Goal: Transaction & Acquisition: Purchase product/service

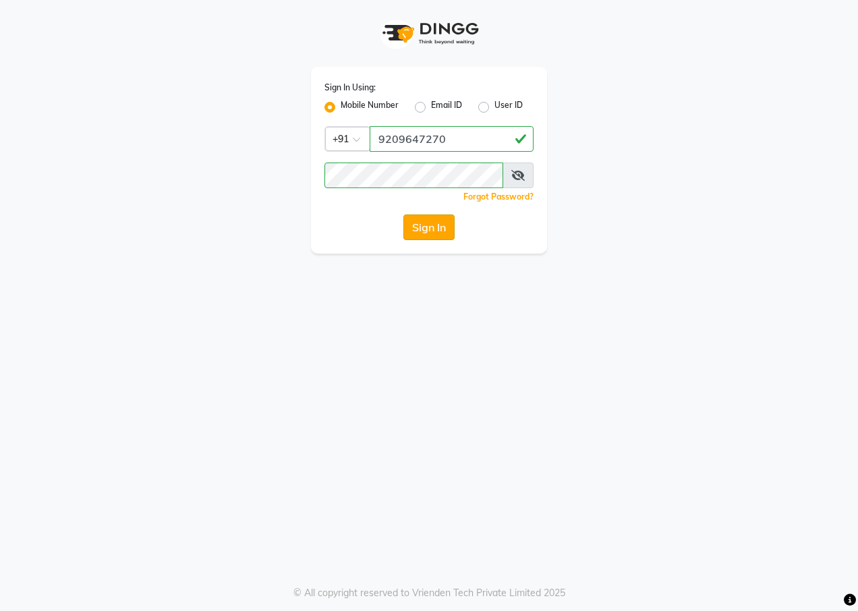
click at [420, 232] on button "Sign In" at bounding box center [428, 228] width 51 height 26
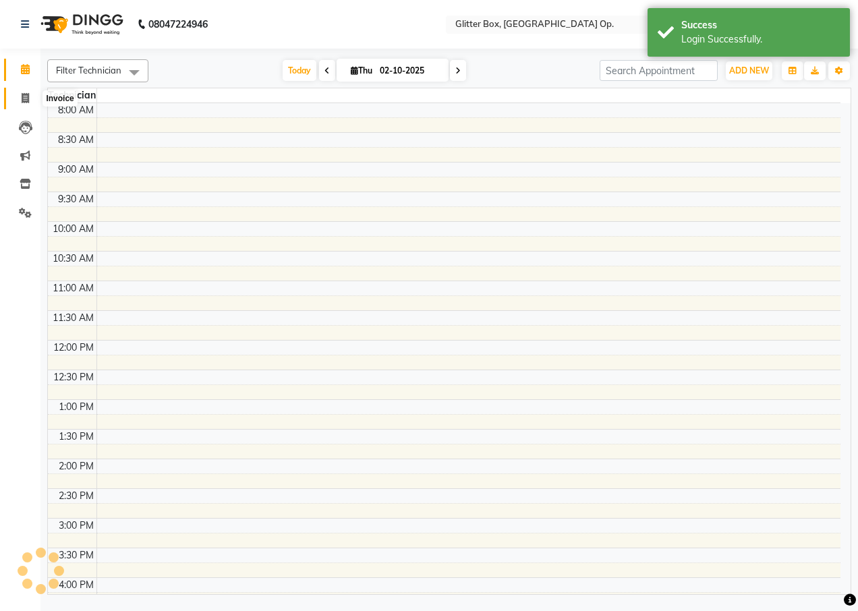
select select "en"
click at [33, 101] on span at bounding box center [25, 99] width 24 height 16
click at [30, 101] on span at bounding box center [25, 99] width 24 height 16
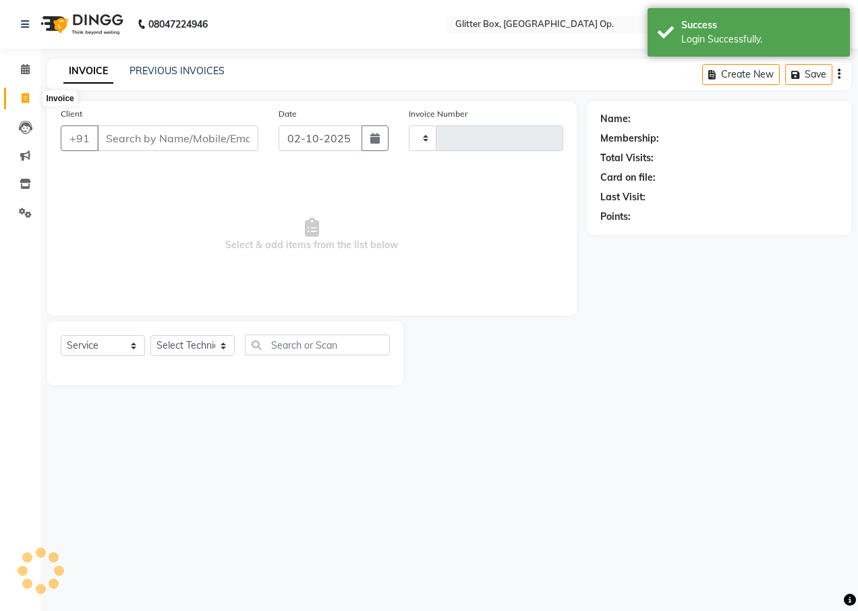
click at [28, 101] on icon at bounding box center [25, 98] width 7 height 10
select select "service"
select select "5563"
type input "2024"
click at [167, 141] on input "Client" at bounding box center [177, 139] width 161 height 26
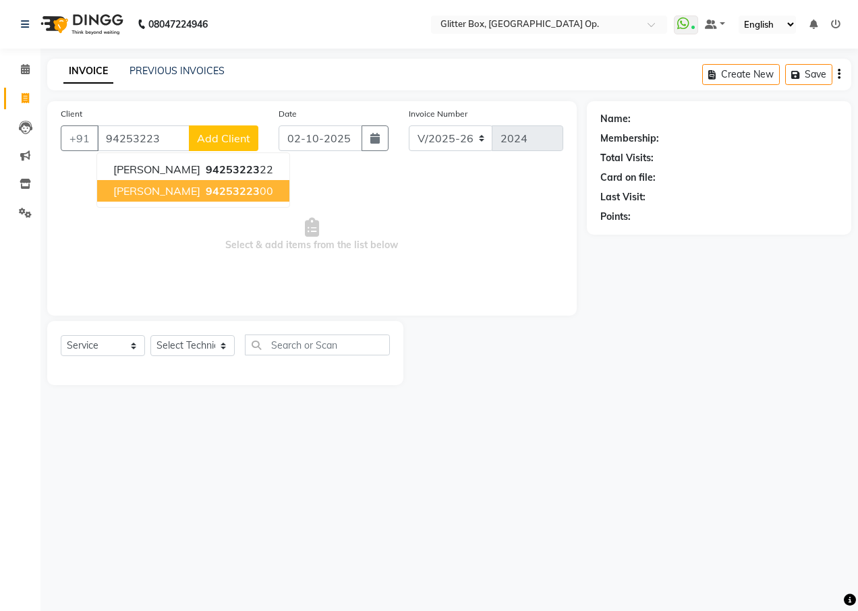
click at [134, 200] on button "[PERSON_NAME] 94253223 00" at bounding box center [193, 191] width 192 height 22
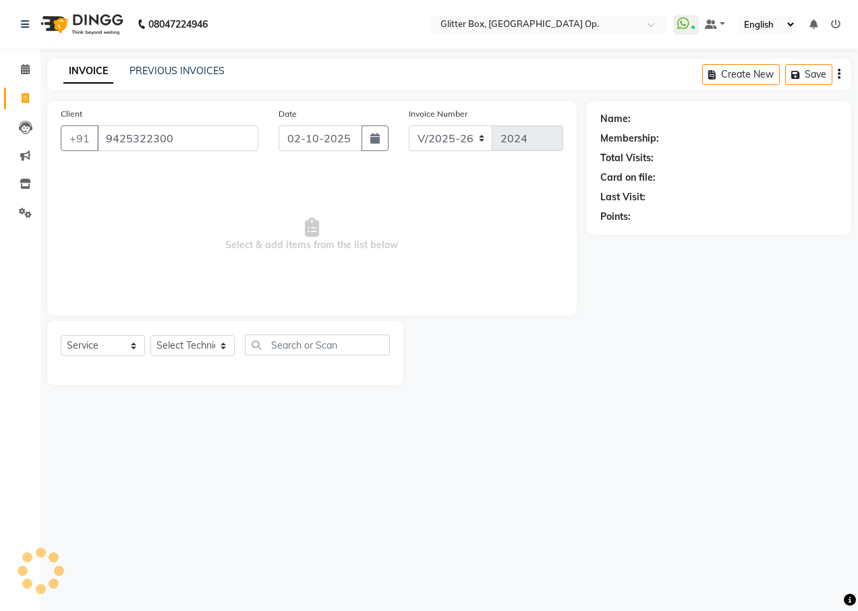
type input "9425322300"
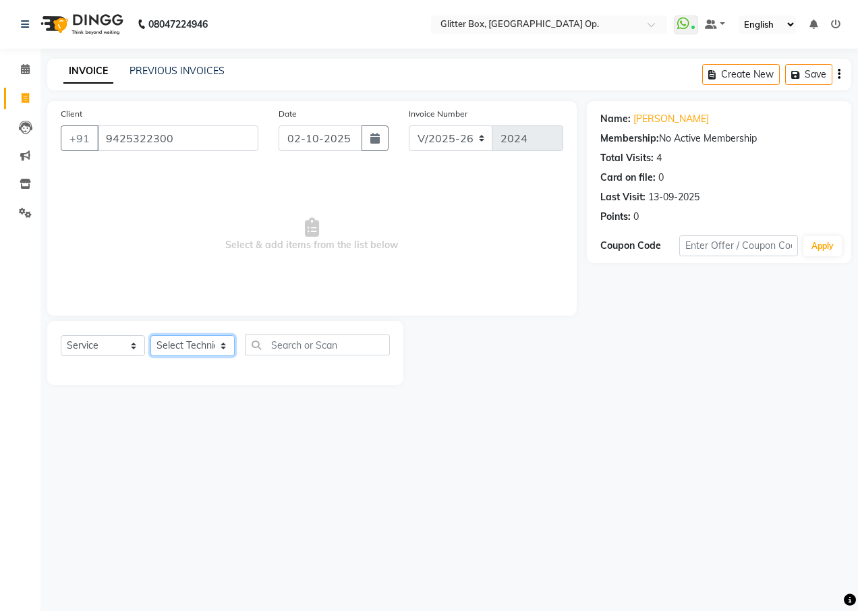
click at [171, 343] on select "Select Technician [PERSON_NAME] [PERSON_NAME] [PERSON_NAME] [PERSON_NAME] [PERS…" at bounding box center [192, 345] width 84 height 21
select select "49168"
click at [150, 335] on select "Select Technician [PERSON_NAME] [PERSON_NAME] [PERSON_NAME] [PERSON_NAME] [PERS…" at bounding box center [192, 345] width 84 height 21
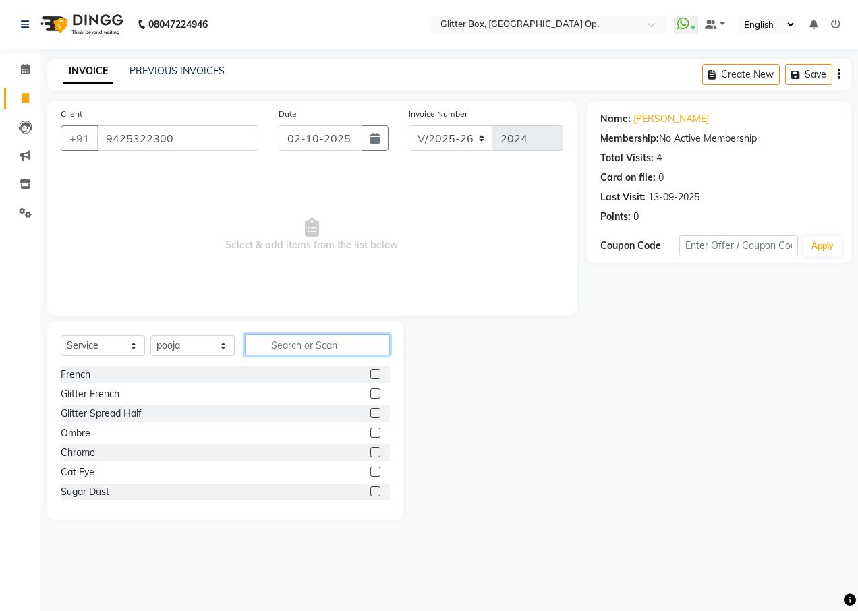
click at [290, 344] on input "text" at bounding box center [317, 345] width 145 height 21
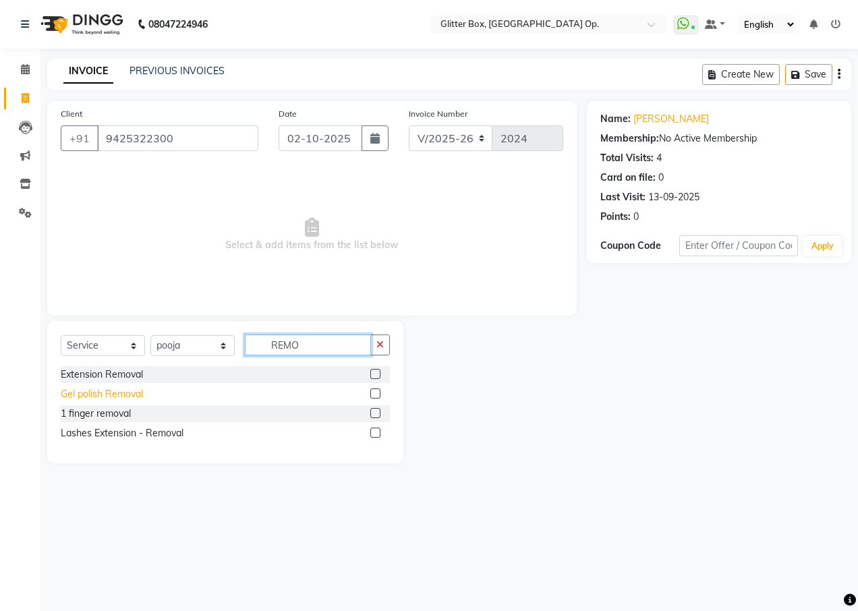
type input "REMO"
click at [80, 398] on div "Gel polish Removal" at bounding box center [102, 394] width 82 height 14
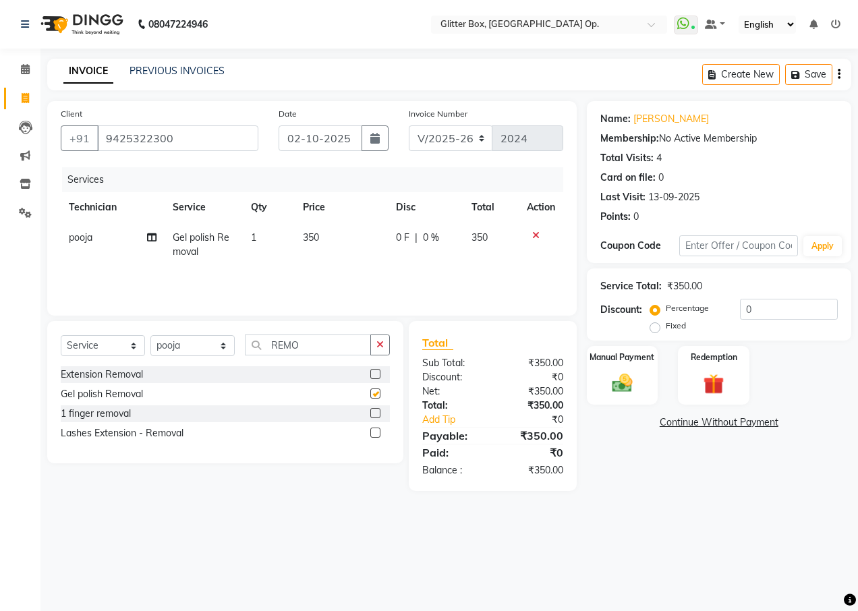
checkbox input "false"
drag, startPoint x: 630, startPoint y: 382, endPoint x: 654, endPoint y: 404, distance: 33.0
click at [631, 382] on img at bounding box center [622, 383] width 34 height 24
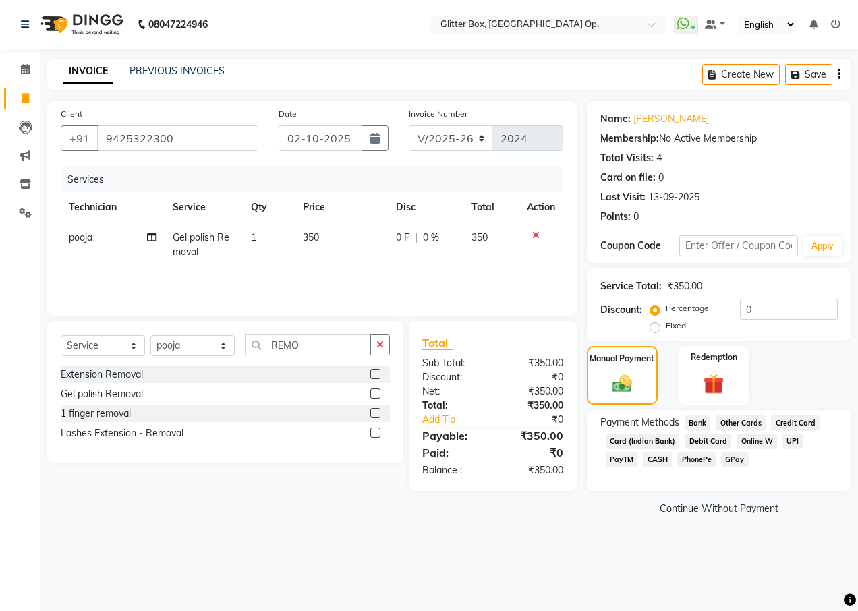
click at [643, 457] on span "CASH" at bounding box center [657, 460] width 29 height 16
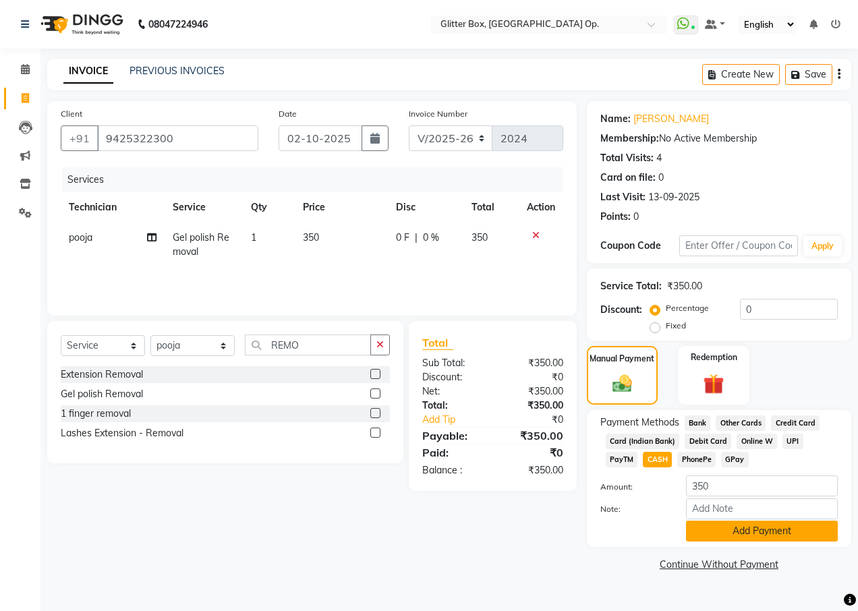
click at [775, 526] on button "Add Payment" at bounding box center [762, 531] width 152 height 21
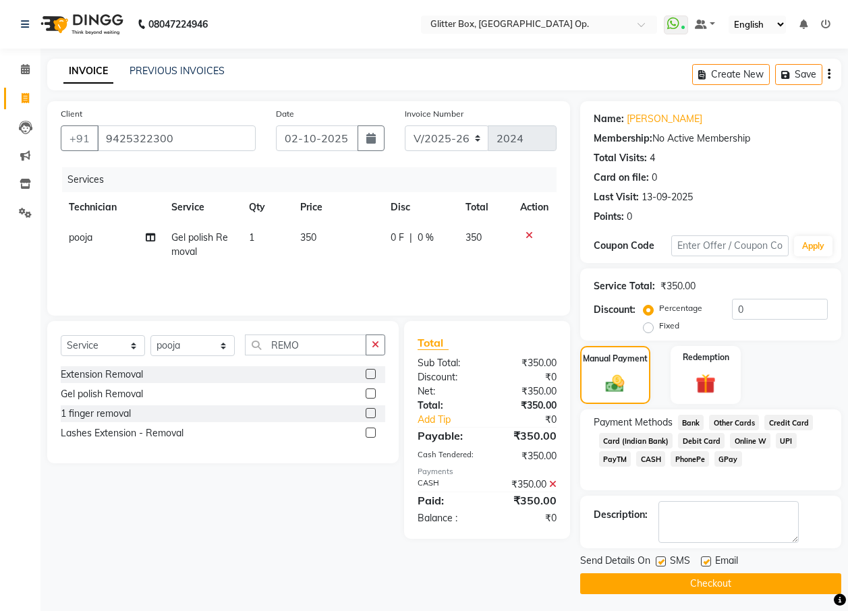
click at [711, 578] on button "Checkout" at bounding box center [710, 584] width 261 height 21
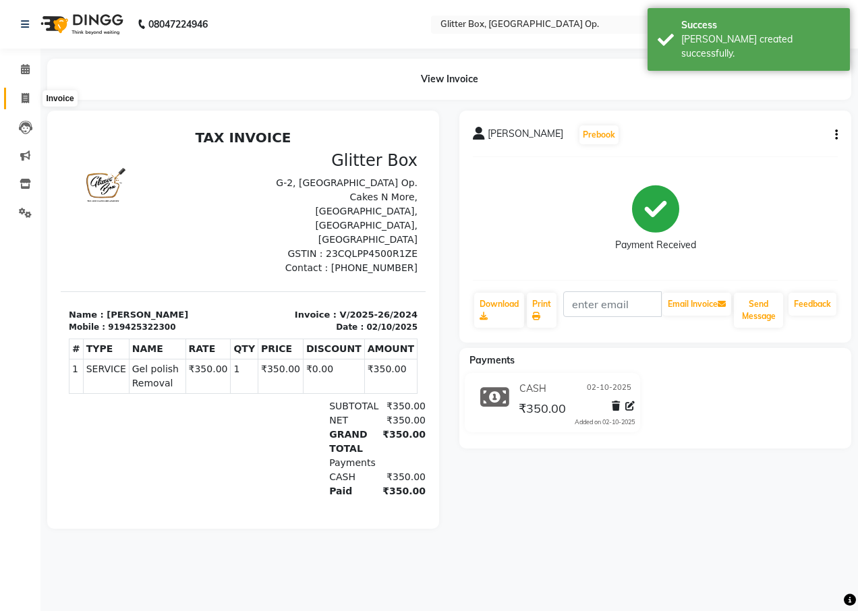
click at [23, 100] on icon at bounding box center [25, 98] width 7 height 10
select select "service"
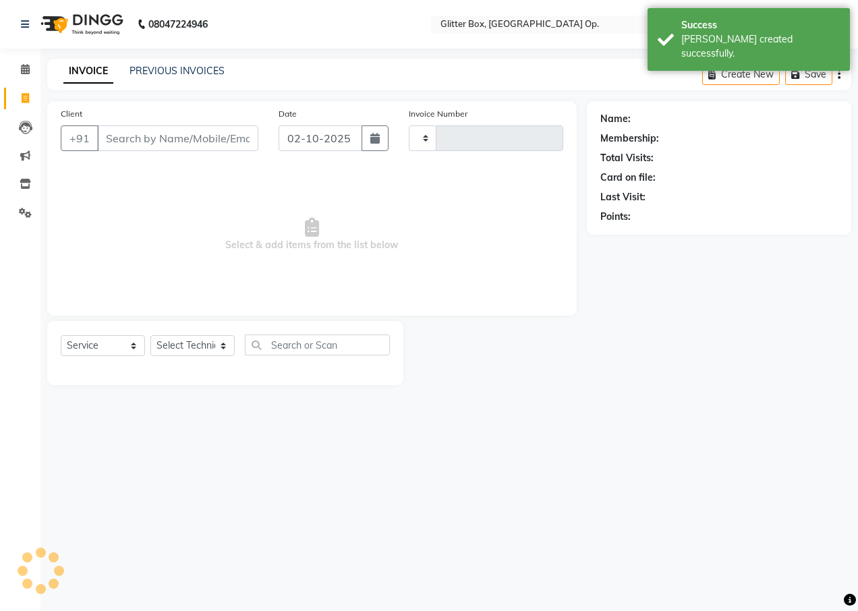
type input "2025"
select select "5563"
click at [140, 136] on input "Client" at bounding box center [177, 139] width 161 height 26
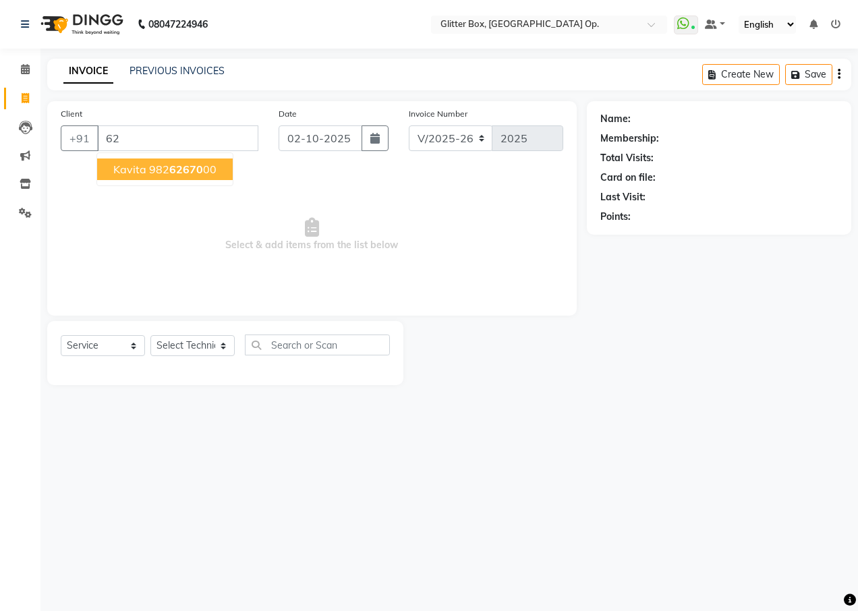
type input "6"
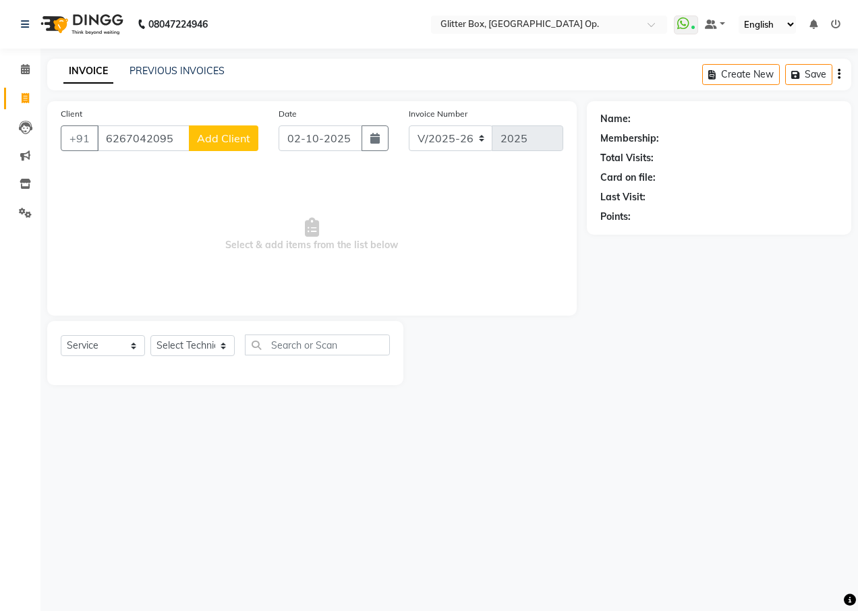
type input "6267042095"
click at [209, 142] on span "Add Client" at bounding box center [223, 138] width 53 height 13
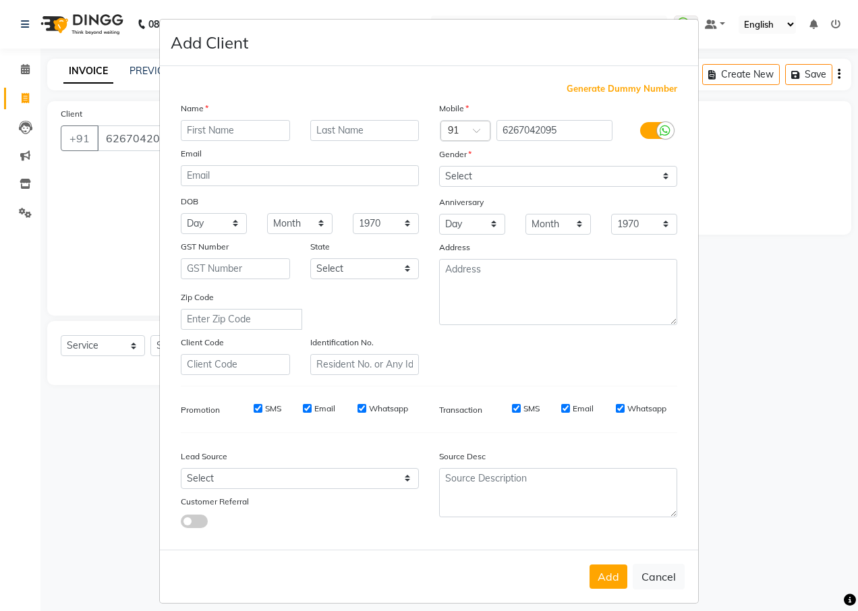
click at [206, 130] on input "text" at bounding box center [235, 130] width 109 height 21
type input "NANDANI"
click at [539, 171] on select "Select [DEMOGRAPHIC_DATA] [DEMOGRAPHIC_DATA] Other Prefer Not To Say" at bounding box center [558, 176] width 238 height 21
select select "other"
click at [439, 166] on select "Select [DEMOGRAPHIC_DATA] [DEMOGRAPHIC_DATA] Other Prefer Not To Say" at bounding box center [558, 176] width 238 height 21
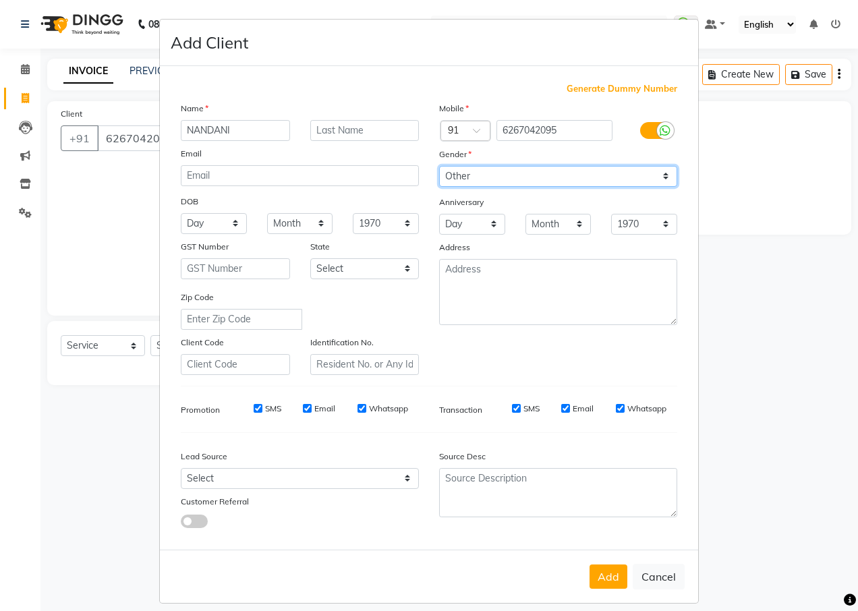
click at [522, 175] on select "Select [DEMOGRAPHIC_DATA] [DEMOGRAPHIC_DATA] Other Prefer Not To Say" at bounding box center [558, 176] width 238 height 21
click at [439, 166] on select "Select [DEMOGRAPHIC_DATA] [DEMOGRAPHIC_DATA] Other Prefer Not To Say" at bounding box center [558, 176] width 238 height 21
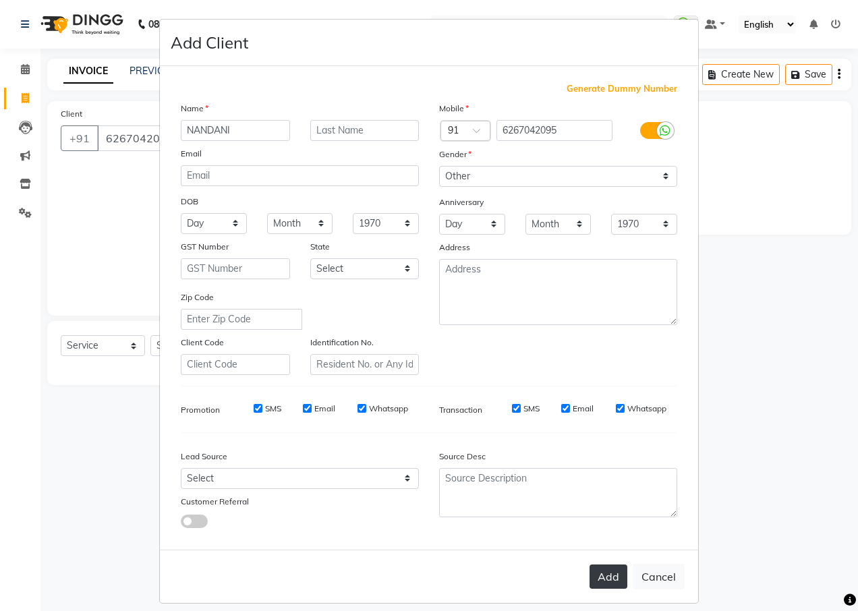
click at [595, 582] on button "Add" at bounding box center [609, 577] width 38 height 24
select select
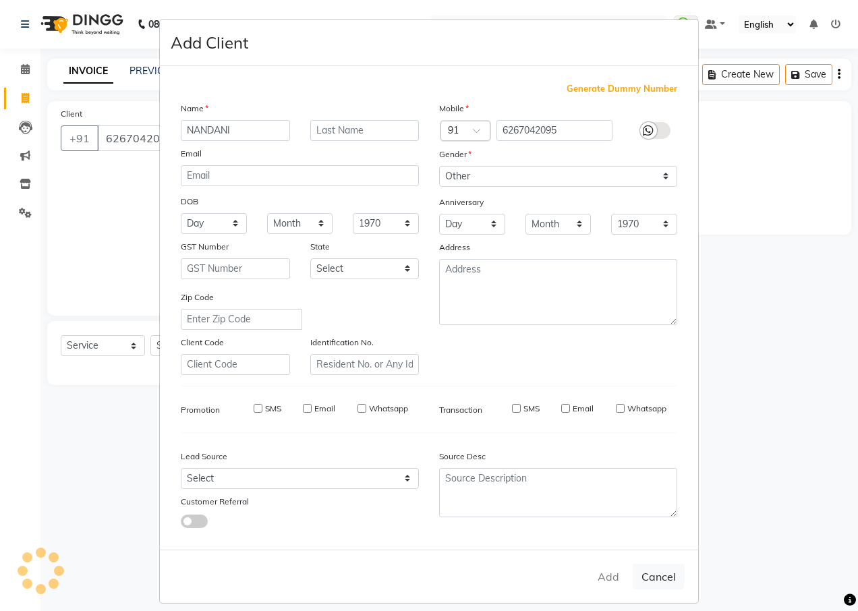
select select
checkbox input "false"
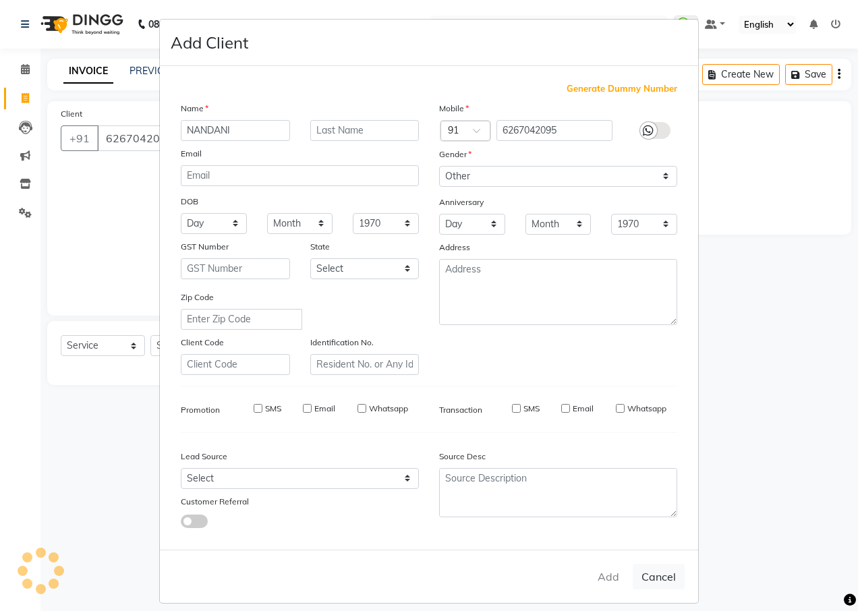
checkbox input "false"
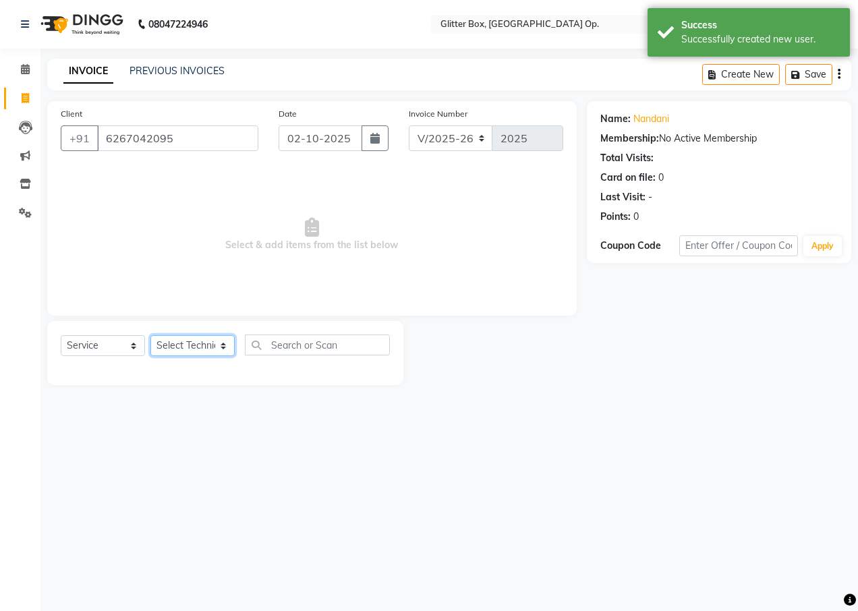
click at [184, 337] on select "Select Technician [PERSON_NAME] [PERSON_NAME] [PERSON_NAME] [PERSON_NAME] [PERS…" at bounding box center [192, 345] width 84 height 21
select select "38311"
click at [150, 335] on select "Select Technician [PERSON_NAME] [PERSON_NAME] [PERSON_NAME] [PERSON_NAME] [PERS…" at bounding box center [192, 345] width 84 height 21
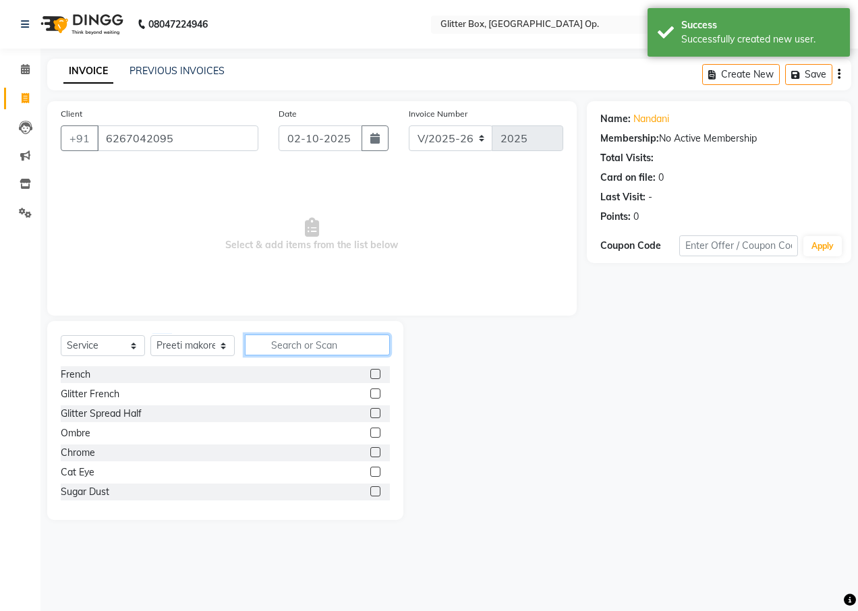
click at [334, 341] on input "text" at bounding box center [317, 345] width 145 height 21
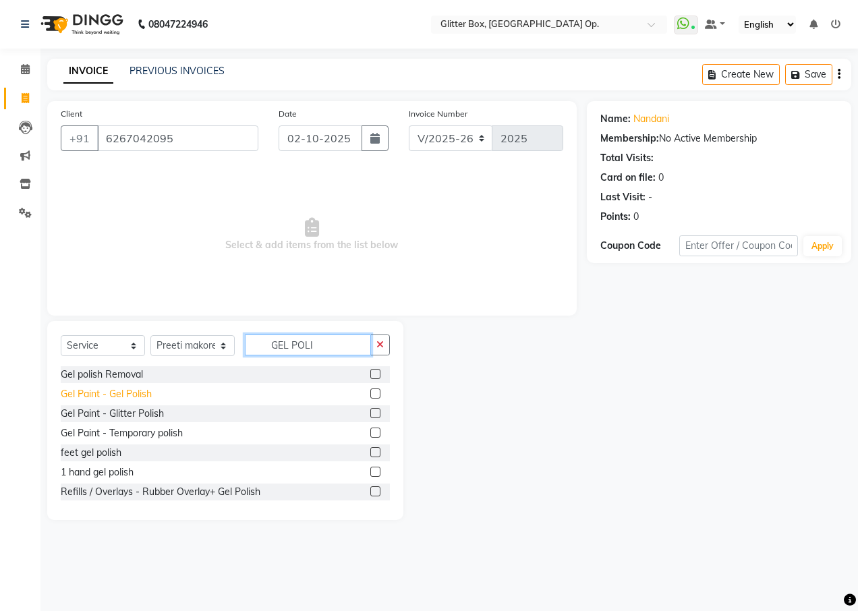
type input "GEL POLI"
drag, startPoint x: 114, startPoint y: 394, endPoint x: 136, endPoint y: 393, distance: 22.3
click at [113, 395] on div "Gel Paint - Gel Polish" at bounding box center [106, 394] width 91 height 14
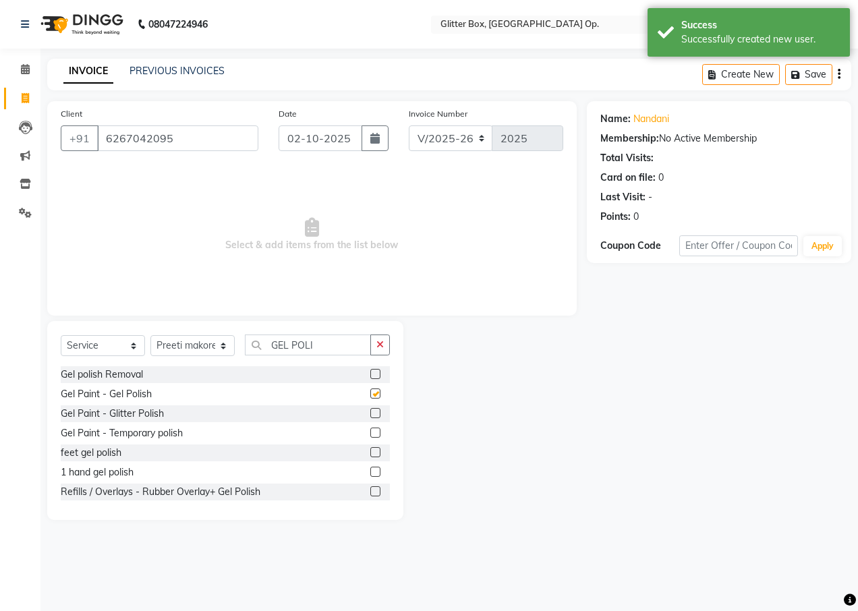
checkbox input "false"
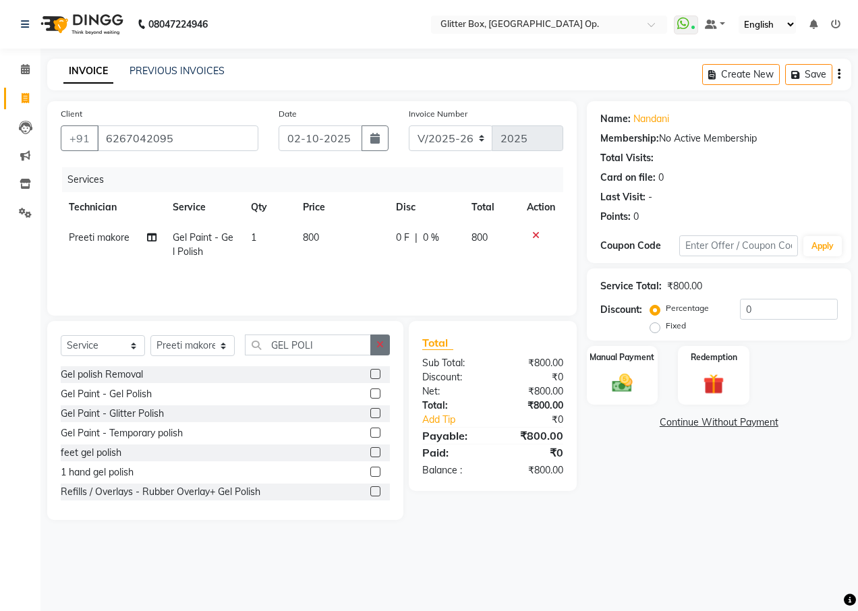
click at [385, 341] on button "button" at bounding box center [380, 345] width 20 height 21
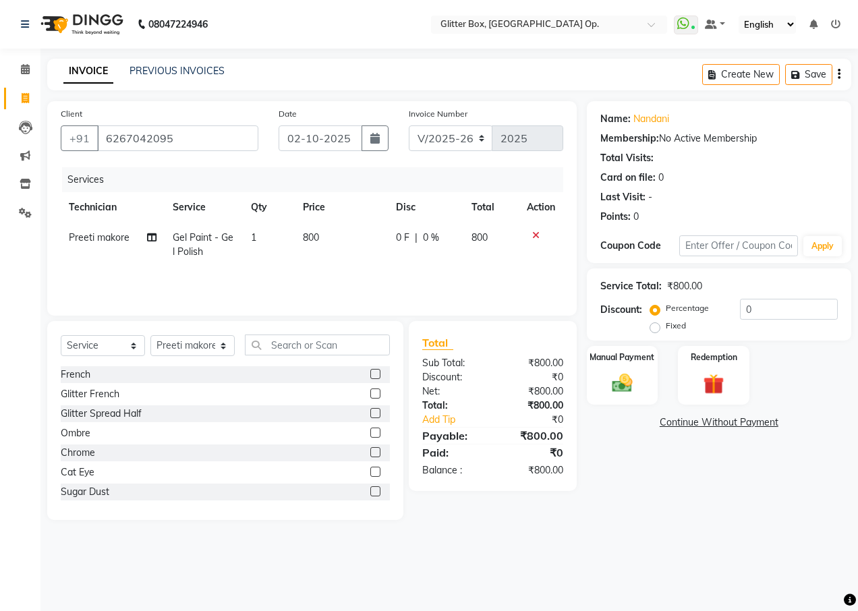
drag, startPoint x: 80, startPoint y: 372, endPoint x: 88, endPoint y: 371, distance: 7.5
click at [80, 372] on div "French" at bounding box center [76, 375] width 30 height 14
checkbox input "false"
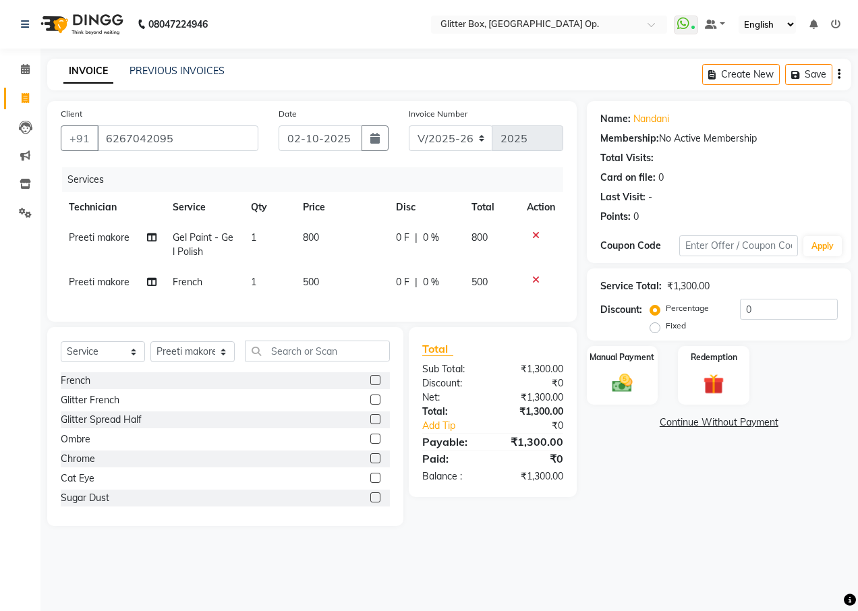
click at [105, 281] on span "Preeti makore" at bounding box center [99, 282] width 61 height 12
select select "38311"
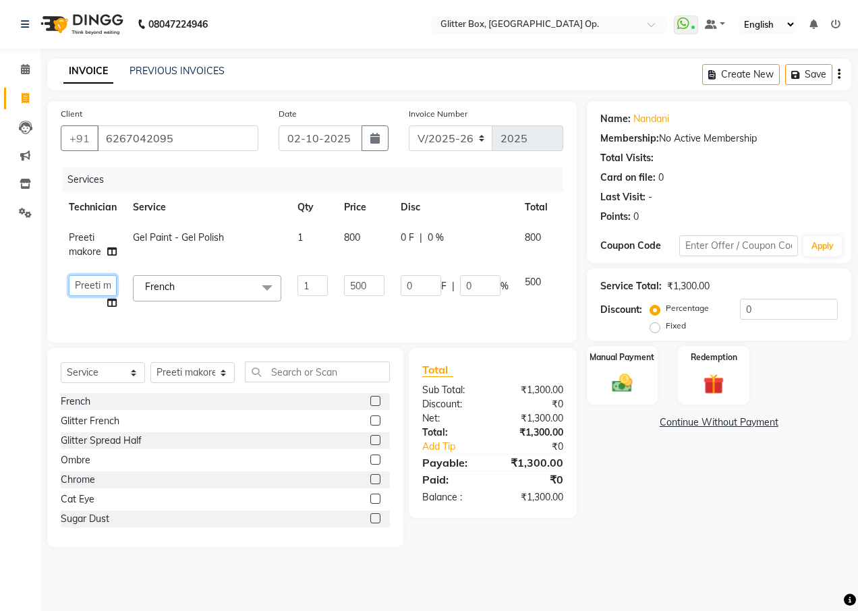
click at [87, 291] on select "[PERSON_NAME] [PERSON_NAME] [PERSON_NAME] [PERSON_NAME] [PERSON_NAME] [PERSON_N…" at bounding box center [93, 285] width 48 height 21
select select "49168"
click at [88, 246] on span "Preeti makore" at bounding box center [85, 244] width 32 height 26
select select "38311"
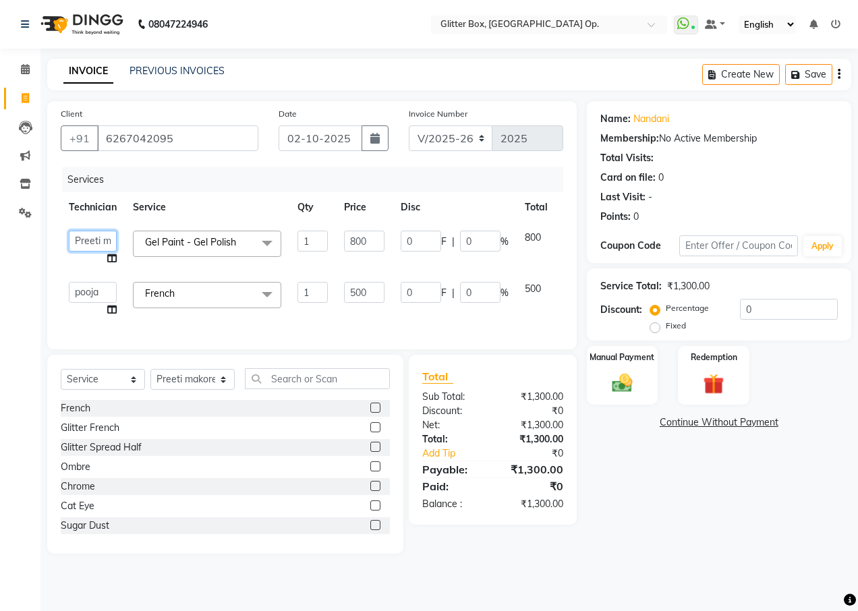
click at [88, 246] on select "[PERSON_NAME] [PERSON_NAME] [PERSON_NAME] [PERSON_NAME] [PERSON_NAME] [PERSON_N…" at bounding box center [93, 241] width 48 height 21
select select "49168"
click at [188, 390] on select "Select Technician [PERSON_NAME] [PERSON_NAME] [PERSON_NAME] [PERSON_NAME] [PERS…" at bounding box center [192, 379] width 84 height 21
select select "49168"
click at [150, 379] on select "Select Technician [PERSON_NAME] [PERSON_NAME] [PERSON_NAME] [PERSON_NAME] [PERS…" at bounding box center [192, 379] width 84 height 21
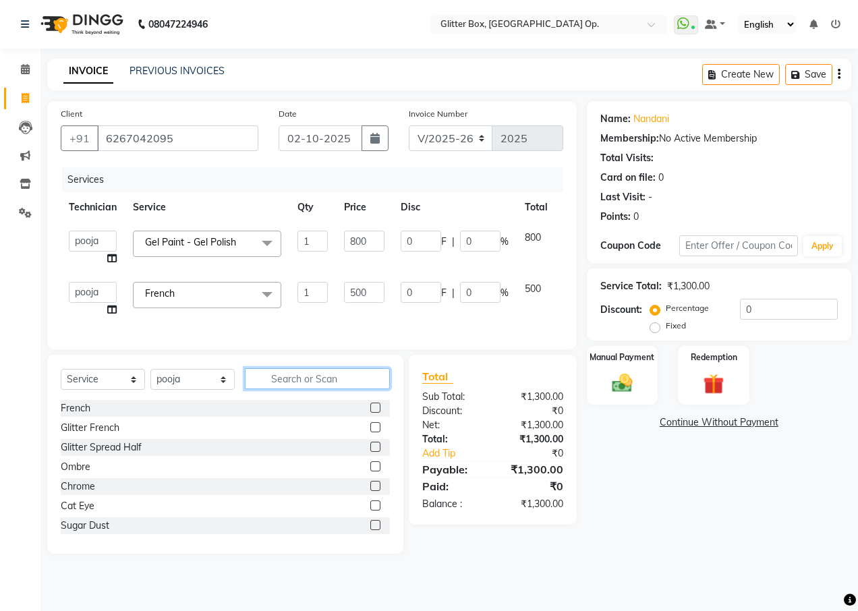
click at [285, 389] on input "text" at bounding box center [317, 378] width 145 height 21
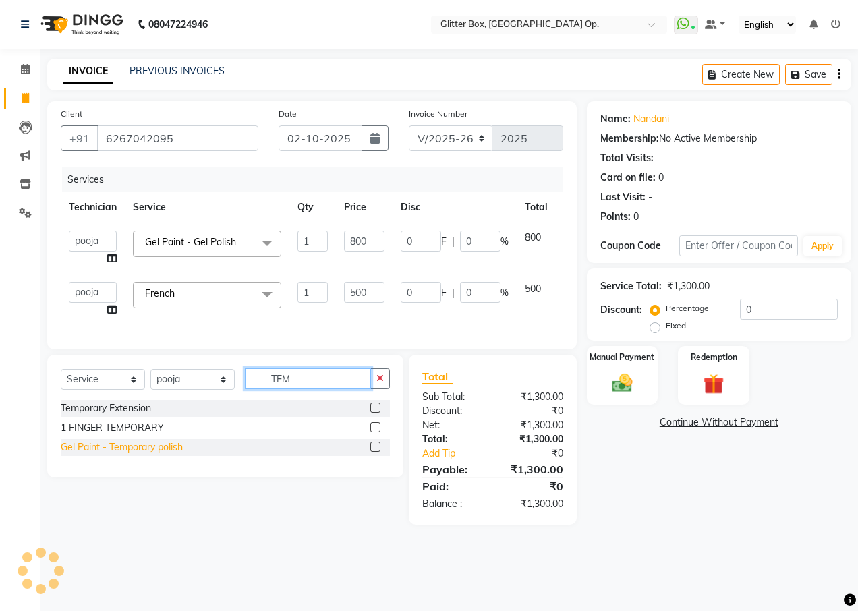
type input "TEM"
click at [165, 455] on div "Gel Paint - Temporary polish" at bounding box center [122, 448] width 122 height 14
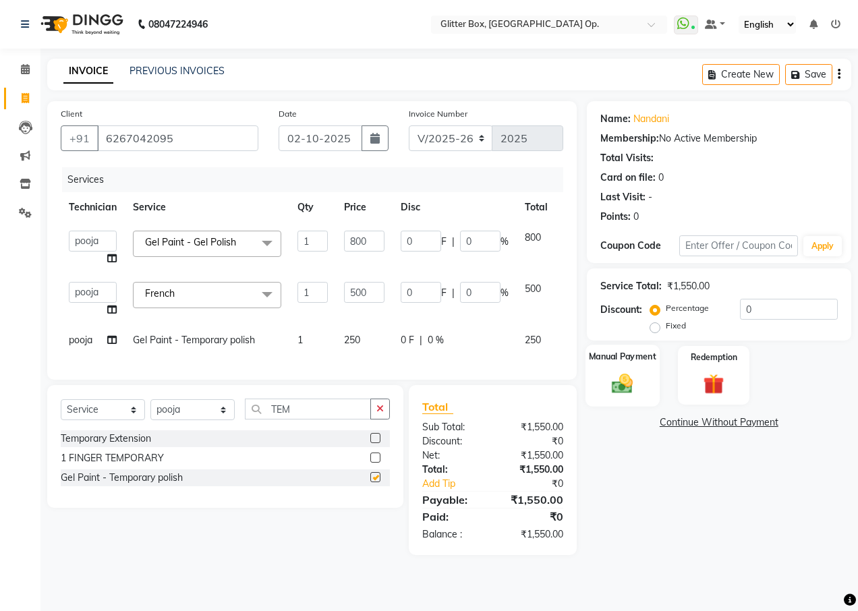
checkbox input "false"
click at [628, 377] on img at bounding box center [622, 383] width 34 height 24
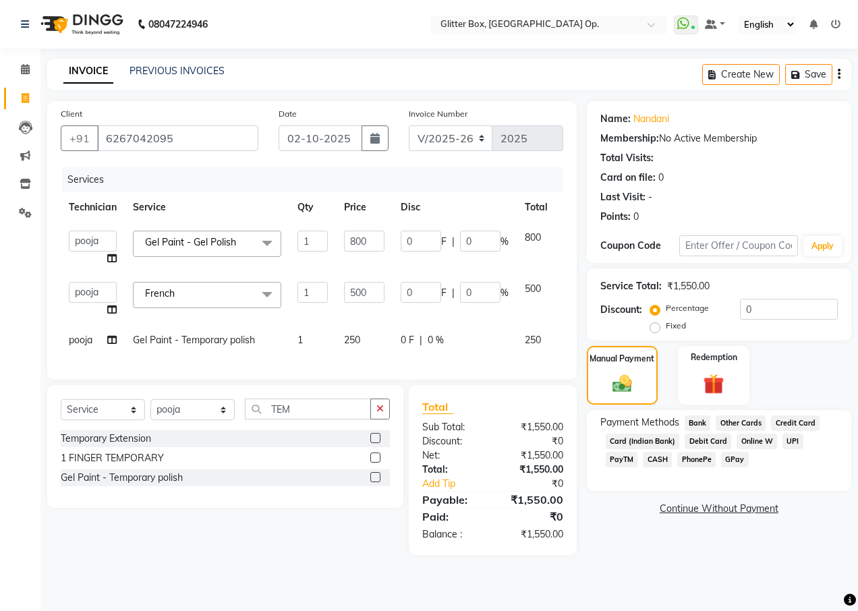
click at [643, 459] on span "CASH" at bounding box center [657, 460] width 29 height 16
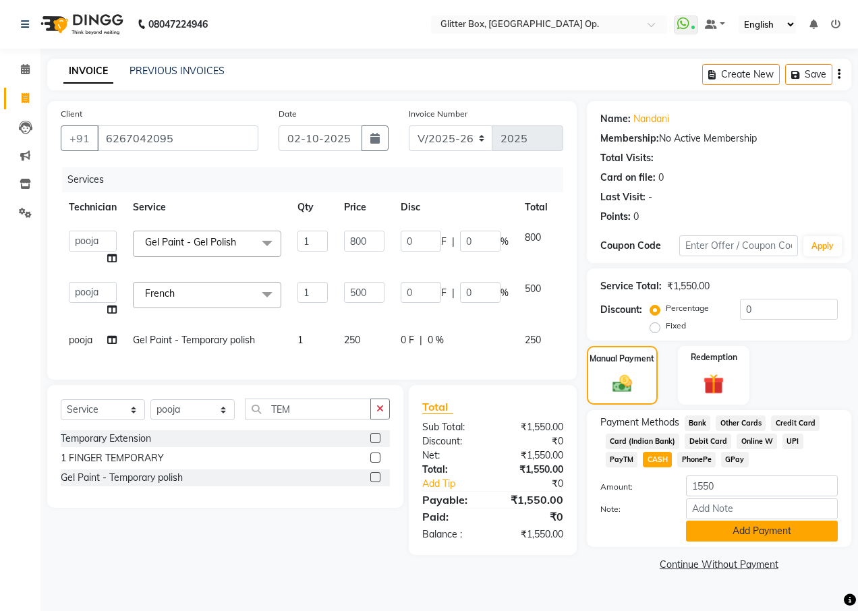
click at [747, 541] on div "Payment Methods Bank Other Cards Credit Card Card (Indian Bank) Debit Card Onli…" at bounding box center [719, 478] width 264 height 137
click at [740, 536] on button "Add Payment" at bounding box center [762, 531] width 152 height 21
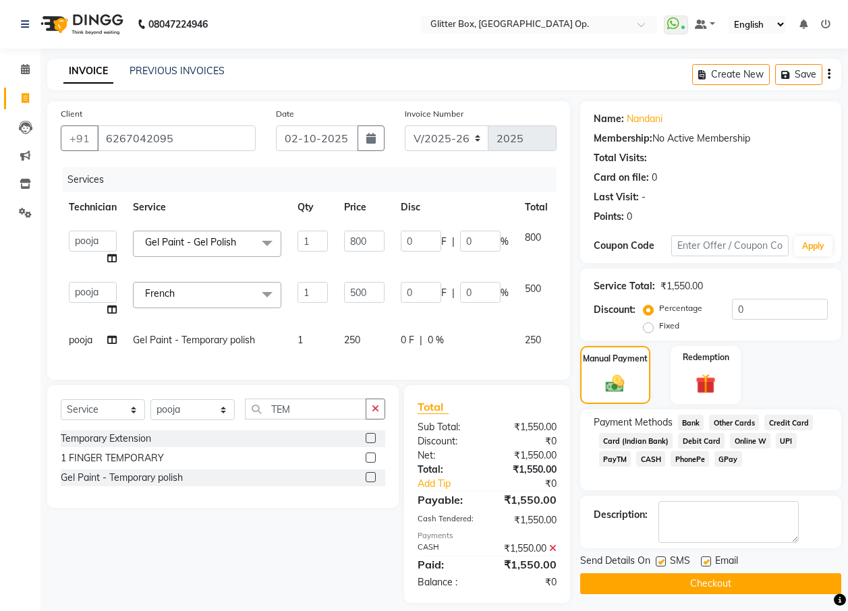
click at [724, 581] on button "Checkout" at bounding box center [710, 584] width 261 height 21
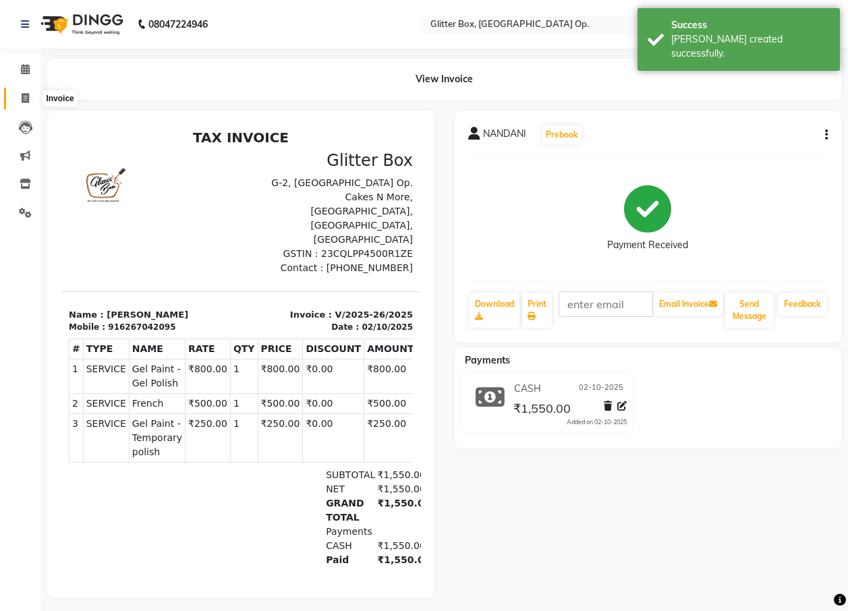
click at [28, 96] on icon at bounding box center [25, 98] width 7 height 10
select select "5563"
select select "service"
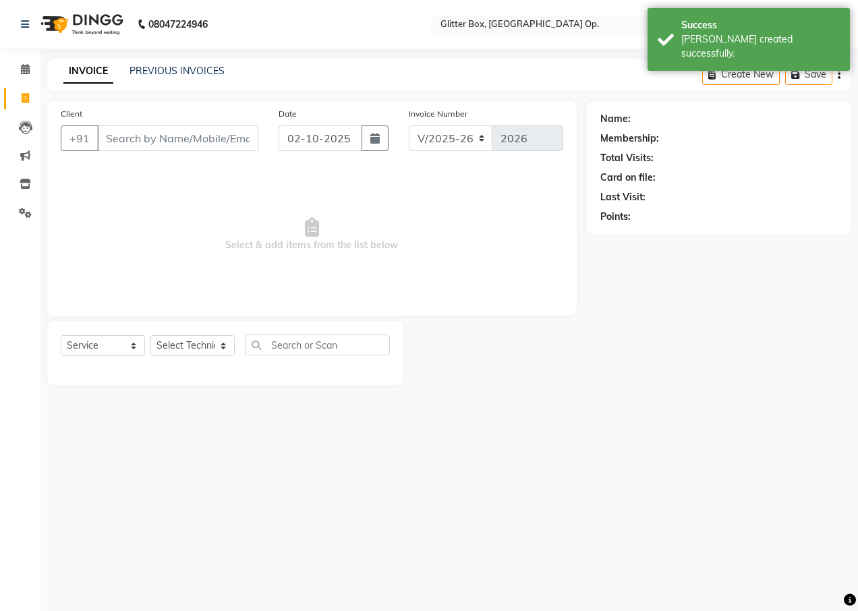
click at [115, 135] on input "Client" at bounding box center [177, 139] width 161 height 26
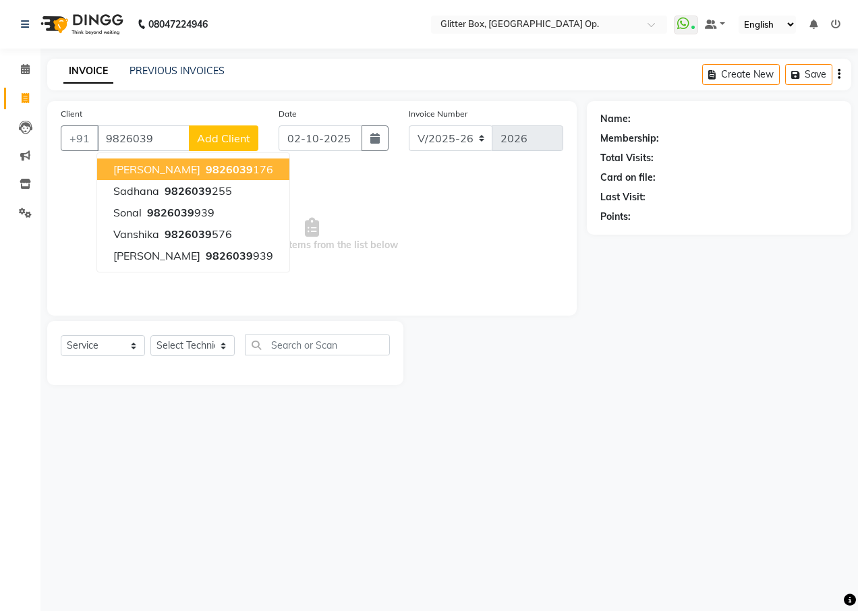
drag, startPoint x: 179, startPoint y: 169, endPoint x: 182, endPoint y: 202, distance: 32.5
click at [206, 169] on span "9826039" at bounding box center [229, 169] width 47 height 13
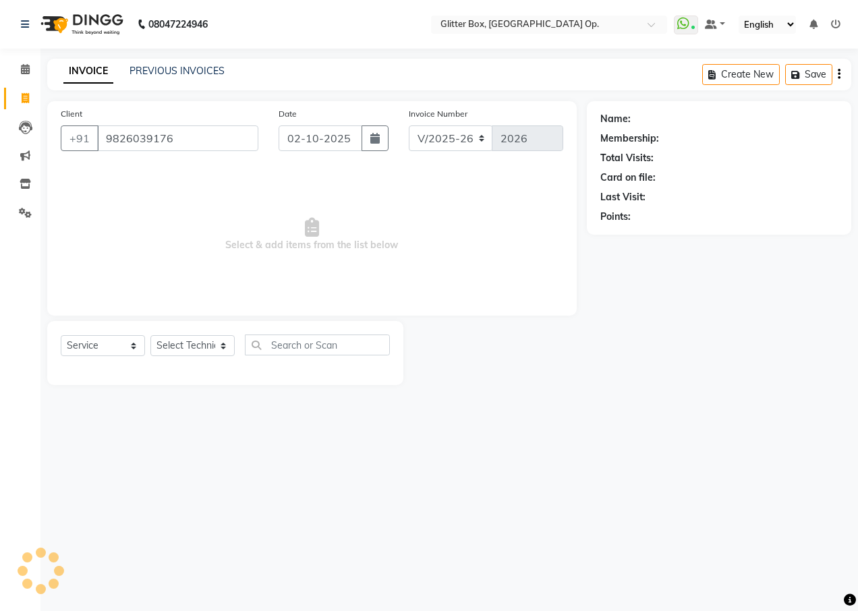
type input "9826039176"
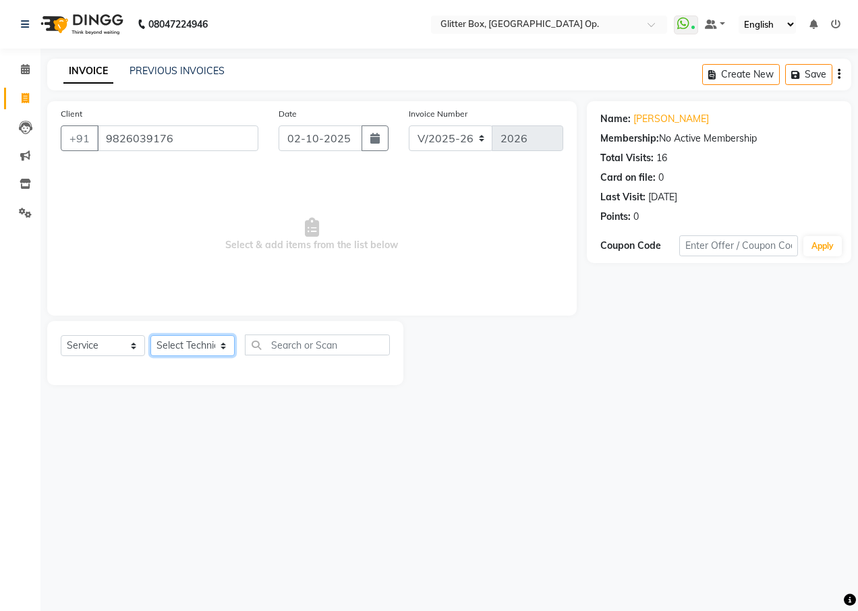
click at [184, 348] on select "Select Technician [PERSON_NAME] [PERSON_NAME] [PERSON_NAME] [PERSON_NAME] [PERS…" at bounding box center [192, 345] width 84 height 21
select select "38313"
click at [150, 335] on select "Select Technician [PERSON_NAME] [PERSON_NAME] [PERSON_NAME] [PERSON_NAME] [PERS…" at bounding box center [192, 345] width 84 height 21
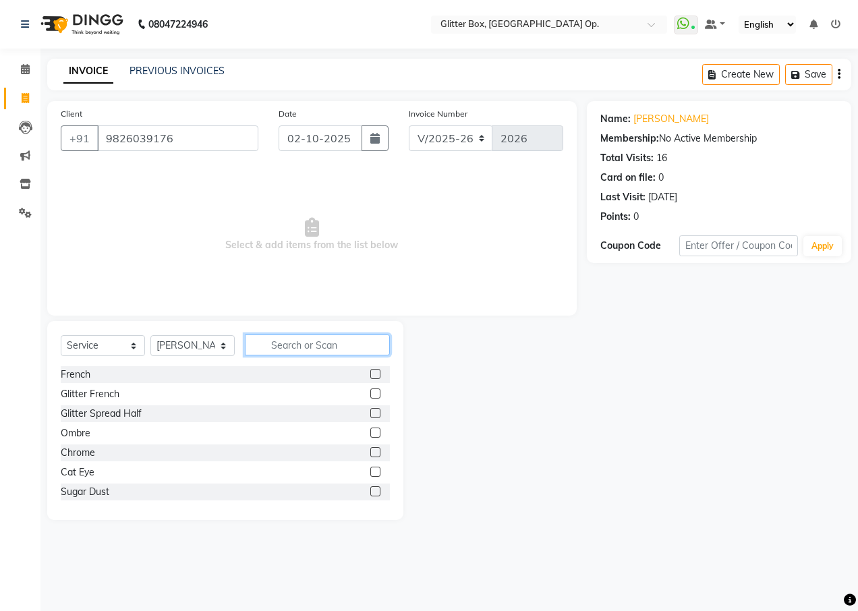
click at [284, 343] on input "text" at bounding box center [317, 345] width 145 height 21
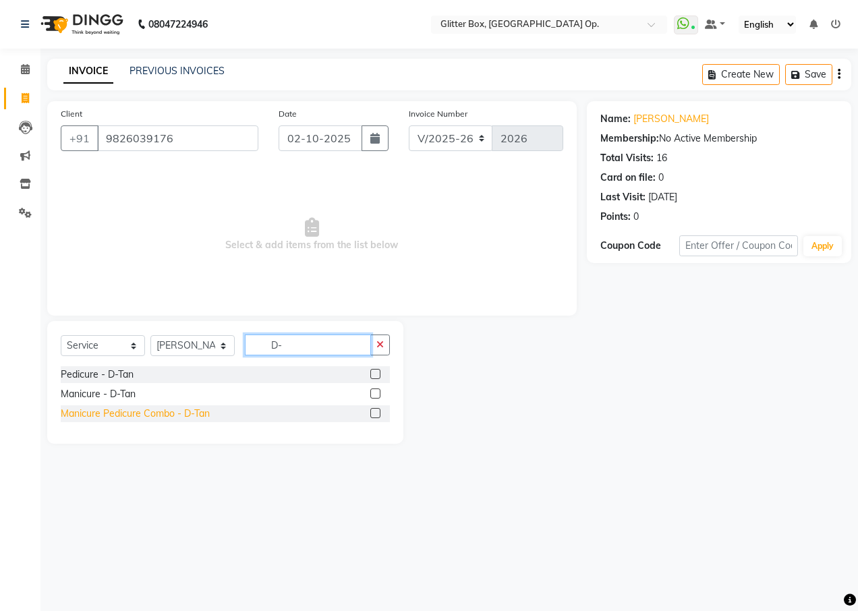
type input "D-"
click at [168, 409] on div "Manicure Pedicure Combo - D-Tan" at bounding box center [135, 414] width 149 height 14
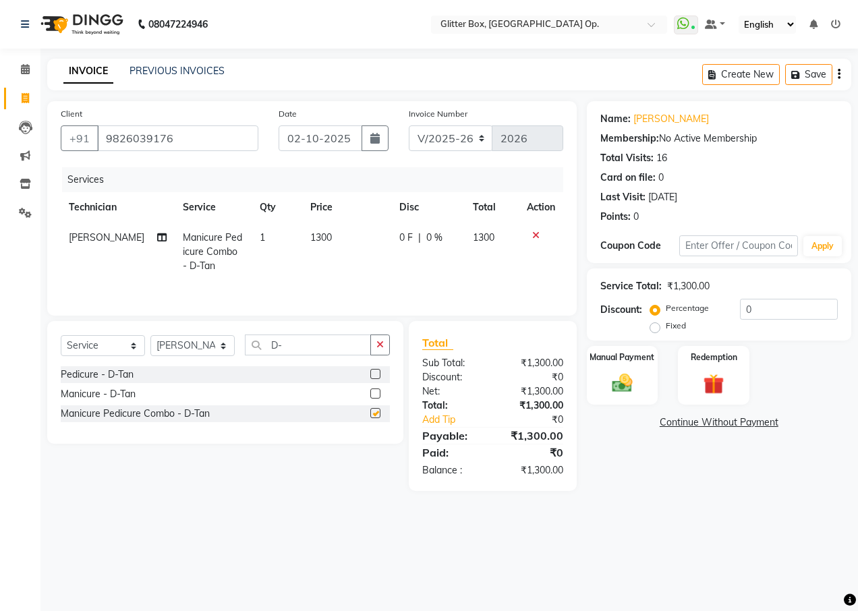
checkbox input "false"
click at [182, 335] on div "Select Service Product Membership Package Voucher Prepaid Gift Card Select Tech…" at bounding box center [225, 351] width 329 height 32
select select "44392"
click at [150, 335] on select "Select Technician [PERSON_NAME] [PERSON_NAME] [PERSON_NAME] [PERSON_NAME] [PERS…" at bounding box center [192, 345] width 84 height 21
click at [374, 336] on button "button" at bounding box center [380, 345] width 20 height 21
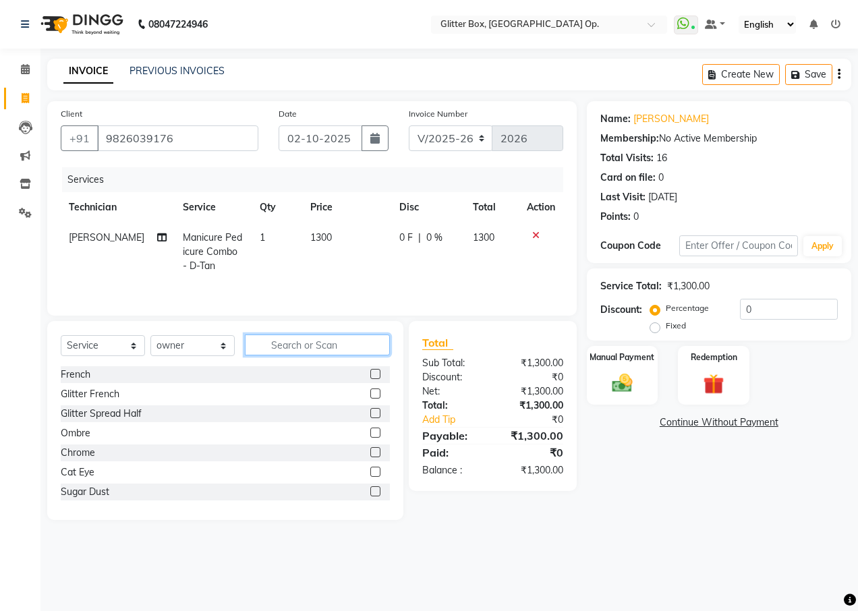
click at [339, 352] on input "text" at bounding box center [317, 345] width 145 height 21
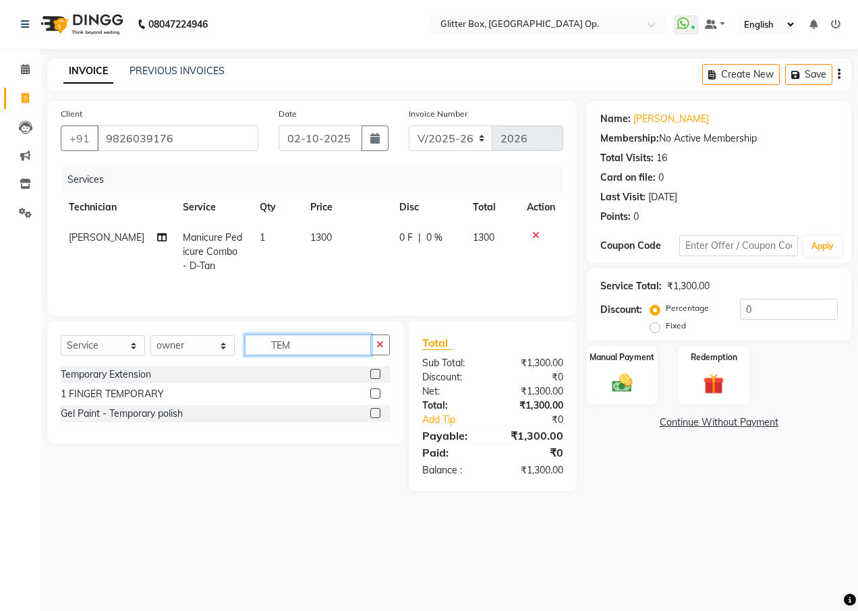
type input "TEM"
click at [105, 404] on div "Temporary Extension 1 FINGER TEMPORARY Gel Paint - Temporary polish" at bounding box center [225, 395] width 329 height 59
drag, startPoint x: 105, startPoint y: 404, endPoint x: 86, endPoint y: 373, distance: 36.7
click at [86, 373] on div "Temporary Extension" at bounding box center [106, 375] width 90 height 14
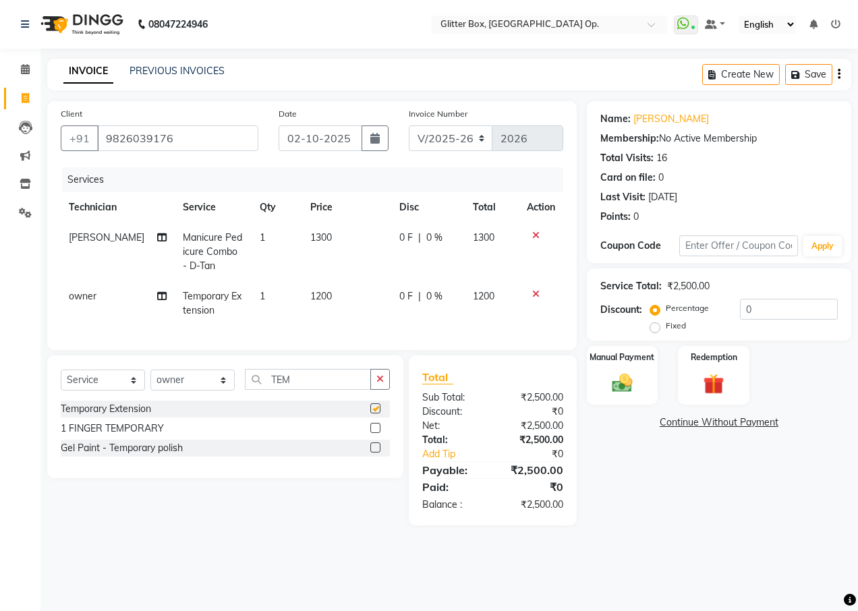
checkbox input "false"
drag, startPoint x: 384, startPoint y: 381, endPoint x: 228, endPoint y: 414, distance: 159.3
click at [366, 389] on div "TEM" at bounding box center [318, 379] width 144 height 21
click at [208, 391] on select "Select Technician [PERSON_NAME] [PERSON_NAME] [PERSON_NAME] [PERSON_NAME] [PERS…" at bounding box center [192, 380] width 84 height 21
select select "71114"
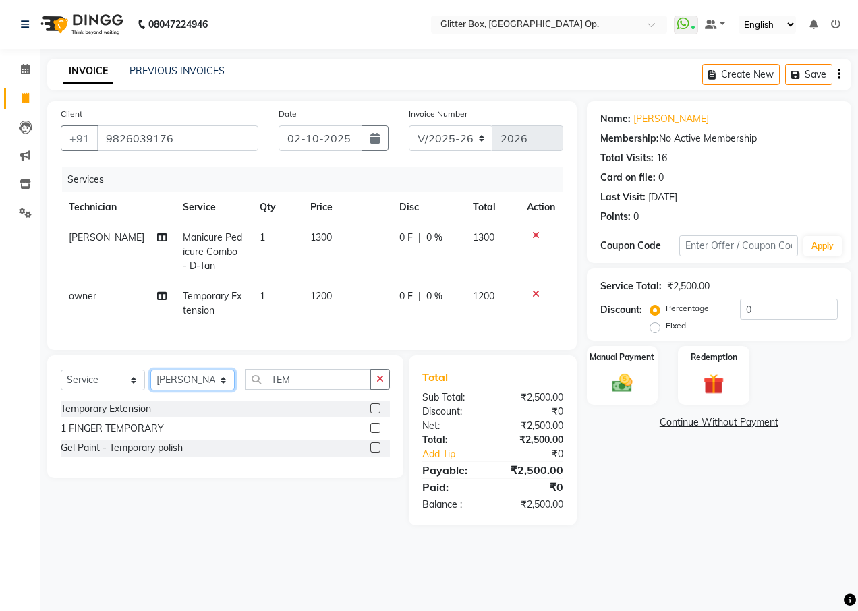
click at [150, 380] on select "Select Technician [PERSON_NAME] [PERSON_NAME] [PERSON_NAME] [PERSON_NAME] [PERS…" at bounding box center [192, 380] width 84 height 21
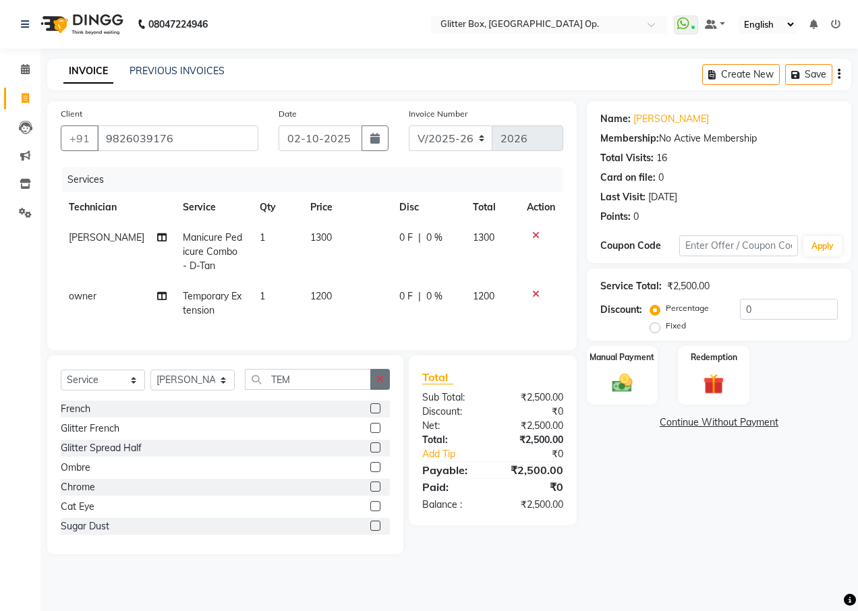
click at [383, 384] on icon "button" at bounding box center [380, 378] width 7 height 9
click at [339, 390] on input "text" at bounding box center [317, 379] width 145 height 21
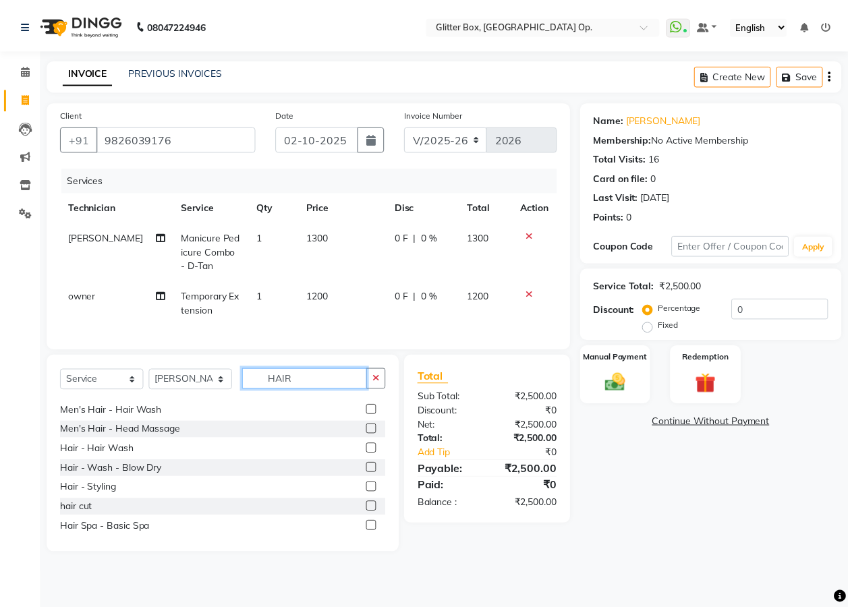
scroll to position [108, 0]
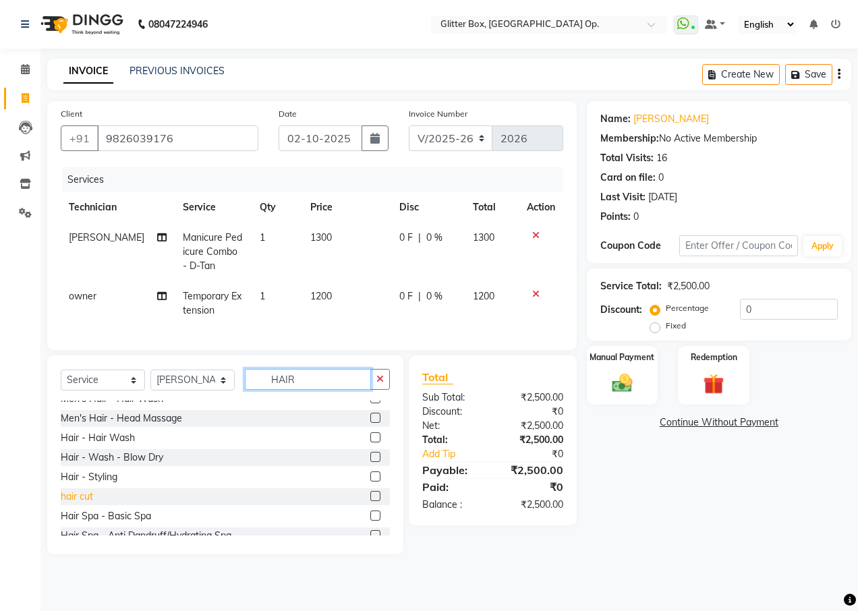
type input "HAIR"
click at [78, 500] on div "hair cut" at bounding box center [77, 497] width 32 height 14
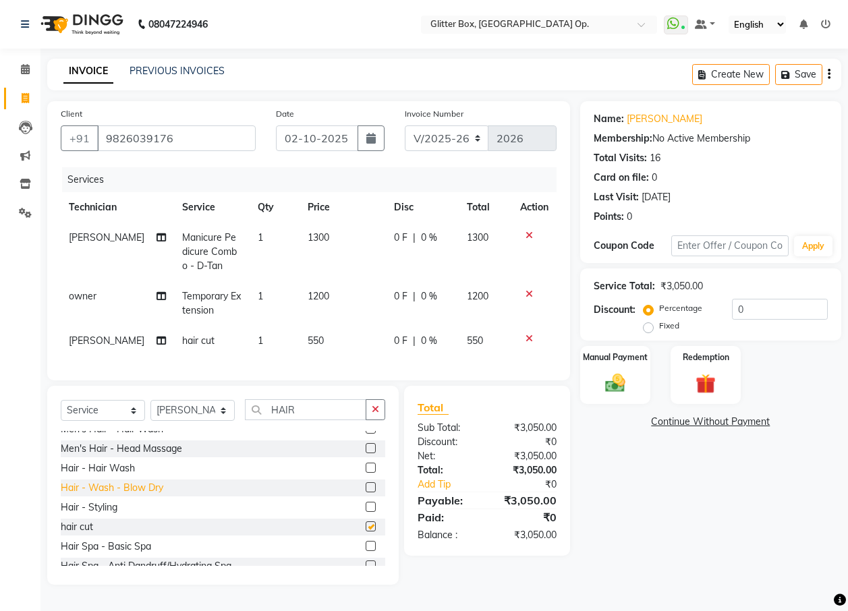
checkbox input "false"
click at [344, 339] on td "550" at bounding box center [343, 341] width 87 height 30
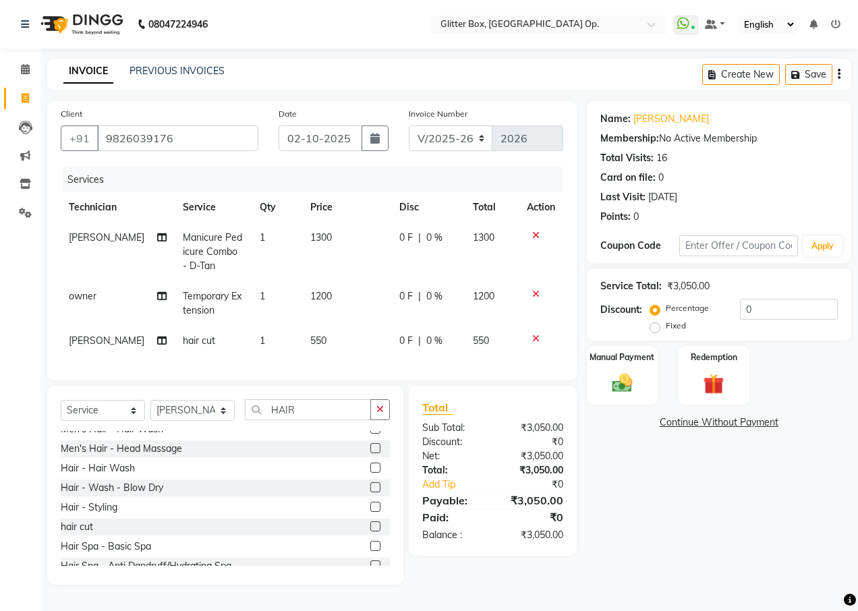
select select "71114"
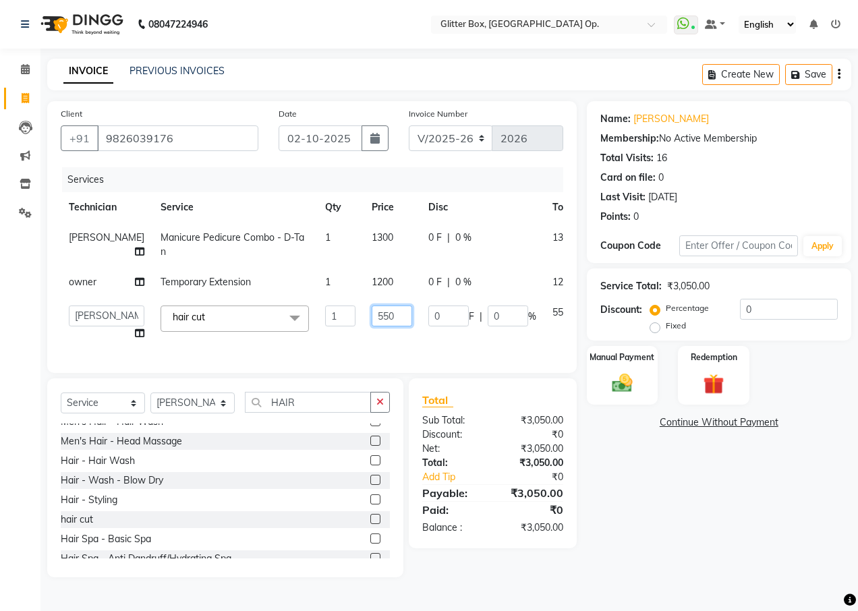
click at [378, 316] on input "550" at bounding box center [392, 316] width 40 height 21
type input "5"
type input "300"
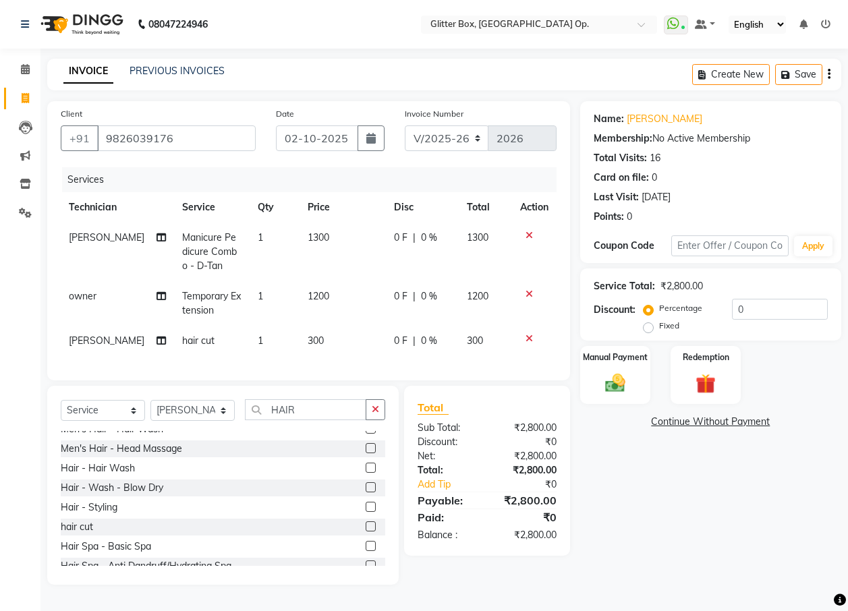
click at [494, 348] on tr "[PERSON_NAME] hair cut 1 300 0 F | 0 % 300" at bounding box center [309, 341] width 496 height 30
click at [604, 380] on img at bounding box center [615, 383] width 34 height 24
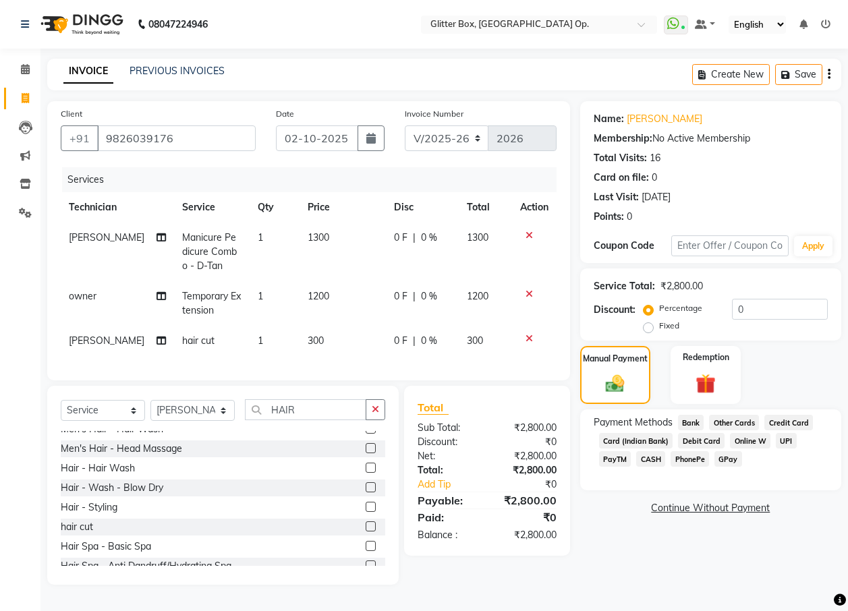
click at [652, 462] on span "CASH" at bounding box center [650, 459] width 29 height 16
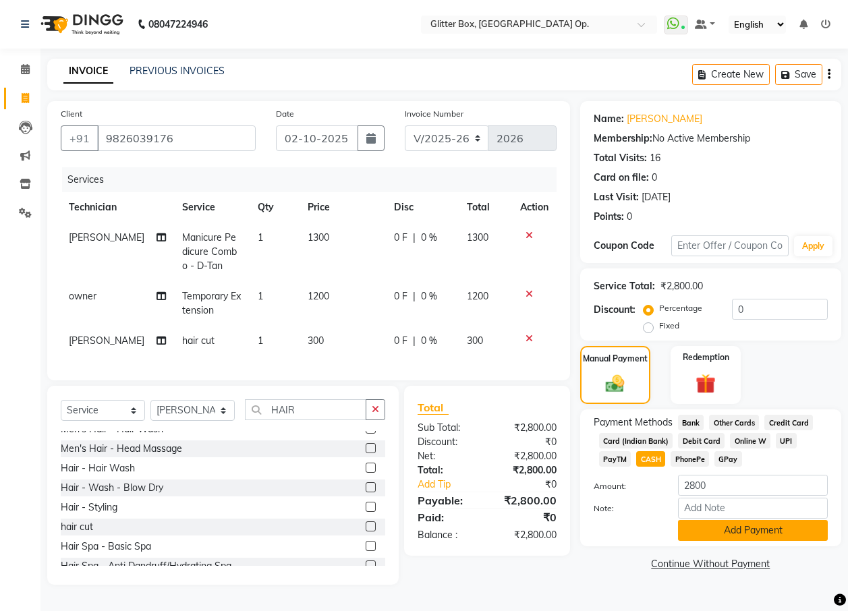
click at [724, 536] on button "Add Payment" at bounding box center [753, 530] width 150 height 21
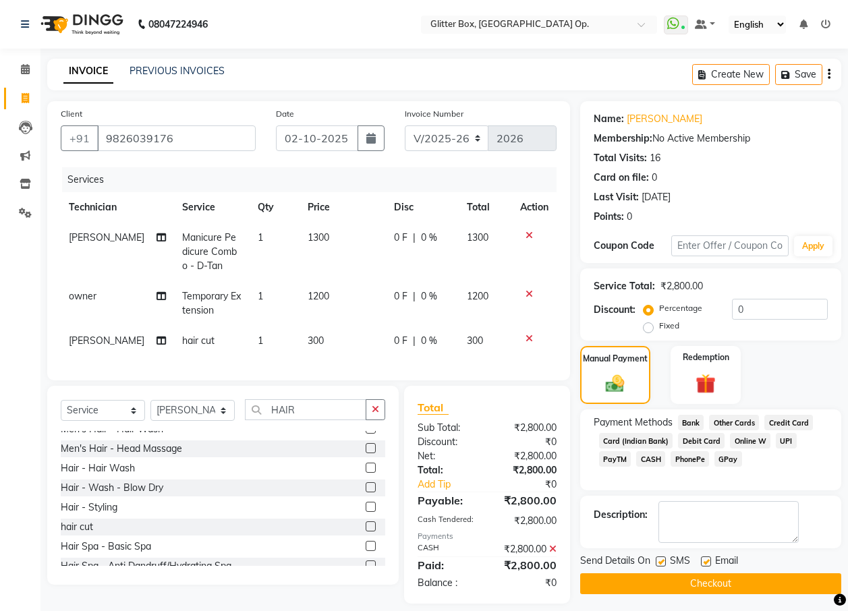
click at [703, 576] on button "Checkout" at bounding box center [710, 584] width 261 height 21
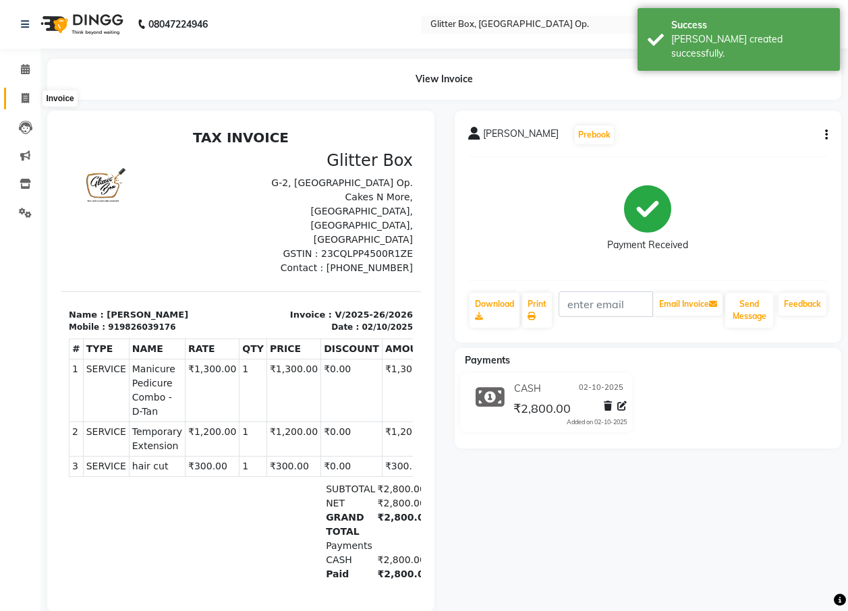
click at [24, 102] on icon at bounding box center [25, 98] width 7 height 10
select select "service"
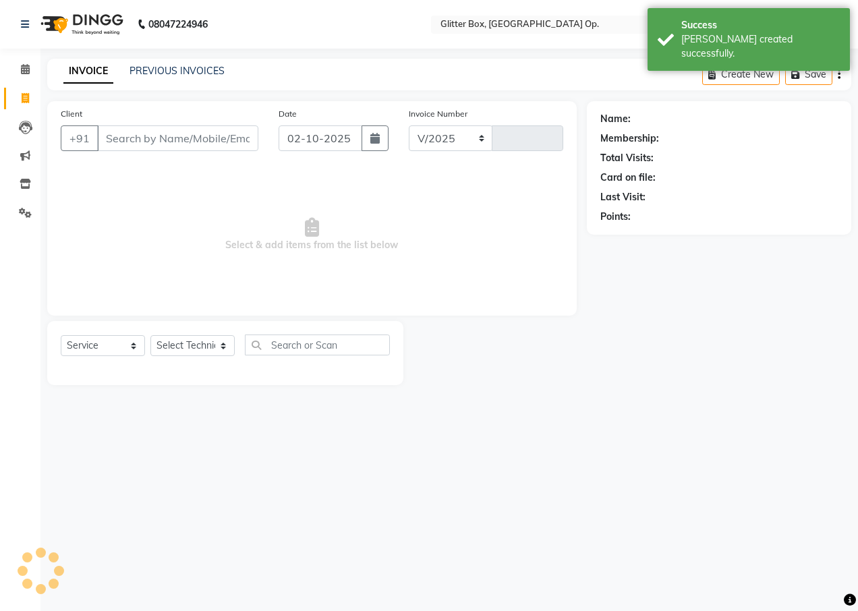
select select "5563"
type input "2027"
click at [119, 140] on input "Client" at bounding box center [177, 139] width 161 height 26
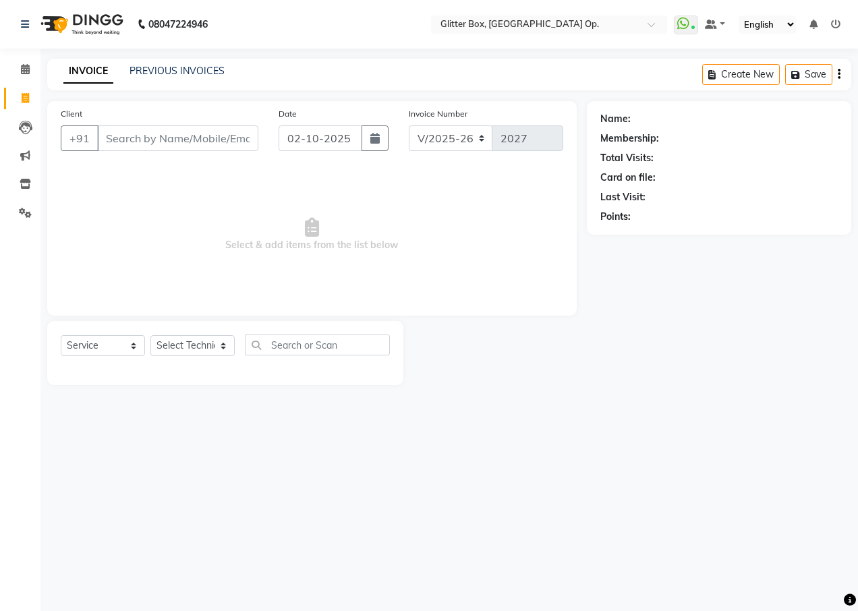
click at [122, 139] on input "Client" at bounding box center [177, 139] width 161 height 26
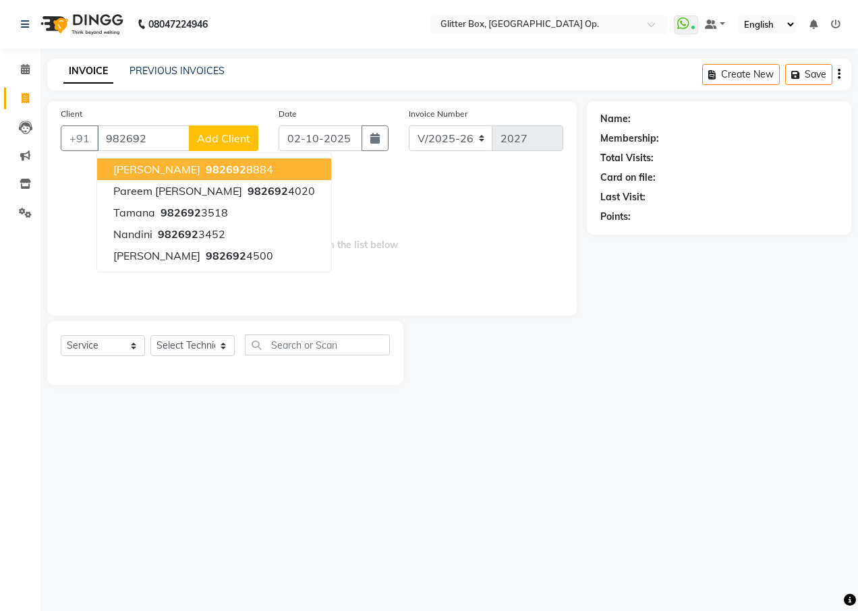
click at [152, 135] on input "982692" at bounding box center [143, 139] width 92 height 26
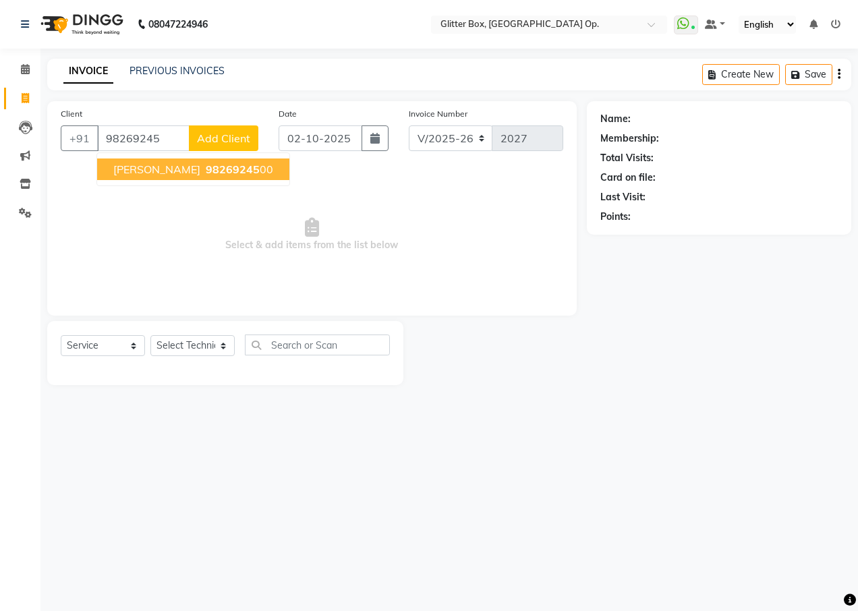
click at [159, 171] on span "[PERSON_NAME]" at bounding box center [156, 169] width 87 height 13
type input "9826924500"
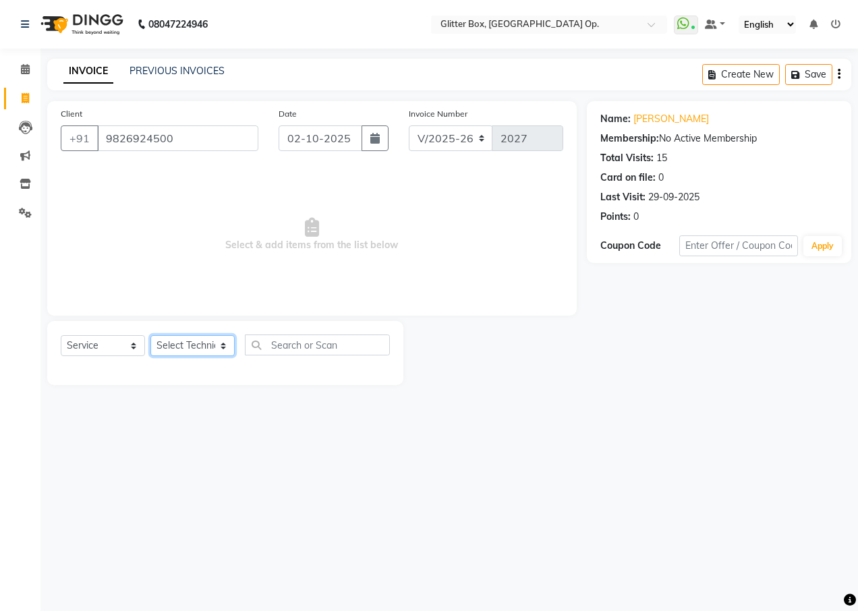
click at [188, 348] on select "Select Technician [PERSON_NAME] [PERSON_NAME] [PERSON_NAME] [PERSON_NAME] [PERS…" at bounding box center [192, 345] width 84 height 21
select select "65811"
click at [150, 335] on select "Select Technician [PERSON_NAME] [PERSON_NAME] [PERSON_NAME] [PERSON_NAME] [PERS…" at bounding box center [192, 345] width 84 height 21
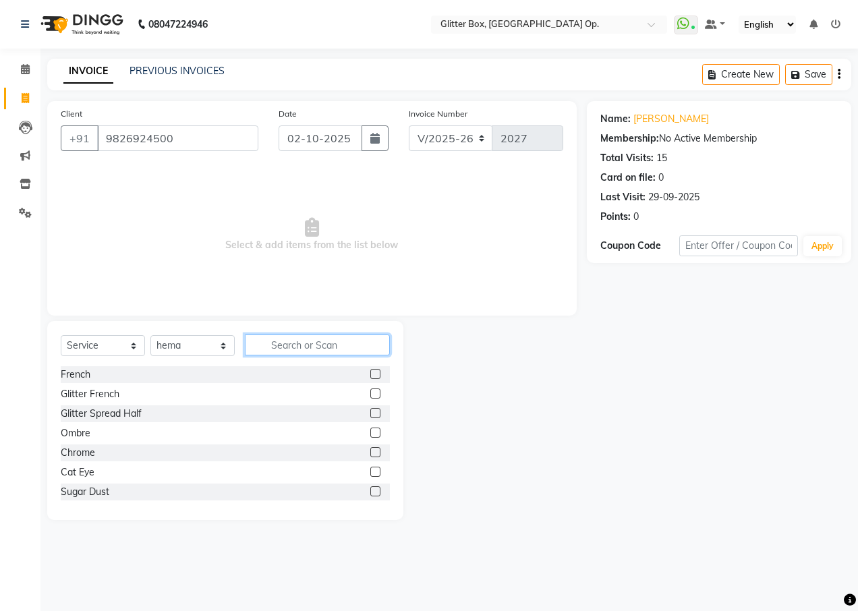
click at [281, 348] on input "text" at bounding box center [317, 345] width 145 height 21
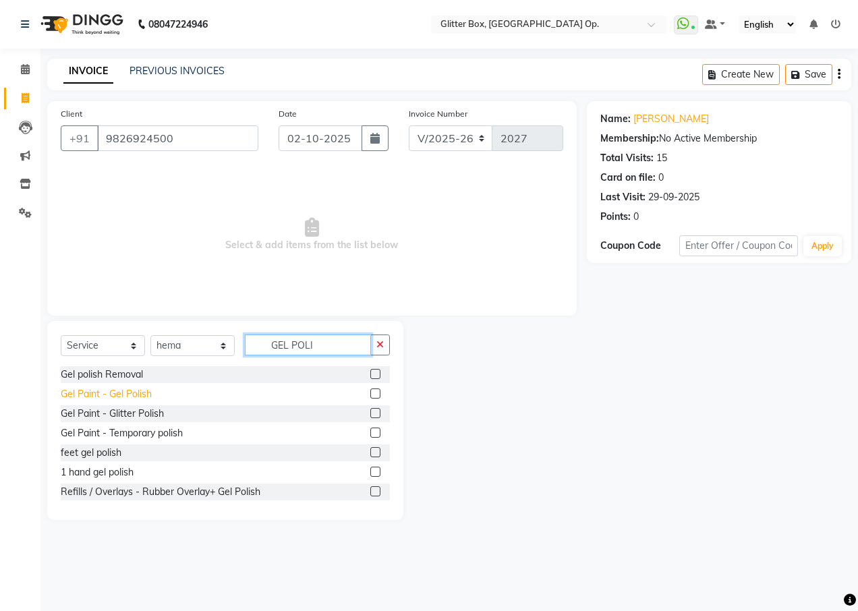
type input "GEL POLI"
click at [101, 393] on div "Gel Paint - Gel Polish" at bounding box center [106, 394] width 91 height 14
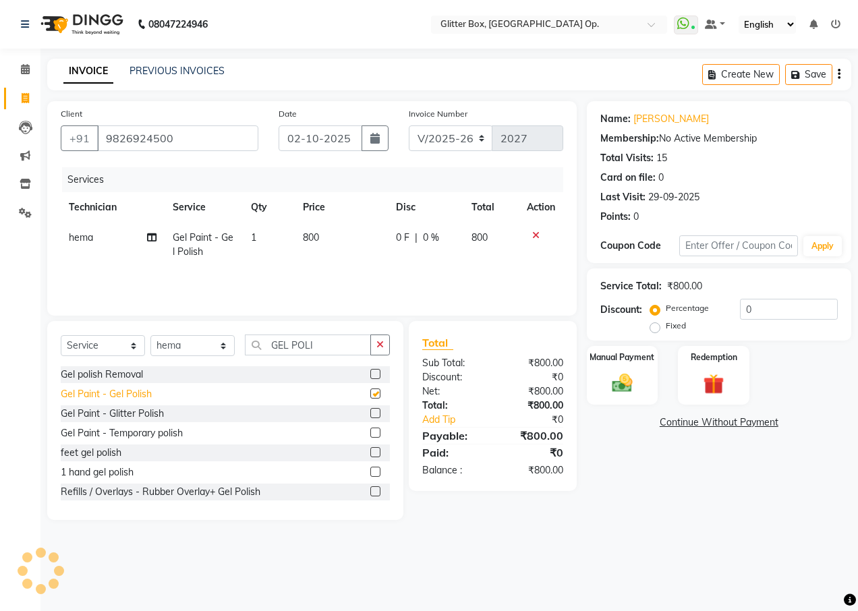
checkbox input "false"
click at [373, 348] on button "button" at bounding box center [380, 345] width 20 height 21
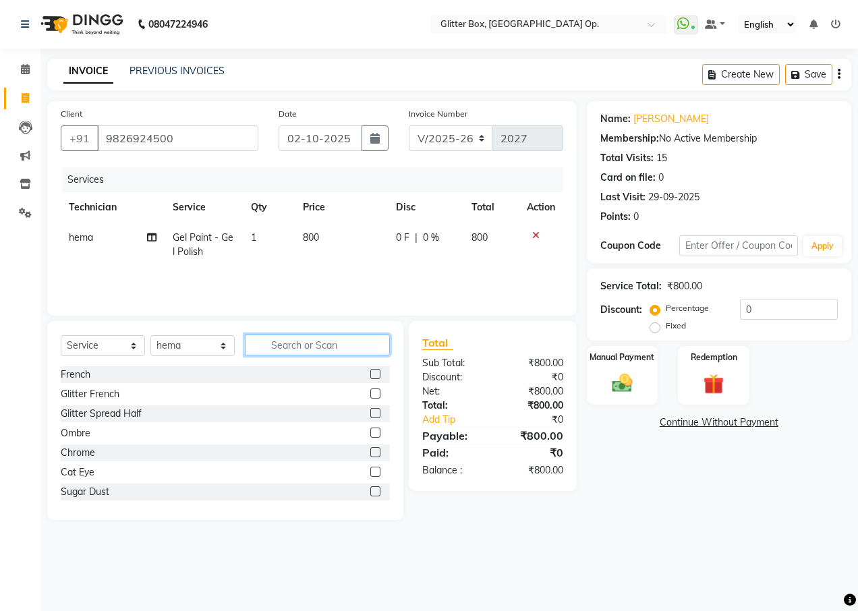
click at [323, 335] on input "text" at bounding box center [317, 345] width 145 height 21
type input "ART"
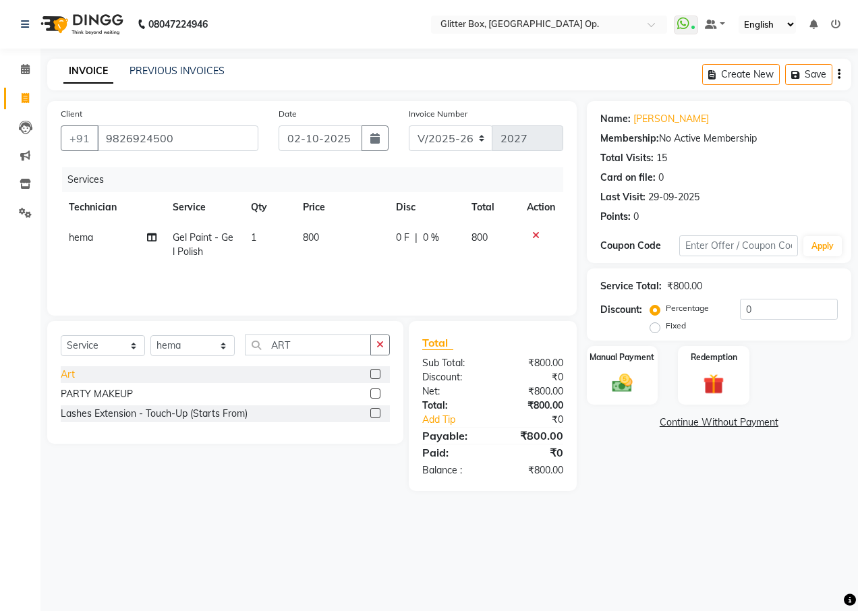
click at [70, 376] on div "Art" at bounding box center [68, 375] width 14 height 14
checkbox input "false"
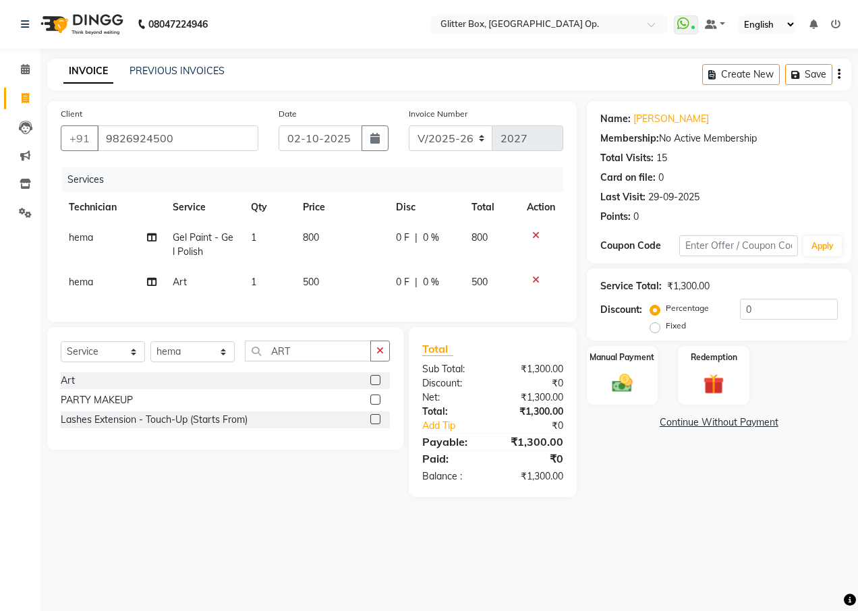
click at [345, 267] on td "500" at bounding box center [341, 282] width 92 height 30
select select "65811"
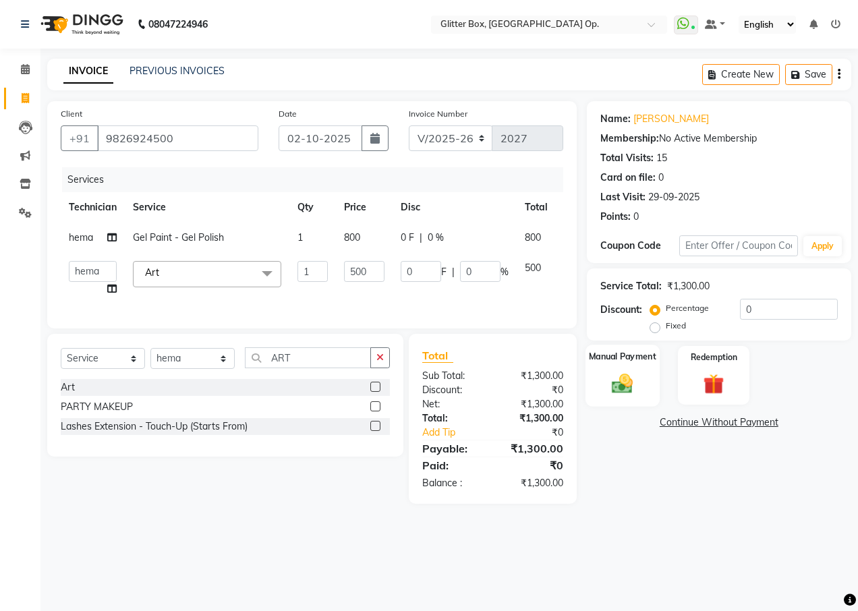
click at [620, 380] on img at bounding box center [622, 383] width 34 height 24
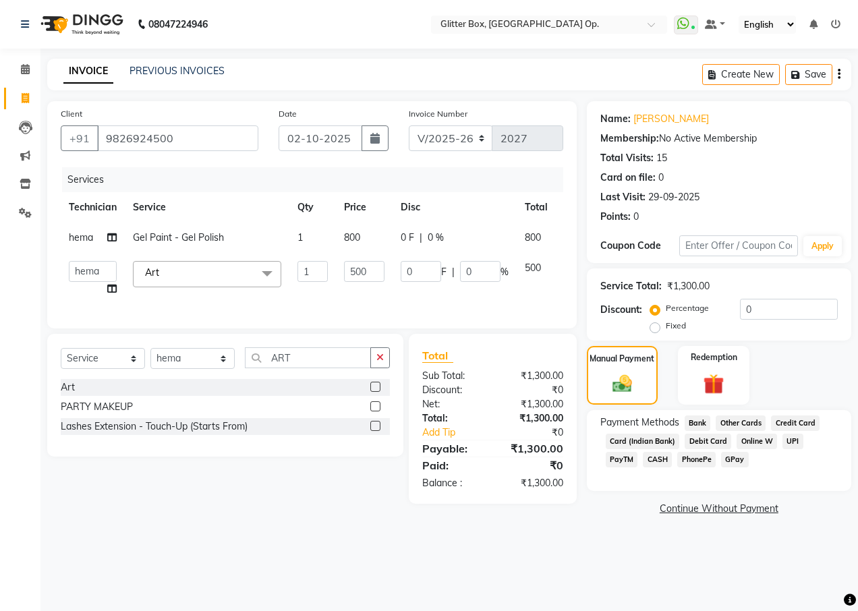
drag, startPoint x: 621, startPoint y: 457, endPoint x: 722, endPoint y: 469, distance: 101.9
click at [722, 469] on div "Payment Methods Bank Other Cards Credit Card Card (Indian Bank) Debit Card Onli…" at bounding box center [720, 443] width 238 height 55
drag, startPoint x: 722, startPoint y: 469, endPoint x: 615, endPoint y: 463, distance: 106.8
click at [643, 463] on span "CASH" at bounding box center [657, 460] width 29 height 16
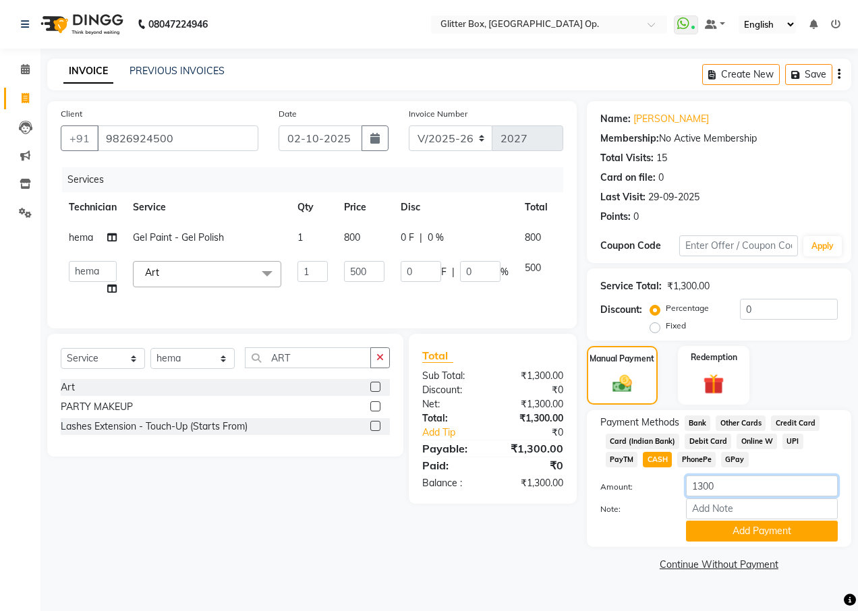
click at [705, 482] on input "1300" at bounding box center [762, 486] width 152 height 21
type input "1200"
click at [715, 536] on button "Add Payment" at bounding box center [762, 531] width 152 height 21
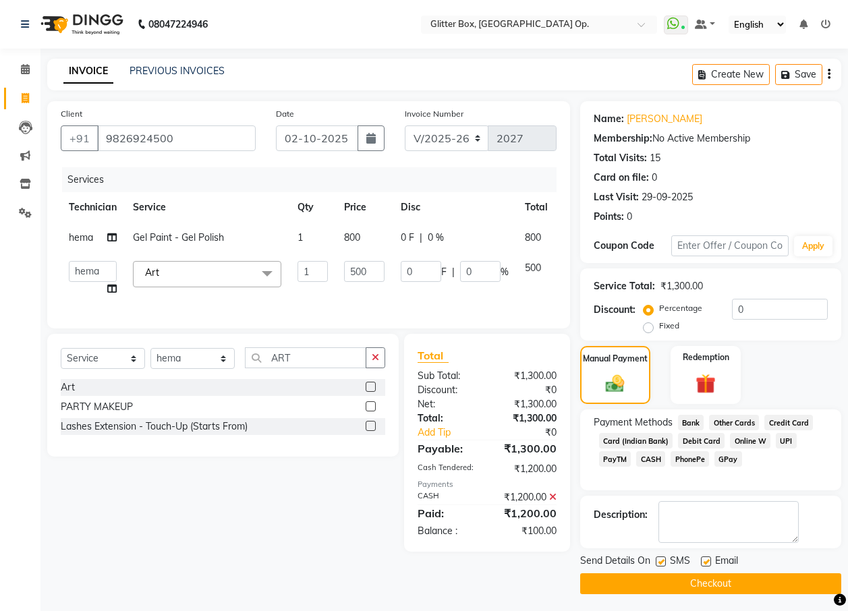
click at [778, 439] on span "UPI" at bounding box center [786, 441] width 21 height 16
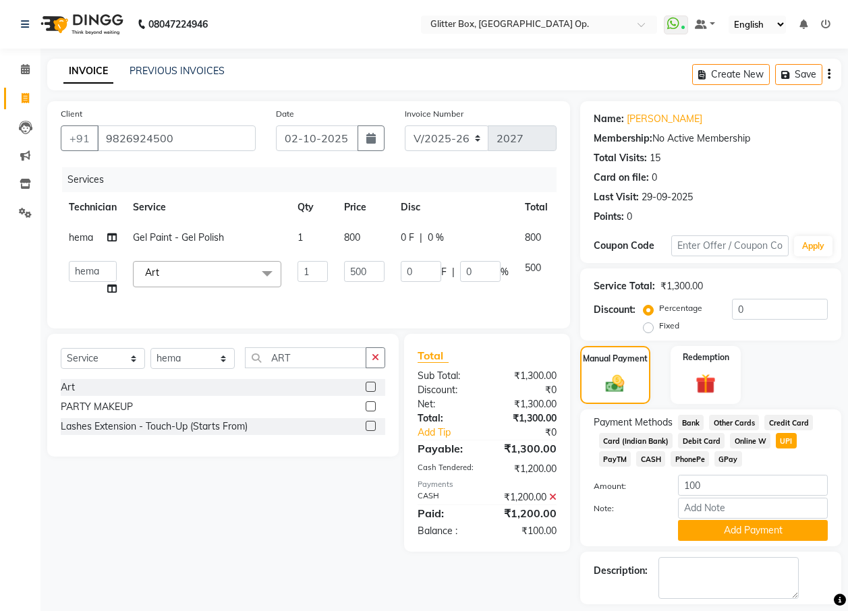
click at [686, 530] on button "Add Payment" at bounding box center [753, 530] width 150 height 21
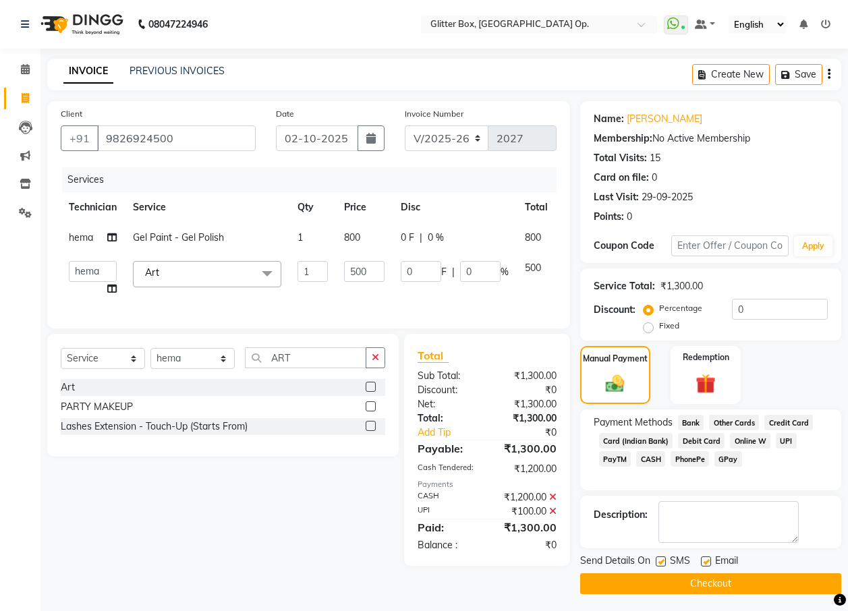
click at [661, 586] on button "Checkout" at bounding box center [710, 584] width 261 height 21
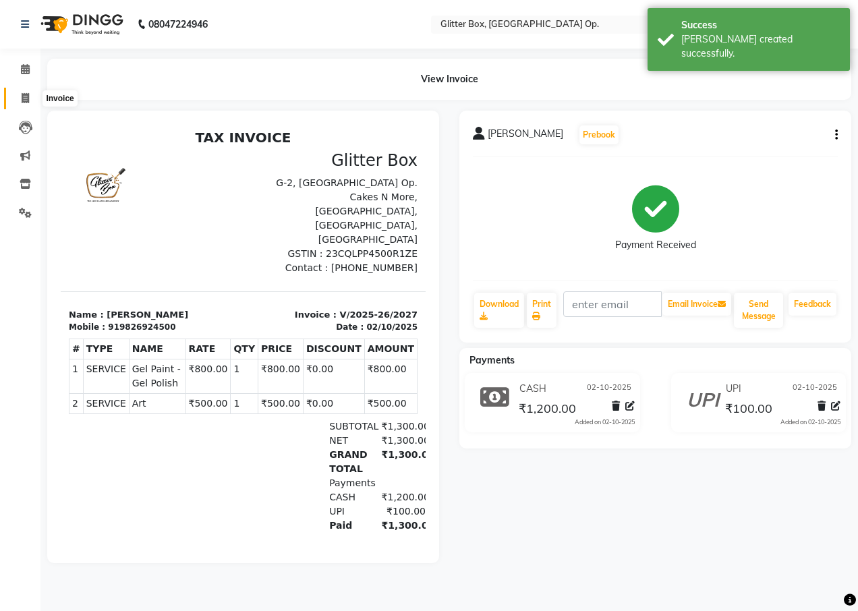
click at [26, 94] on icon at bounding box center [25, 98] width 7 height 10
select select "5563"
select select "service"
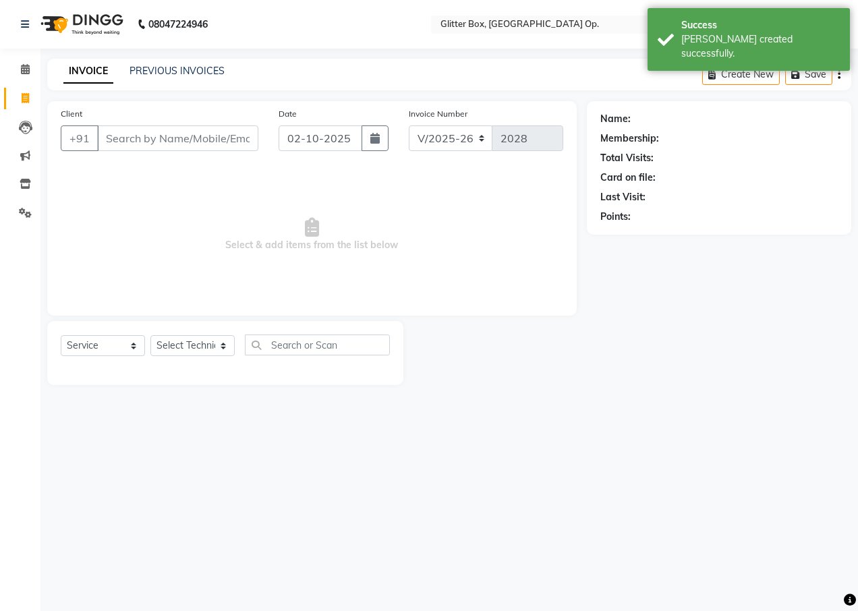
click at [159, 136] on input "Client" at bounding box center [177, 139] width 161 height 26
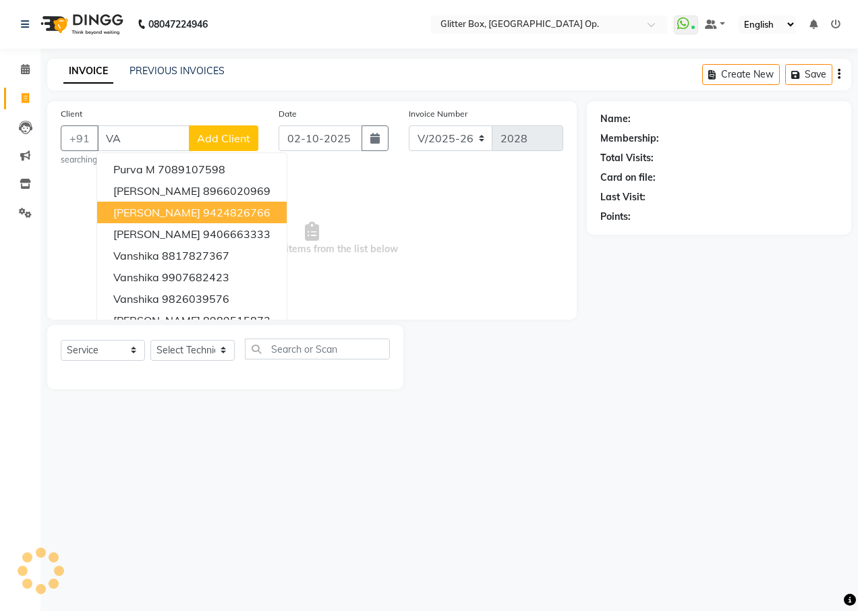
type input "V"
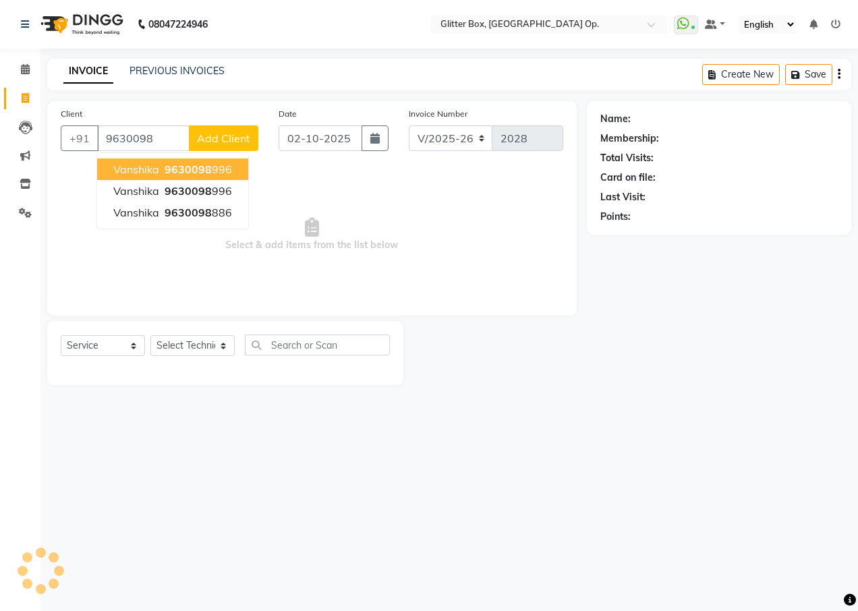
click at [178, 173] on span "9630098" at bounding box center [188, 169] width 47 height 13
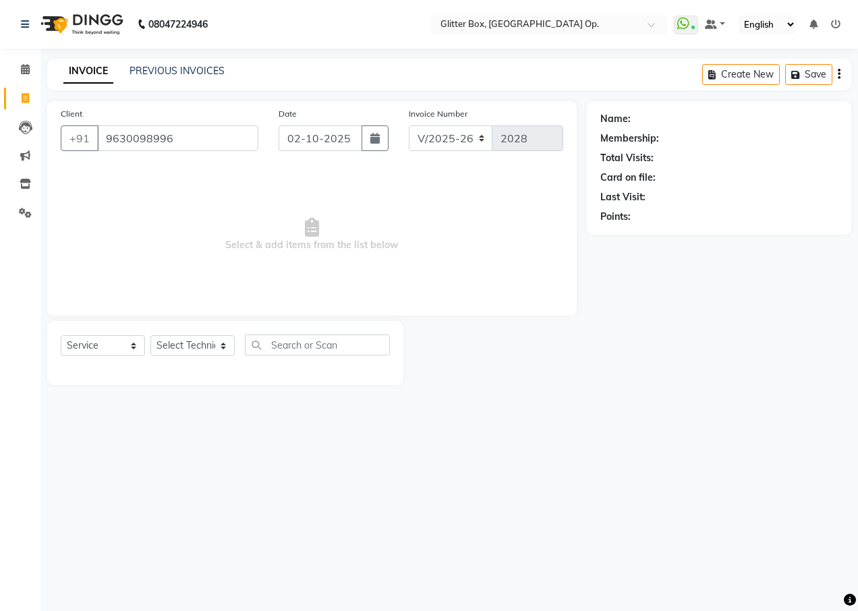
type input "9630098996"
click at [169, 343] on select "Select Technician [PERSON_NAME] [PERSON_NAME] [PERSON_NAME] [PERSON_NAME] [PERS…" at bounding box center [192, 345] width 84 height 21
select select "44392"
click at [150, 335] on select "Select Technician [PERSON_NAME] [PERSON_NAME] [PERSON_NAME] [PERSON_NAME] [PERS…" at bounding box center [192, 345] width 84 height 21
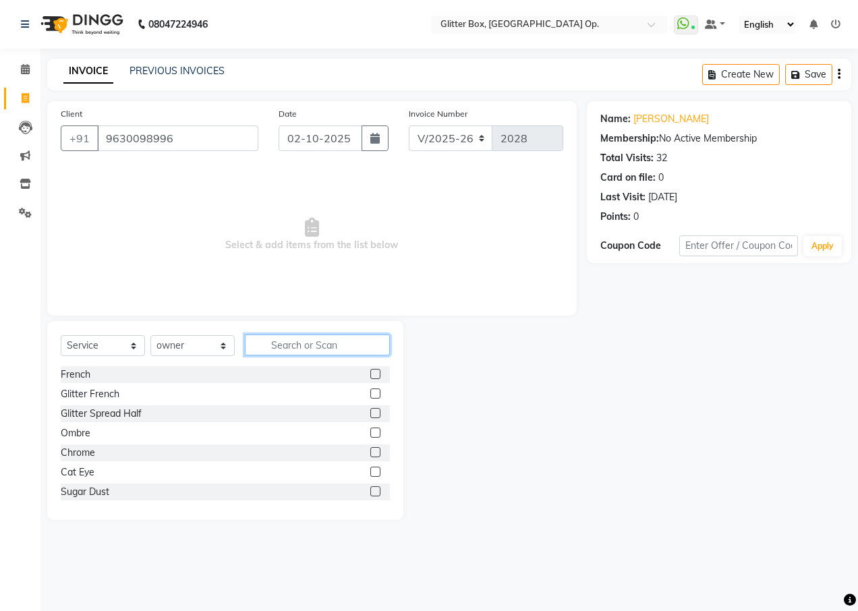
click at [270, 349] on input "text" at bounding box center [317, 345] width 145 height 21
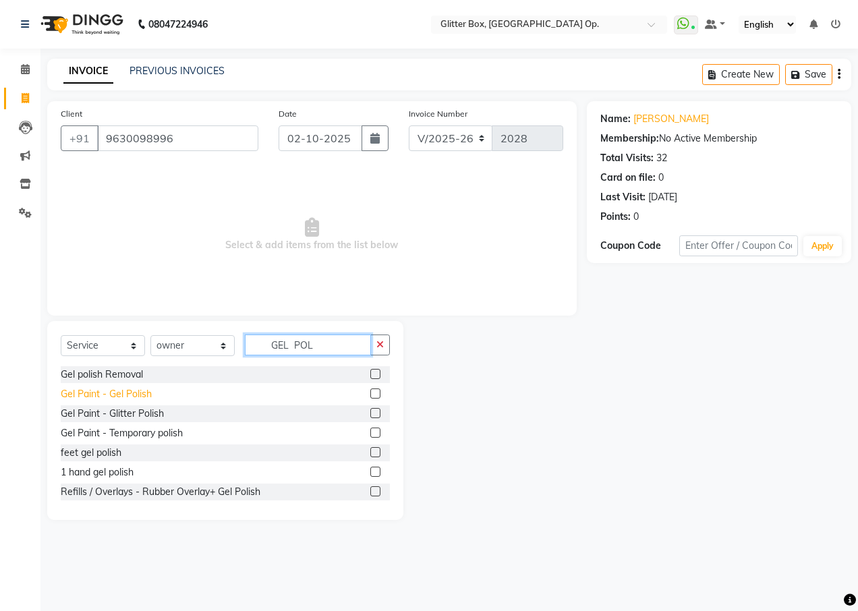
type input "GEL POL"
click at [106, 397] on div "Gel Paint - Gel Polish" at bounding box center [106, 394] width 91 height 14
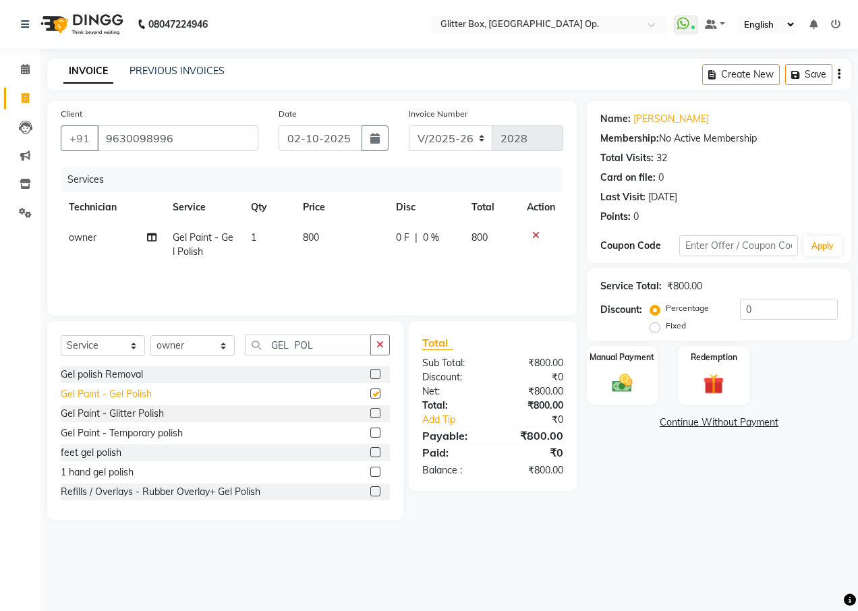
checkbox input "false"
drag, startPoint x: 375, startPoint y: 338, endPoint x: 345, endPoint y: 347, distance: 31.8
click at [373, 340] on button "button" at bounding box center [380, 345] width 20 height 21
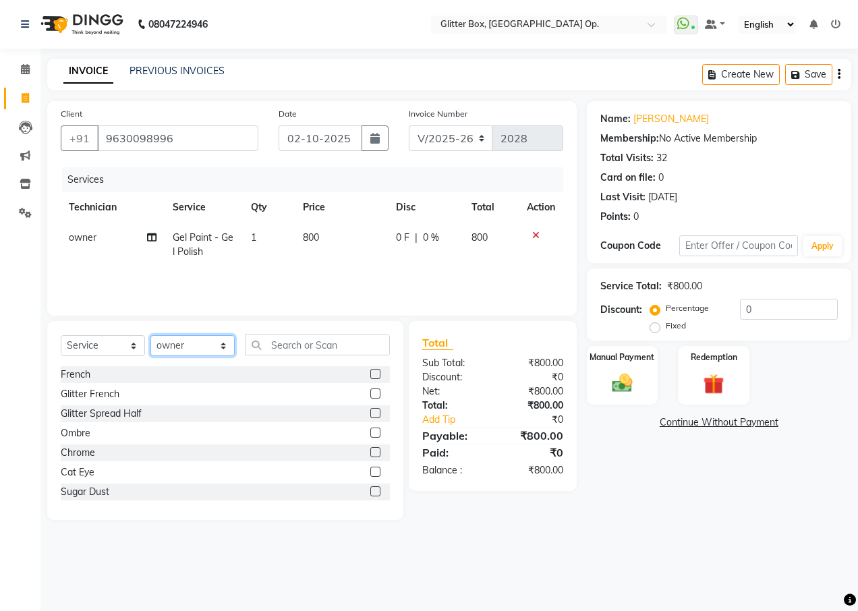
click at [163, 343] on select "Select Technician [PERSON_NAME] [PERSON_NAME] [PERSON_NAME] [PERSON_NAME] [PERS…" at bounding box center [192, 345] width 84 height 21
click at [150, 335] on select "Select Technician [PERSON_NAME] [PERSON_NAME] [PERSON_NAME] [PERSON_NAME] [PERS…" at bounding box center [192, 345] width 84 height 21
click at [323, 353] on input "text" at bounding box center [317, 345] width 145 height 21
click at [196, 350] on select "Select Technician [PERSON_NAME] [PERSON_NAME] [PERSON_NAME] [PERSON_NAME] [PERS…" at bounding box center [192, 345] width 84 height 21
select select "49168"
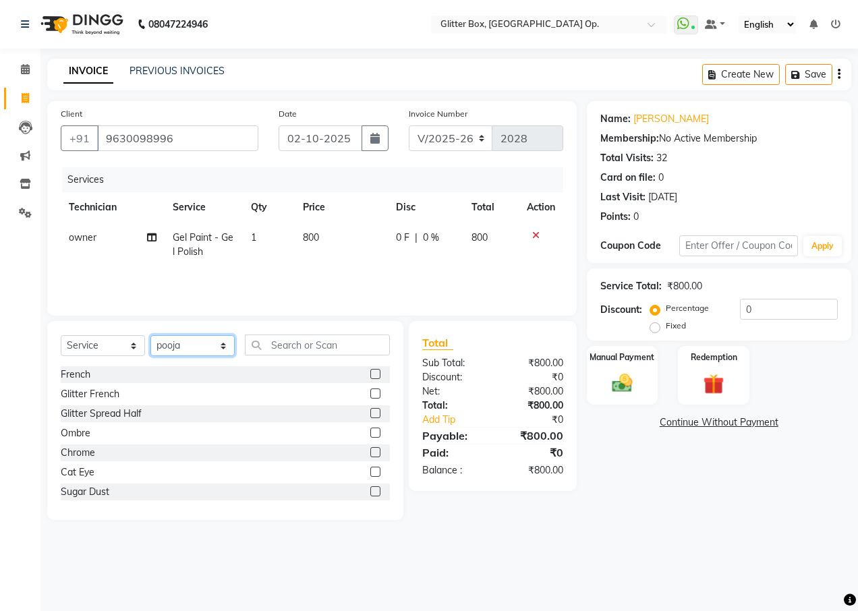
click at [150, 335] on select "Select Technician [PERSON_NAME] [PERSON_NAME] [PERSON_NAME] [PERSON_NAME] [PERS…" at bounding box center [192, 345] width 84 height 21
click at [318, 348] on input "text" at bounding box center [317, 345] width 145 height 21
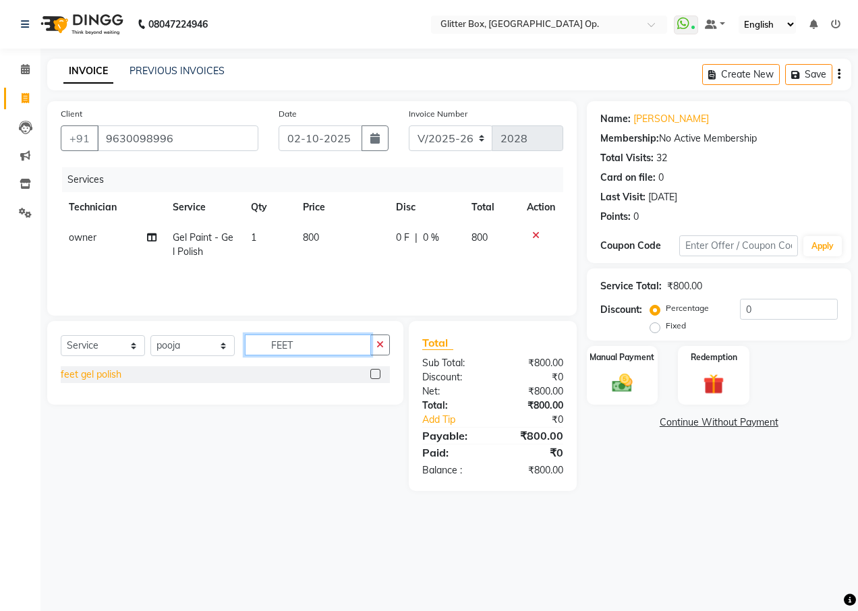
type input "FEET"
click at [86, 371] on div "feet gel polish" at bounding box center [91, 375] width 61 height 14
checkbox input "false"
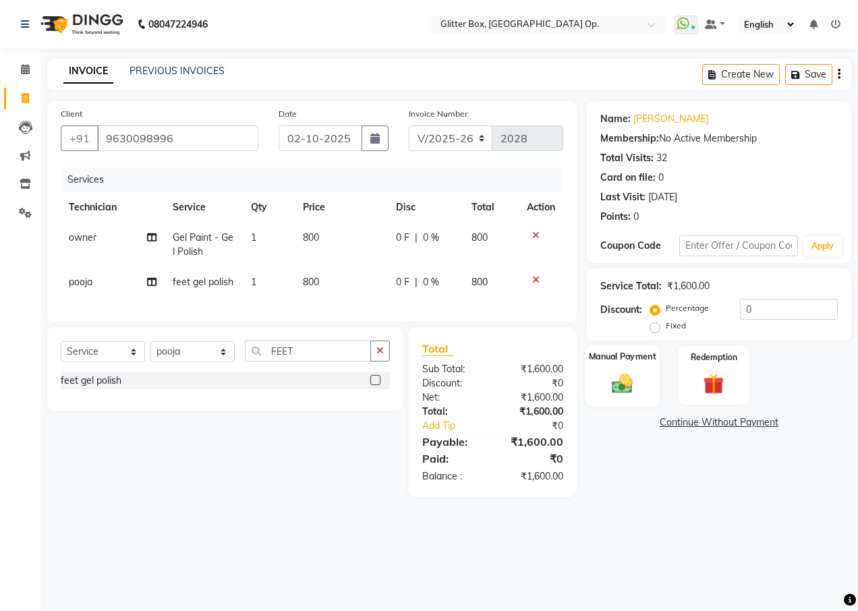
click at [621, 366] on div "Manual Payment" at bounding box center [623, 375] width 74 height 61
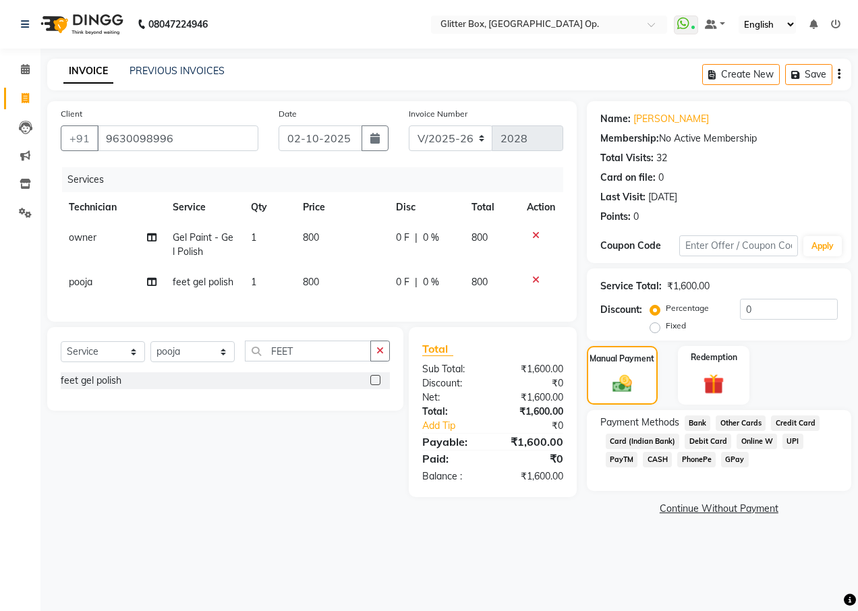
click at [666, 329] on label "Fixed" at bounding box center [676, 326] width 20 height 12
click at [657, 329] on input "Fixed" at bounding box center [657, 325] width 9 height 9
radio input "true"
click at [775, 308] on input "0" at bounding box center [789, 309] width 98 height 21
type input "100"
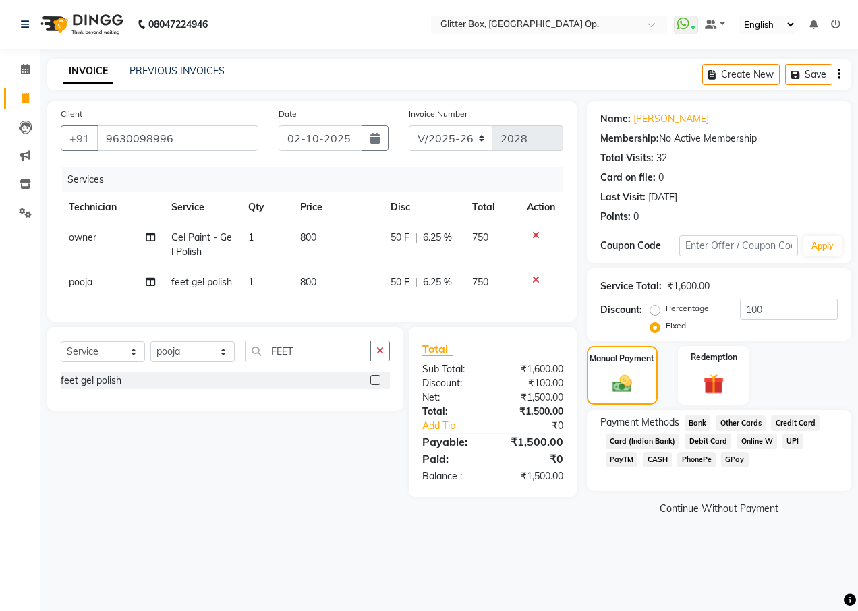
click at [643, 459] on span "CASH" at bounding box center [657, 460] width 29 height 16
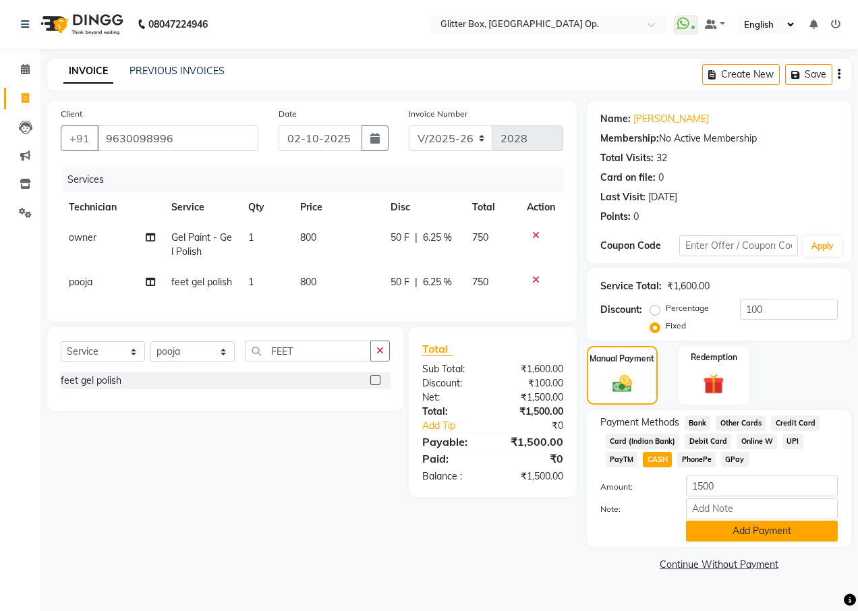
click at [729, 530] on button "Add Payment" at bounding box center [762, 531] width 152 height 21
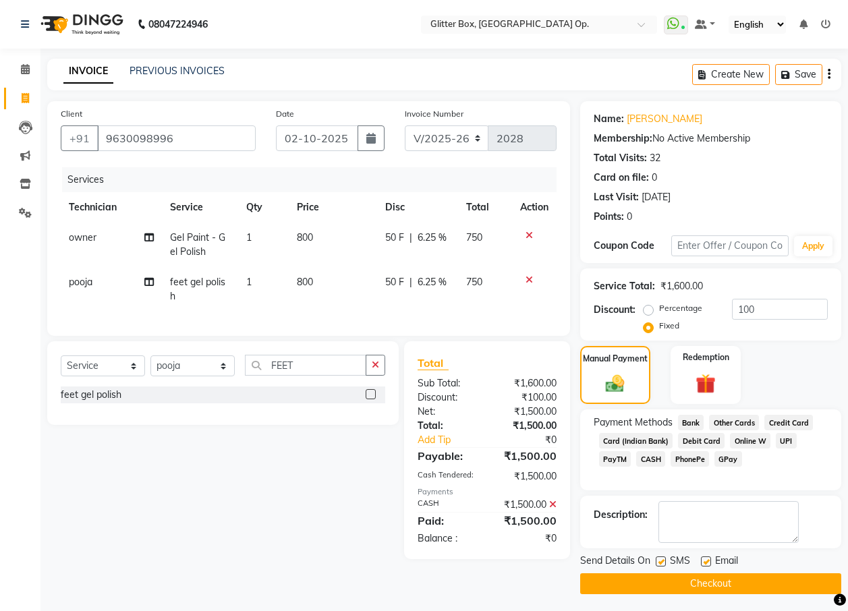
click at [685, 583] on button "Checkout" at bounding box center [710, 584] width 261 height 21
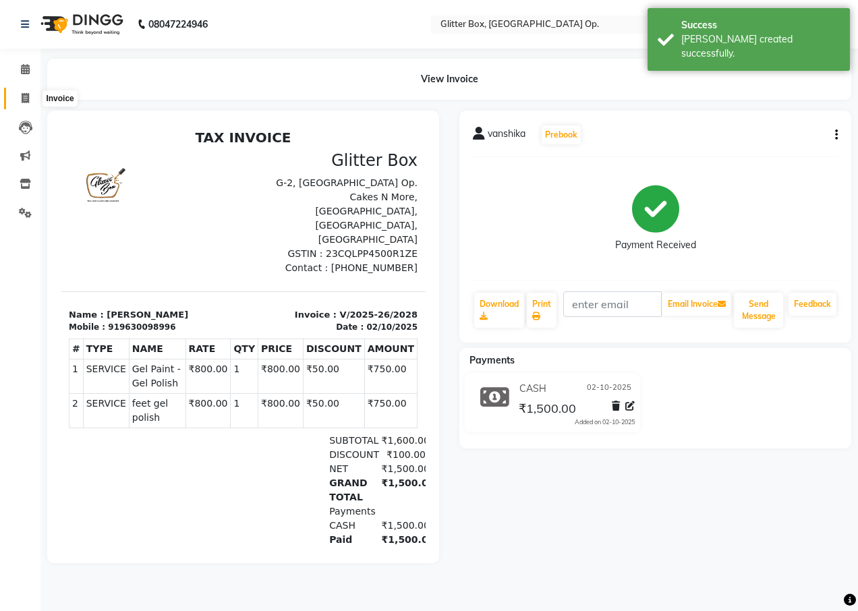
drag, startPoint x: 22, startPoint y: 103, endPoint x: 80, endPoint y: 94, distance: 58.1
click at [23, 103] on span at bounding box center [25, 99] width 24 height 16
select select "service"
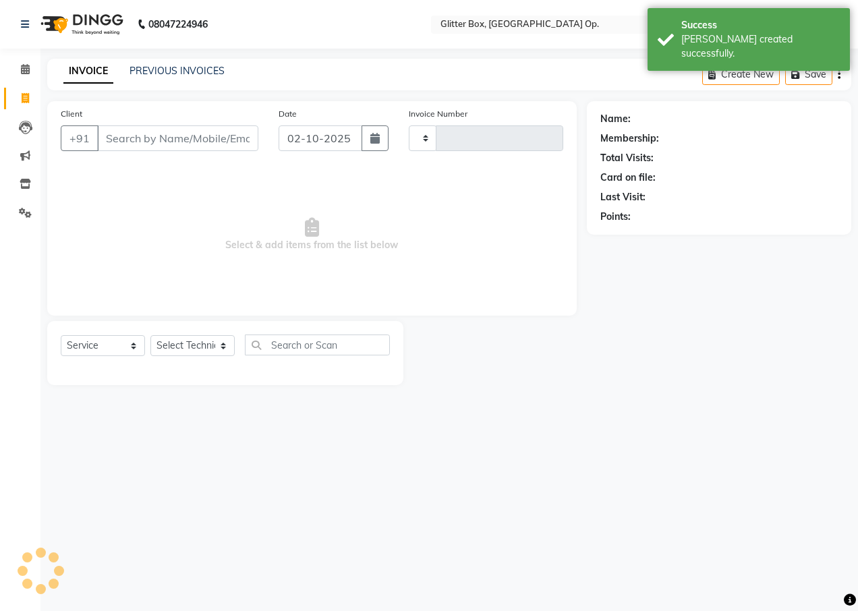
type input "2029"
select select "5563"
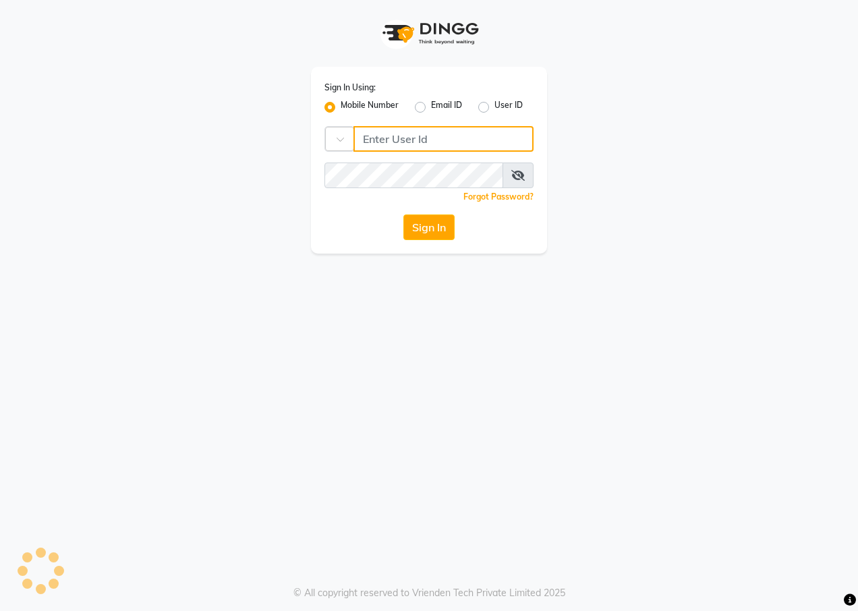
type input "9209647270"
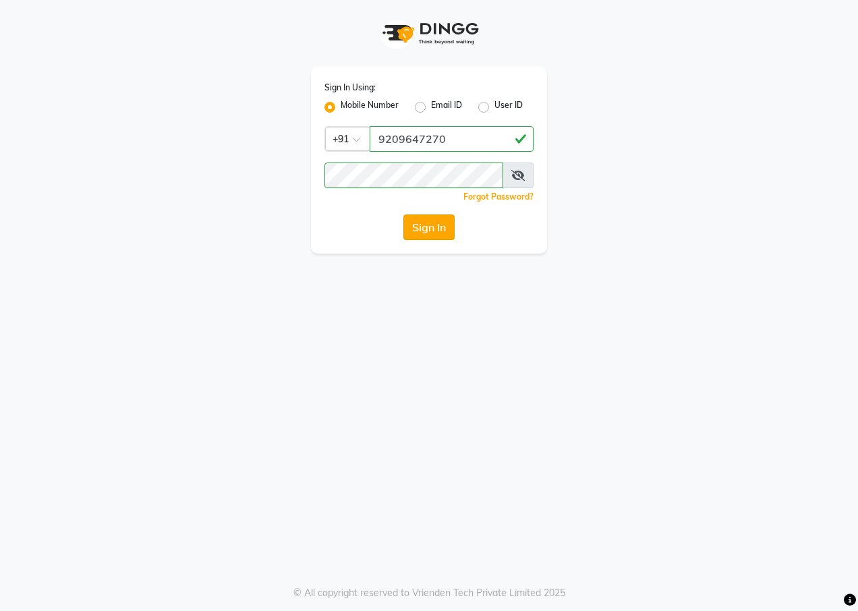
click at [424, 232] on button "Sign In" at bounding box center [428, 228] width 51 height 26
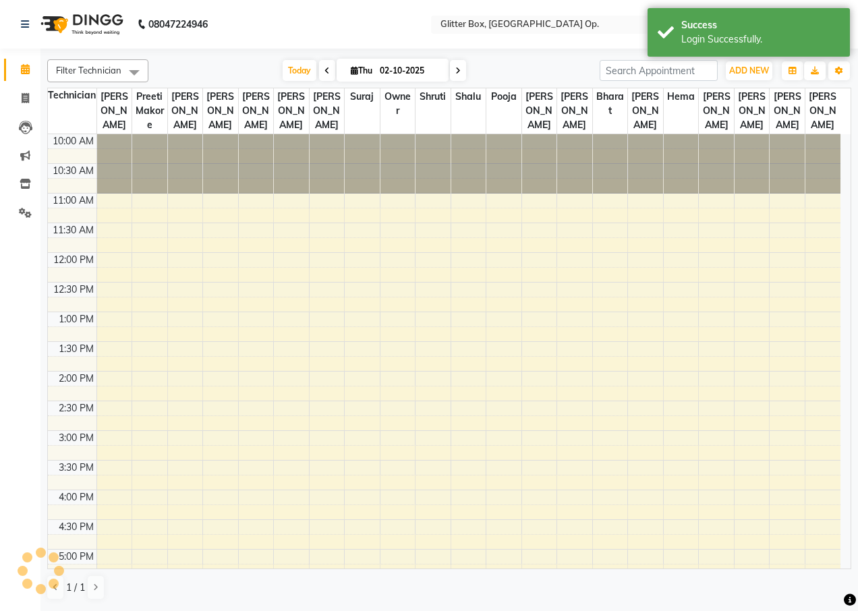
select select "en"
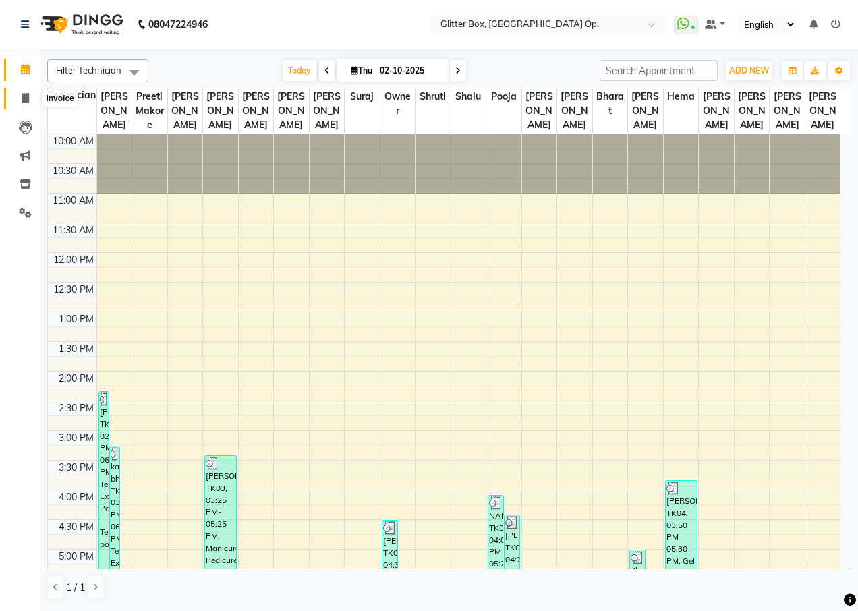
click at [26, 96] on icon at bounding box center [25, 98] width 7 height 10
select select "service"
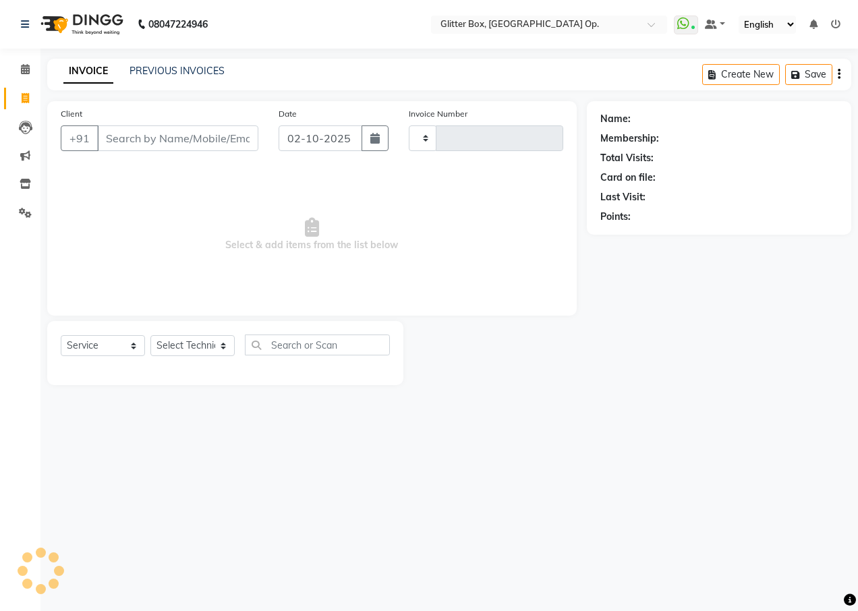
type input "2033"
select select "5563"
click at [181, 72] on link "PREVIOUS INVOICES" at bounding box center [177, 71] width 95 height 12
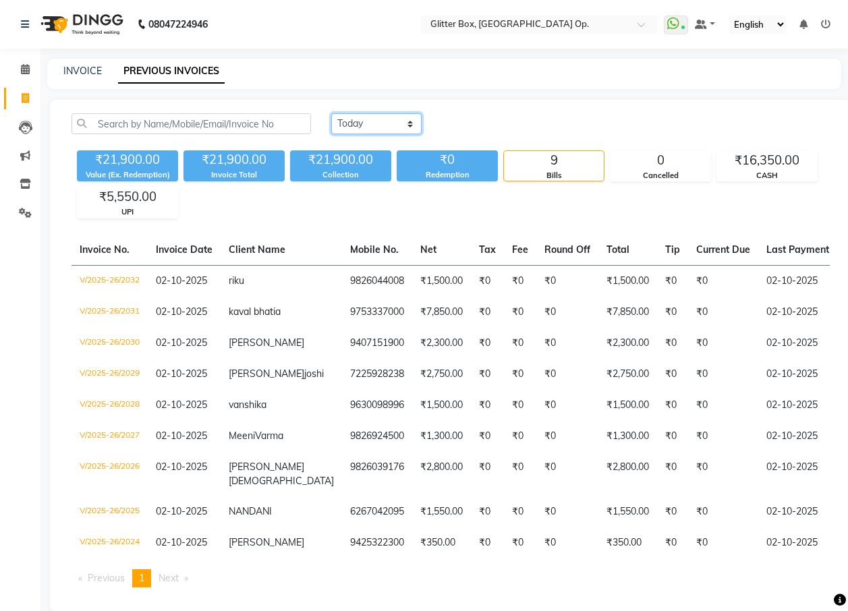
click at [344, 119] on select "[DATE] [DATE] Custom Range" at bounding box center [376, 123] width 90 height 21
select select "[DATE]"
click at [331, 113] on select "[DATE] [DATE] Custom Range" at bounding box center [376, 123] width 90 height 21
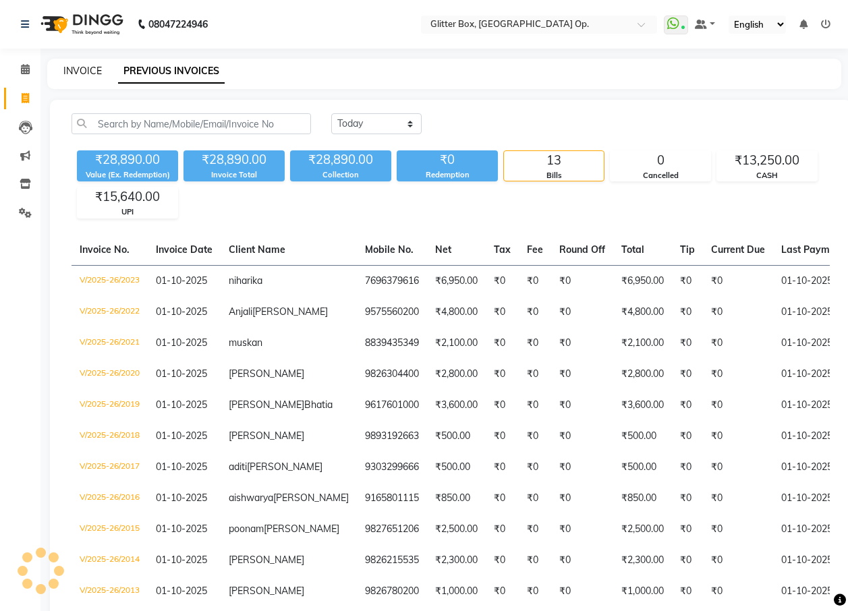
click at [78, 69] on link "INVOICE" at bounding box center [82, 71] width 38 height 12
select select "service"
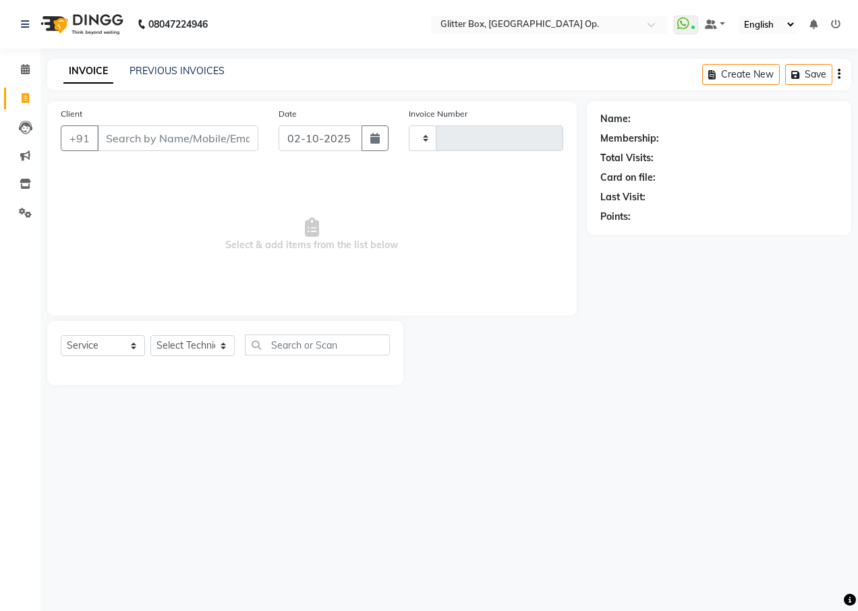
type input "2033"
select select "5563"
click at [134, 137] on input "Client" at bounding box center [177, 139] width 161 height 26
click at [155, 74] on link "PREVIOUS INVOICES" at bounding box center [177, 71] width 95 height 12
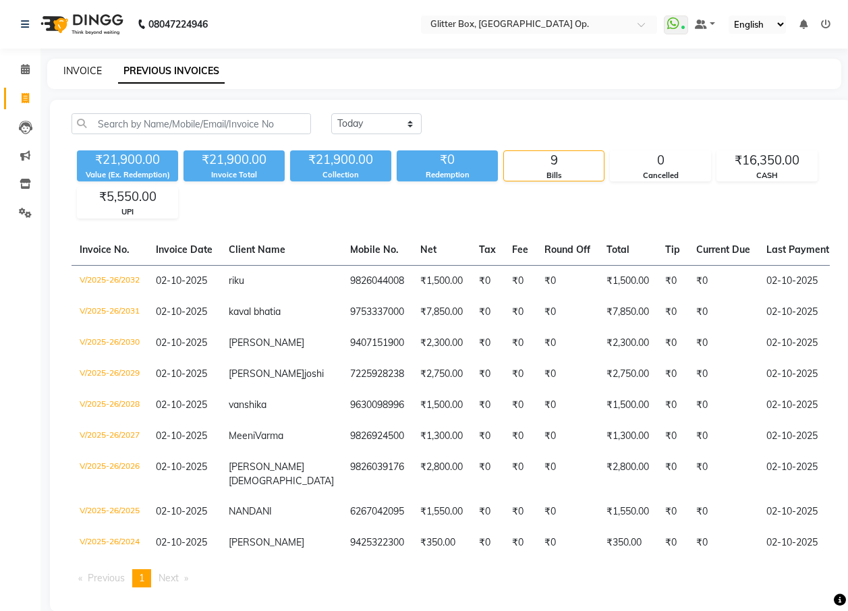
click at [78, 67] on link "INVOICE" at bounding box center [82, 71] width 38 height 12
select select "5563"
select select "service"
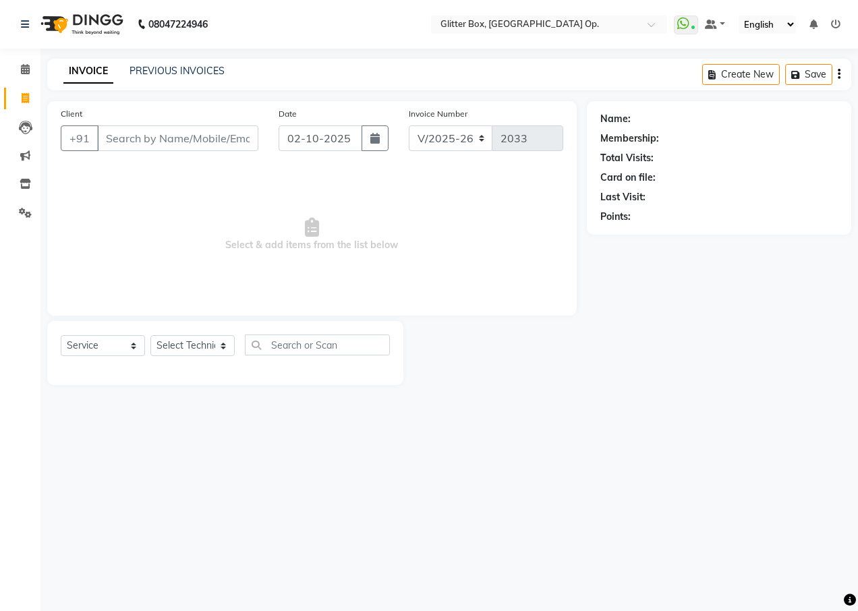
click at [155, 134] on input "Client" at bounding box center [177, 139] width 161 height 26
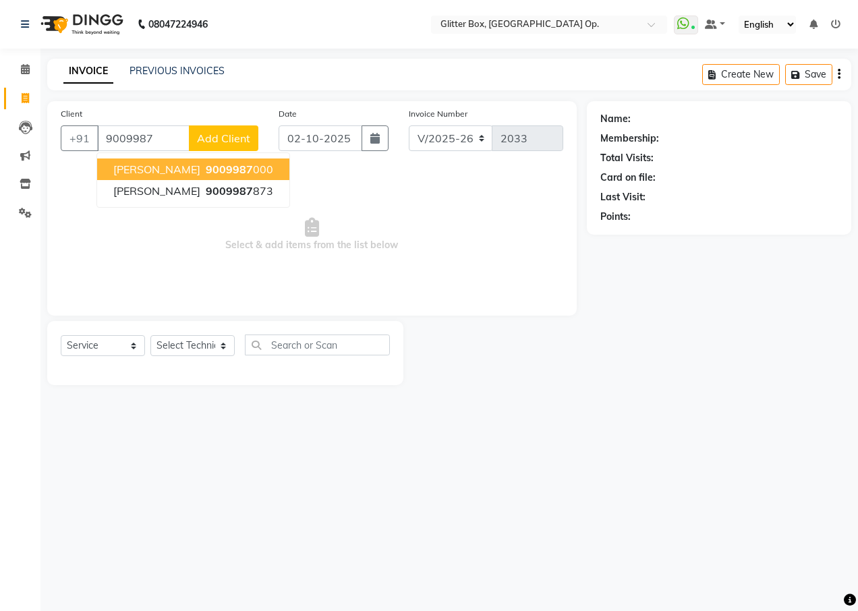
click at [159, 175] on span "[PERSON_NAME]" at bounding box center [156, 169] width 87 height 13
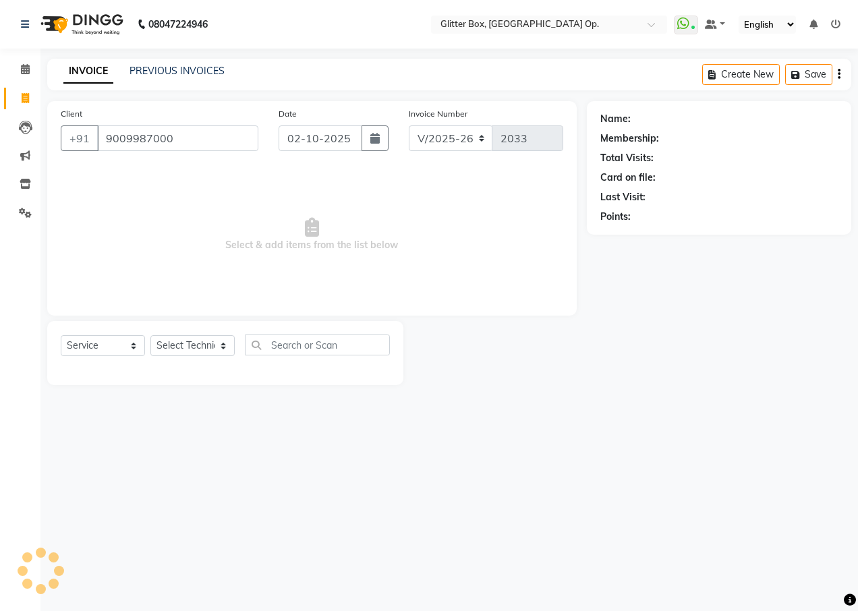
type input "9009987000"
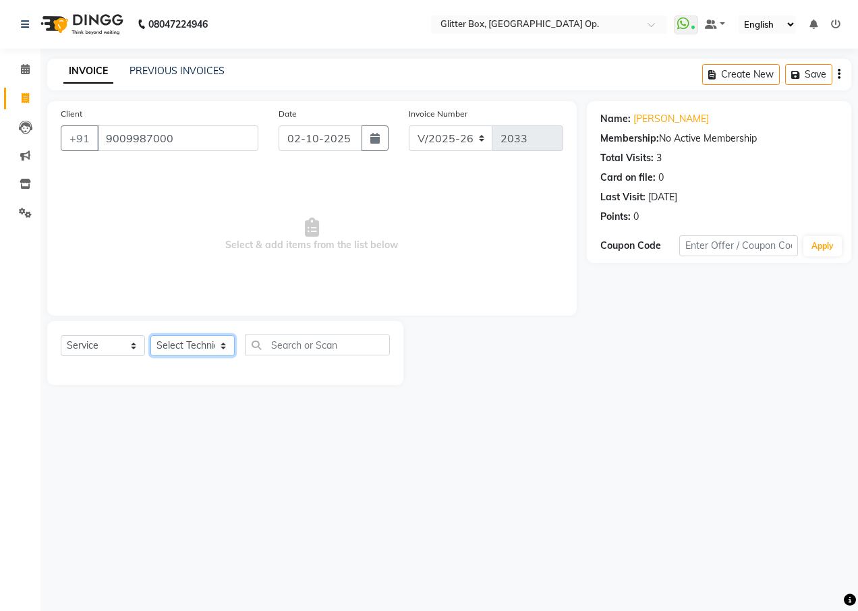
click at [173, 348] on select "Select Technician [PERSON_NAME] [PERSON_NAME] [PERSON_NAME] [PERSON_NAME] [PERS…" at bounding box center [192, 345] width 84 height 21
select select "50945"
click at [150, 335] on select "Select Technician [PERSON_NAME] [PERSON_NAME] [PERSON_NAME] [PERSON_NAME] [PERS…" at bounding box center [192, 345] width 84 height 21
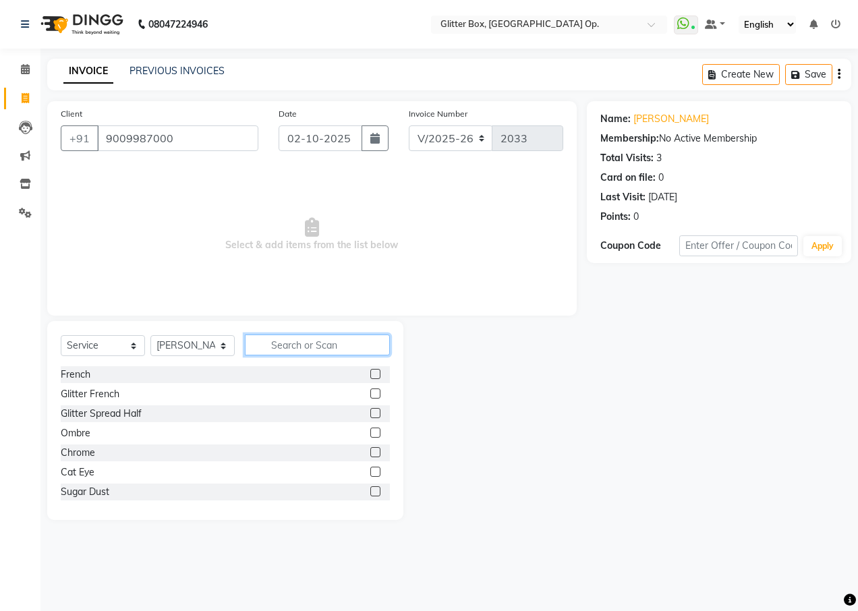
click at [316, 350] on input "text" at bounding box center [317, 345] width 145 height 21
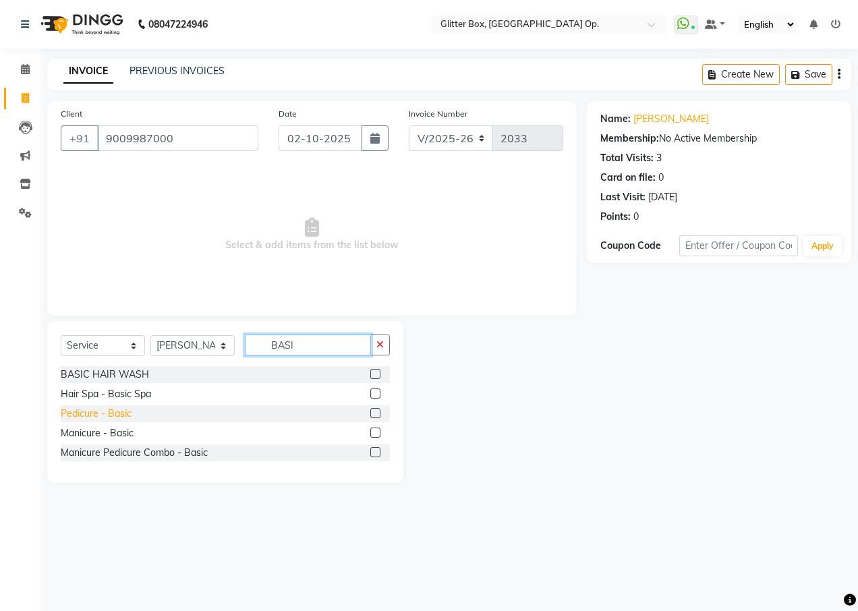
type input "BASI"
click at [123, 416] on div "Pedicure - Basic" at bounding box center [96, 414] width 71 height 14
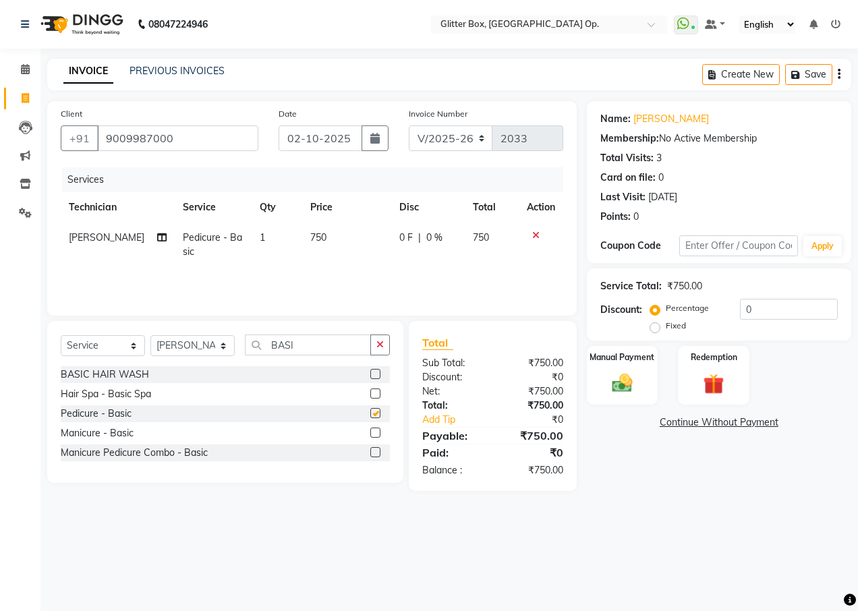
checkbox input "false"
click at [378, 345] on icon "button" at bounding box center [380, 344] width 7 height 9
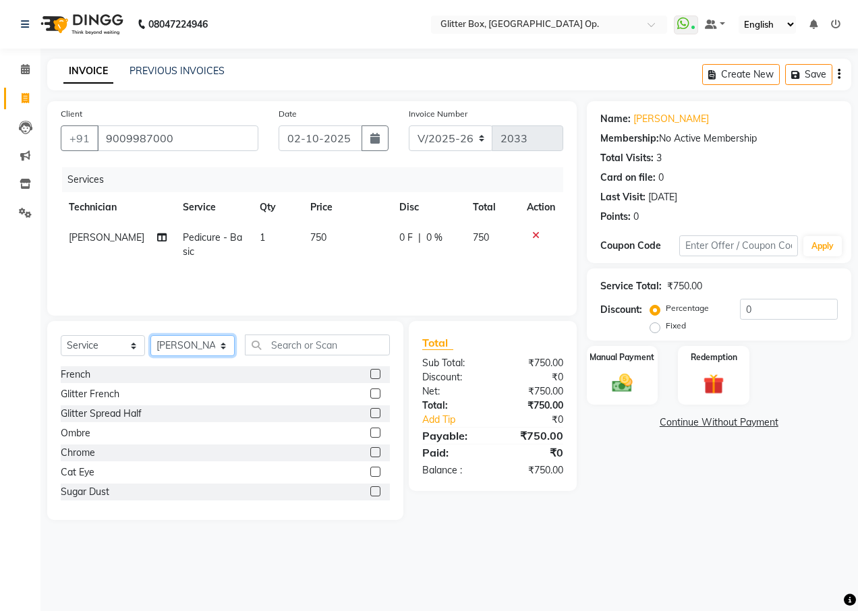
click at [186, 348] on select "Select Technician [PERSON_NAME] [PERSON_NAME] [PERSON_NAME] [PERSON_NAME] [PERS…" at bounding box center [192, 345] width 84 height 21
select select "65811"
click at [150, 335] on select "Select Technician [PERSON_NAME] [PERSON_NAME] [PERSON_NAME] [PERSON_NAME] [PERS…" at bounding box center [192, 345] width 84 height 21
click at [302, 341] on input "text" at bounding box center [317, 345] width 145 height 21
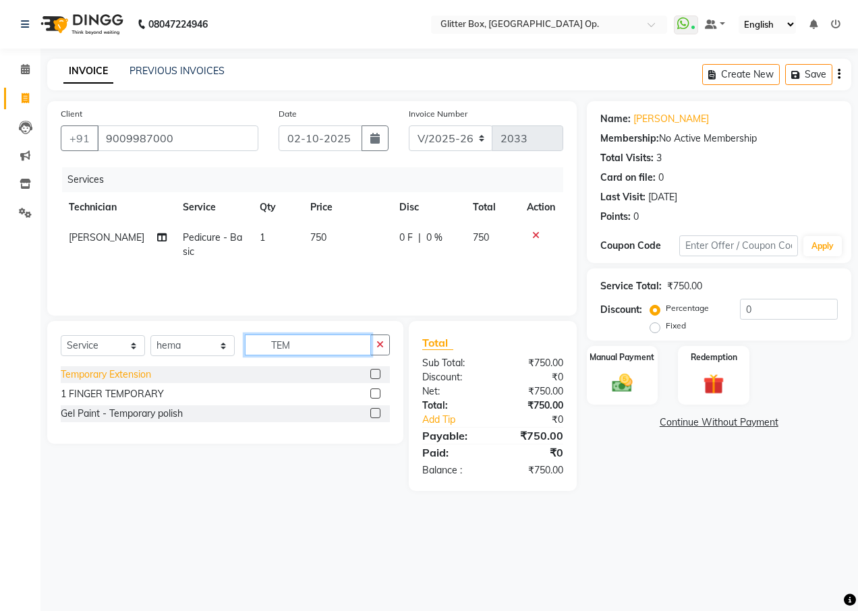
type input "TEM"
click at [92, 368] on div "Temporary Extension" at bounding box center [106, 375] width 90 height 14
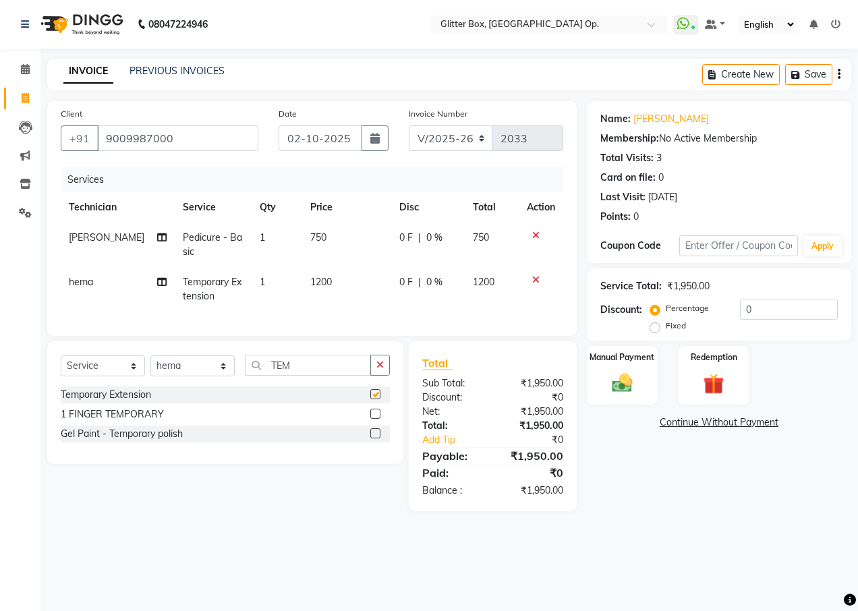
checkbox input "false"
drag, startPoint x: 379, startPoint y: 375, endPoint x: 305, endPoint y: 361, distance: 74.9
click at [377, 370] on icon "button" at bounding box center [380, 364] width 7 height 9
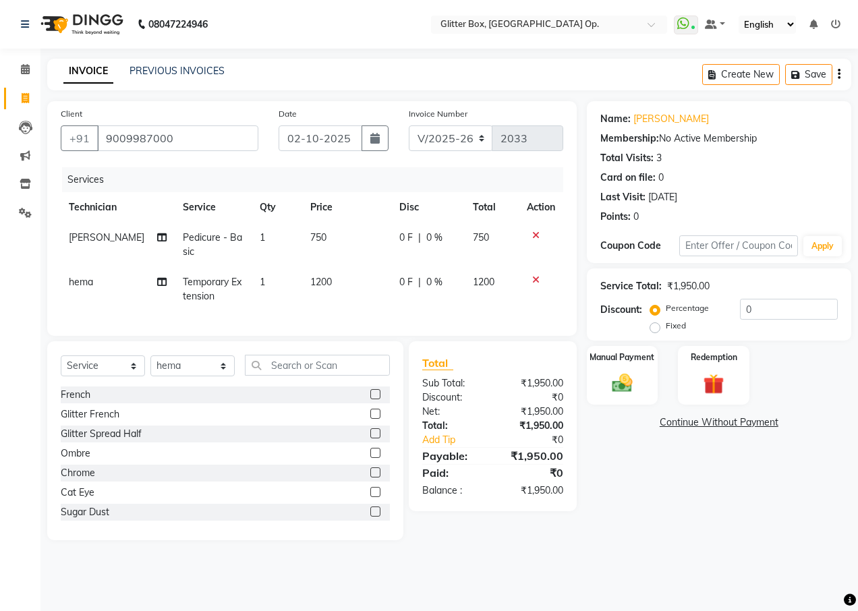
click at [305, 361] on div "Select Service Product Membership Package Voucher Prepaid Gift Card Select Tech…" at bounding box center [225, 440] width 356 height 199
click at [136, 441] on div "Glitter Spread Half" at bounding box center [101, 434] width 81 height 14
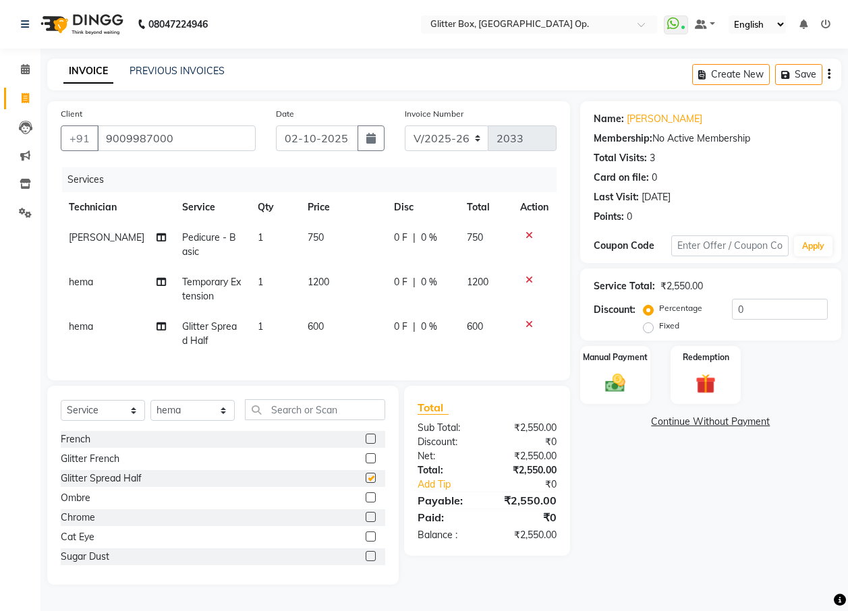
checkbox input "false"
click at [632, 371] on img at bounding box center [615, 383] width 34 height 24
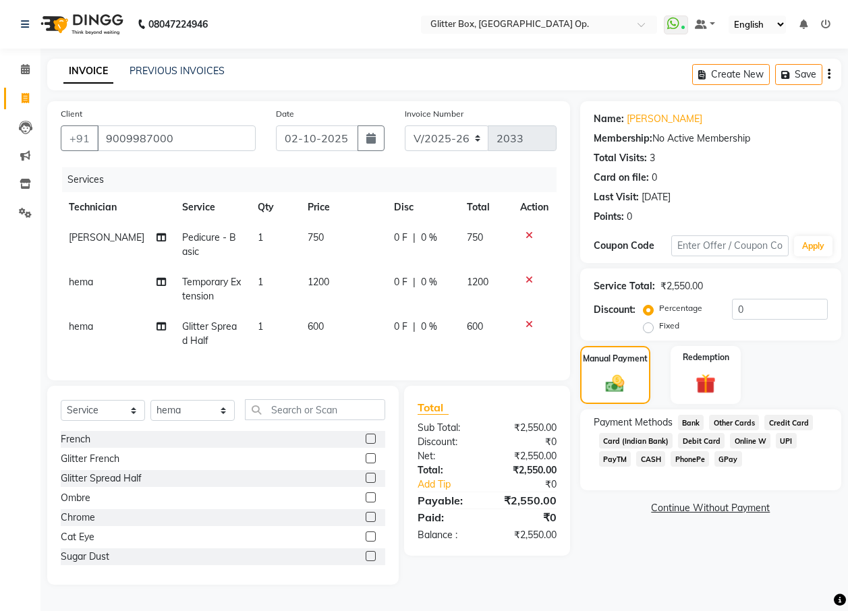
click at [653, 437] on span "Card (Indian Bank)" at bounding box center [636, 441] width 74 height 16
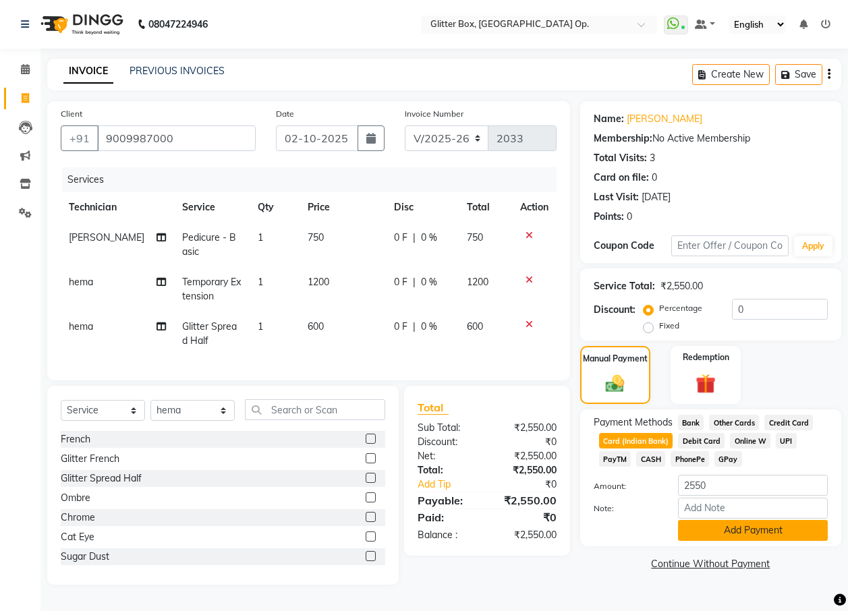
click at [701, 532] on button "Add Payment" at bounding box center [753, 530] width 150 height 21
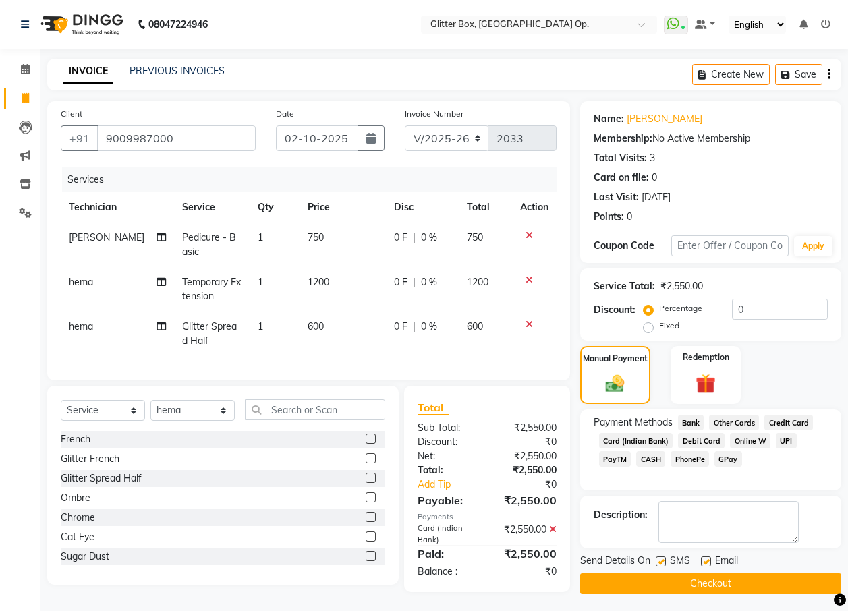
click at [694, 583] on button "Checkout" at bounding box center [710, 584] width 261 height 21
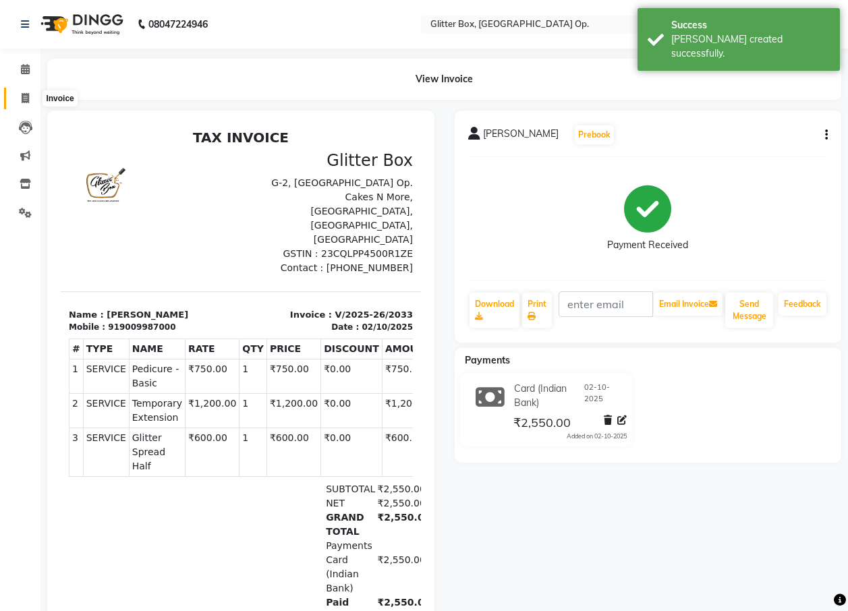
click at [29, 99] on icon at bounding box center [25, 98] width 7 height 10
select select "5563"
select select "service"
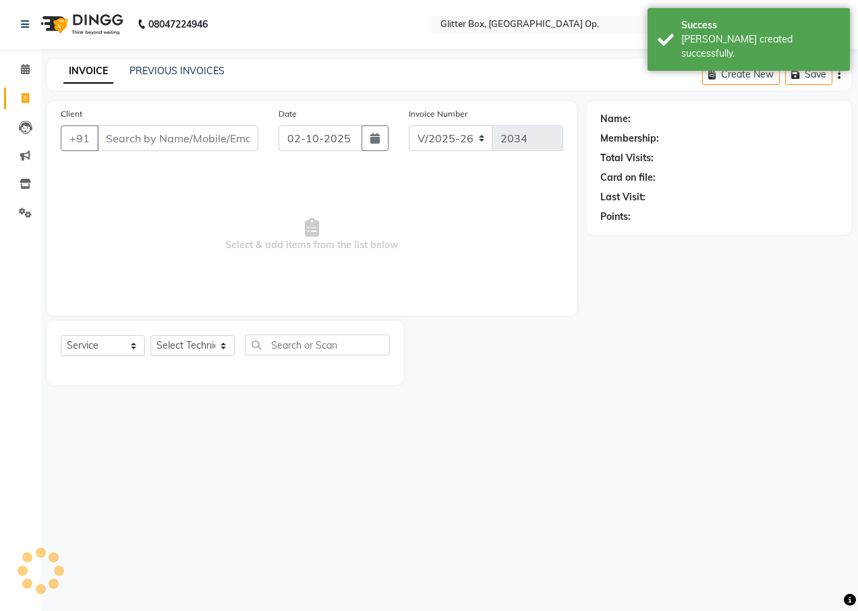
click at [173, 134] on input "Client" at bounding box center [177, 139] width 161 height 26
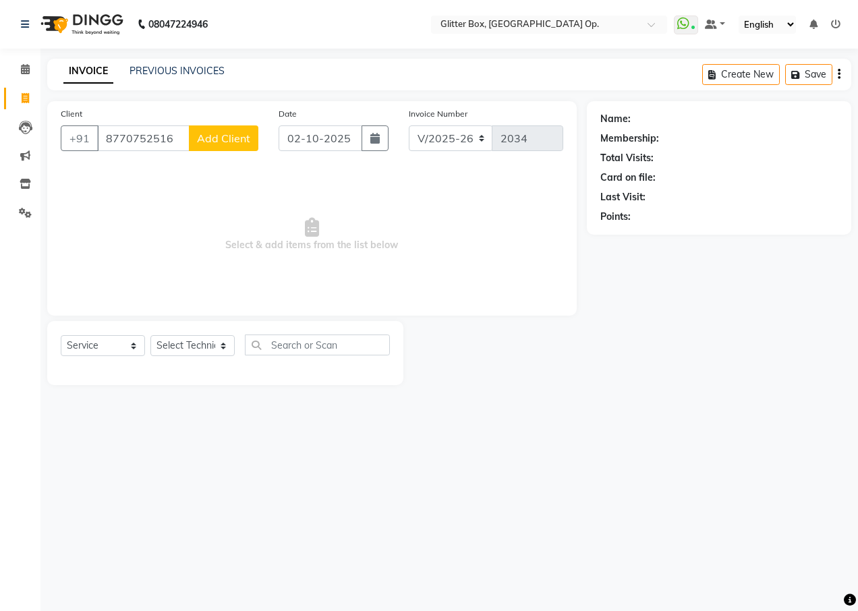
type input "8770752516"
click at [229, 142] on span "Add Client" at bounding box center [223, 138] width 53 height 13
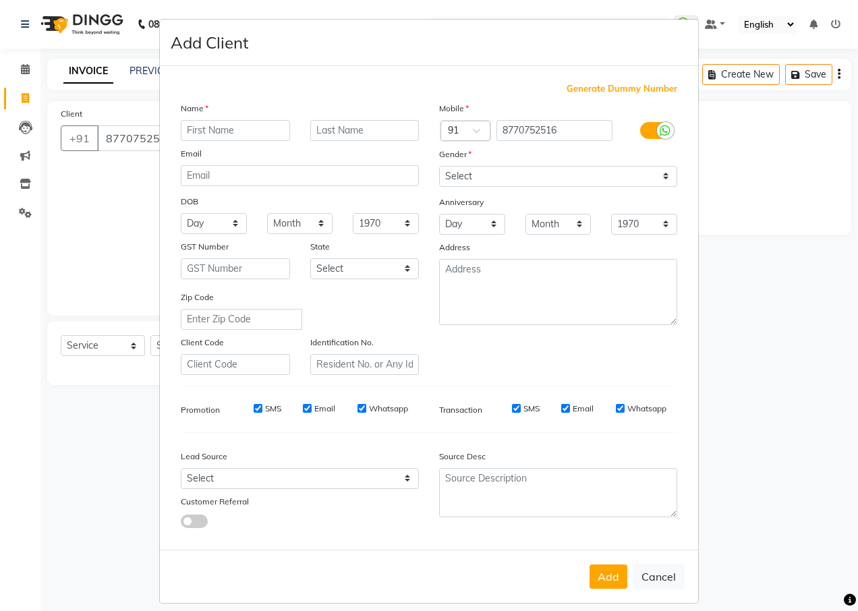
click at [227, 126] on input "text" at bounding box center [235, 130] width 109 height 21
type input "MEGHA"
click at [453, 172] on select "Select [DEMOGRAPHIC_DATA] [DEMOGRAPHIC_DATA] Other Prefer Not To Say" at bounding box center [558, 176] width 238 height 21
select select "other"
click at [439, 166] on select "Select [DEMOGRAPHIC_DATA] [DEMOGRAPHIC_DATA] Other Prefer Not To Say" at bounding box center [558, 176] width 238 height 21
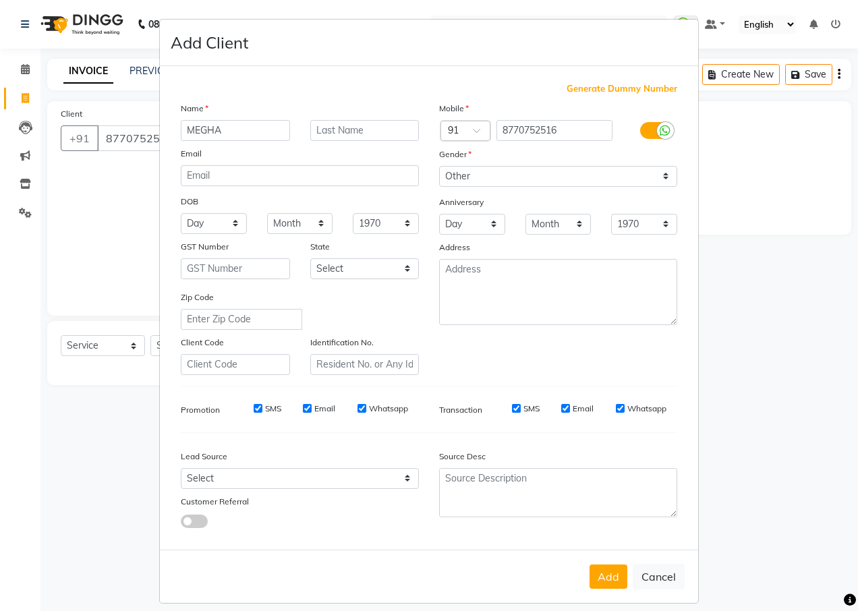
click at [607, 570] on button "Add" at bounding box center [609, 577] width 38 height 24
select select
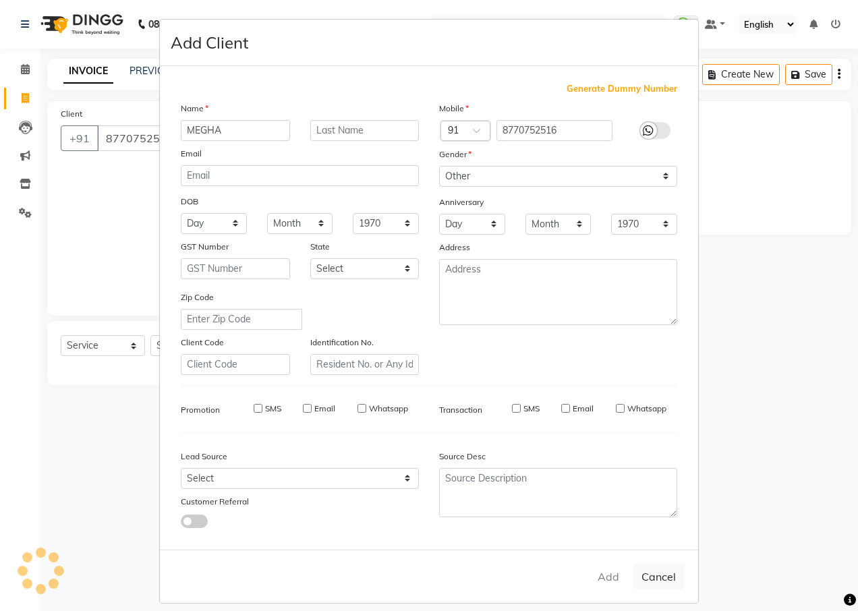
select select
checkbox input "false"
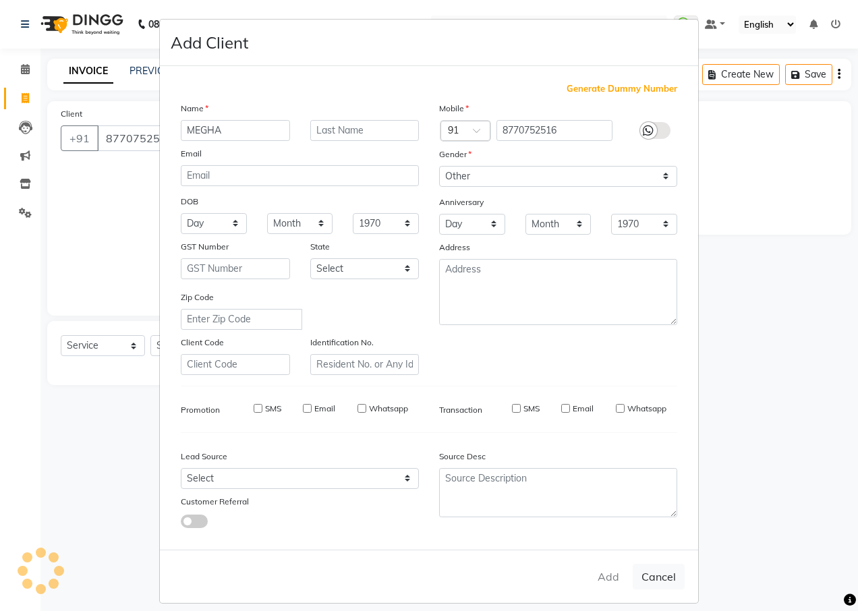
checkbox input "false"
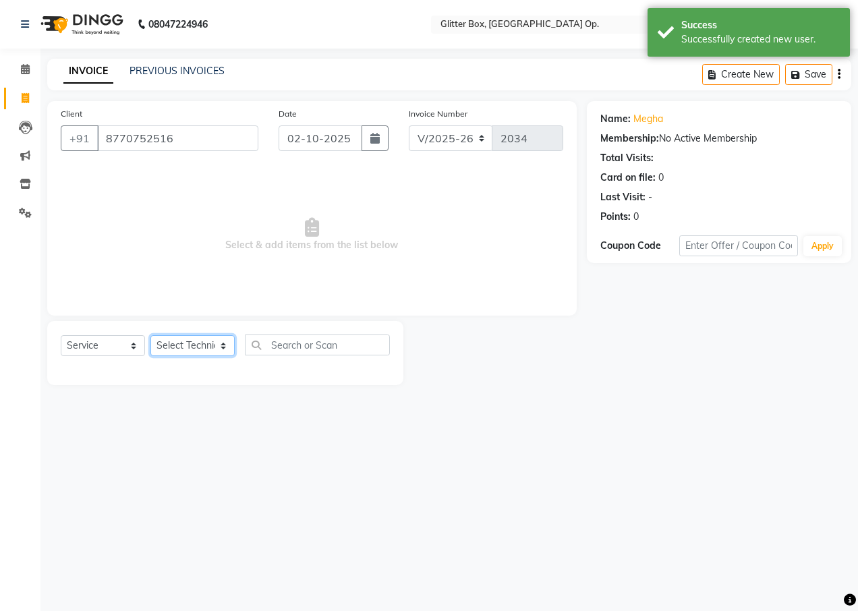
click at [192, 347] on select "Select Technician [PERSON_NAME] [PERSON_NAME] [PERSON_NAME] [PERSON_NAME] [PERS…" at bounding box center [192, 345] width 84 height 21
select select "49168"
click at [150, 335] on select "Select Technician [PERSON_NAME] [PERSON_NAME] [PERSON_NAME] [PERSON_NAME] [PERS…" at bounding box center [192, 345] width 84 height 21
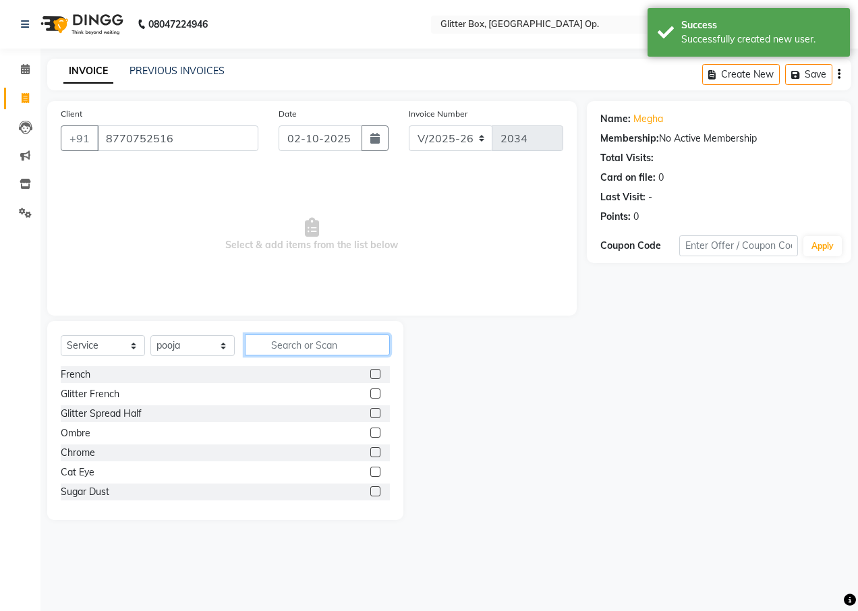
click at [300, 342] on input "text" at bounding box center [317, 345] width 145 height 21
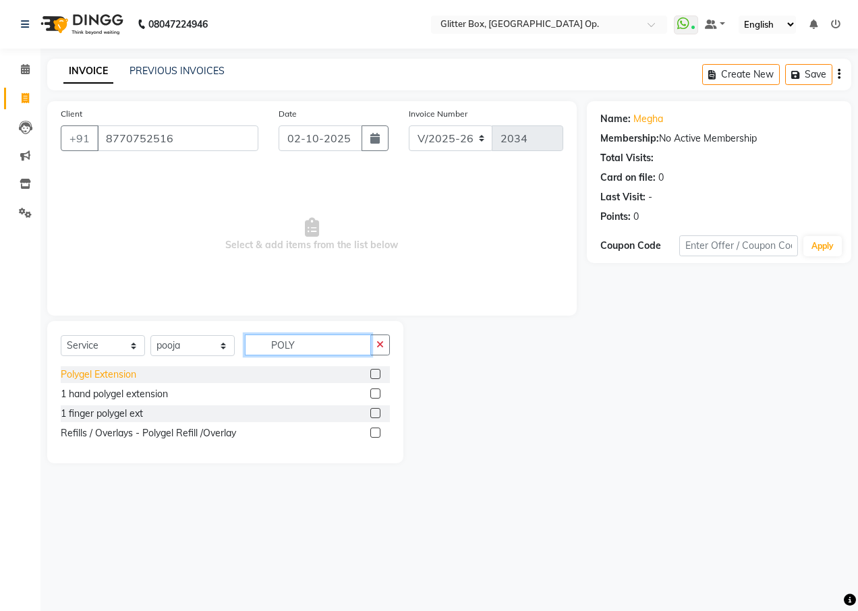
type input "POLY"
click at [111, 380] on div "Polygel Extension" at bounding box center [99, 375] width 76 height 14
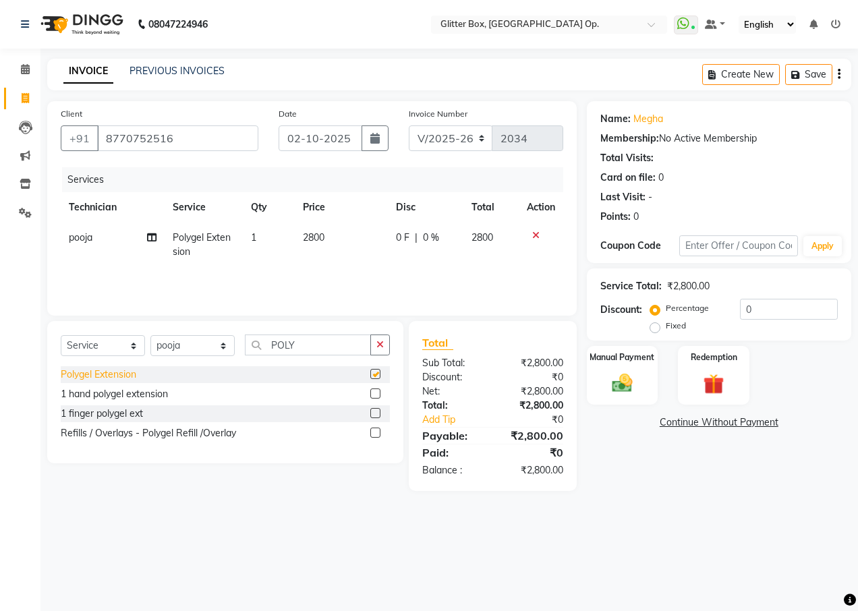
checkbox input "false"
click at [387, 341] on button "button" at bounding box center [380, 345] width 20 height 21
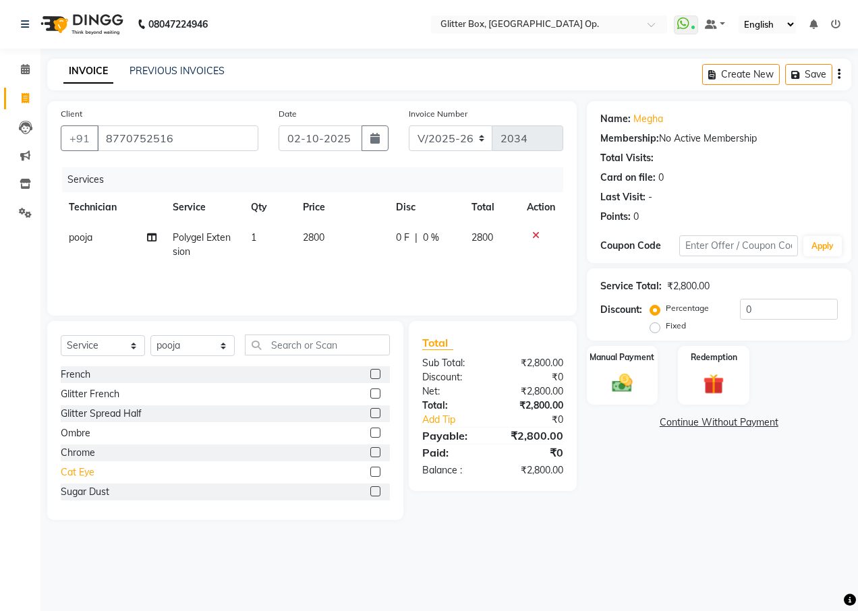
click at [86, 472] on div "Cat Eye" at bounding box center [78, 473] width 34 height 14
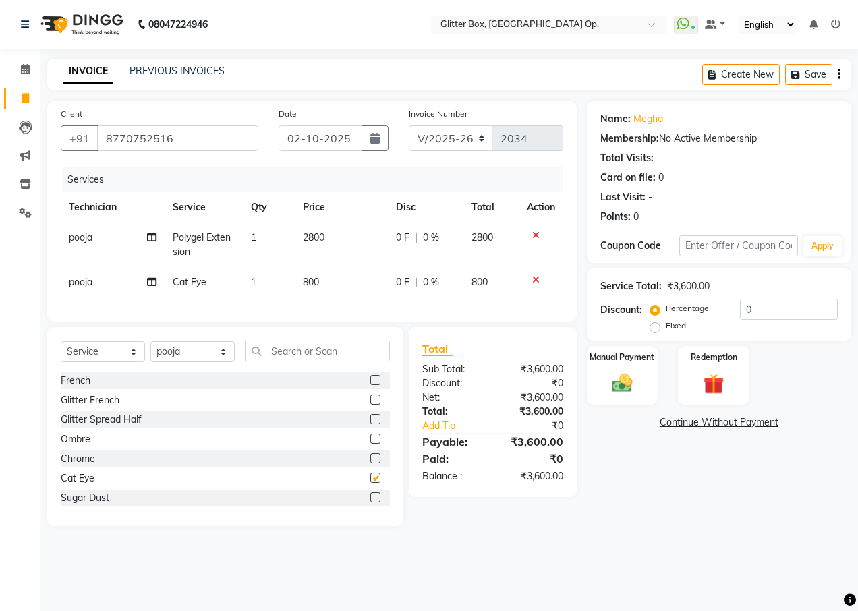
checkbox input "false"
click at [175, 362] on select "Select Technician [PERSON_NAME] [PERSON_NAME] [PERSON_NAME] [PERSON_NAME] [PERS…" at bounding box center [192, 351] width 84 height 21
select select "71114"
click at [150, 352] on select "Select Technician [PERSON_NAME] [PERSON_NAME] [PERSON_NAME] [PERSON_NAME] [PERS…" at bounding box center [192, 351] width 84 height 21
click at [277, 358] on input "text" at bounding box center [317, 351] width 145 height 21
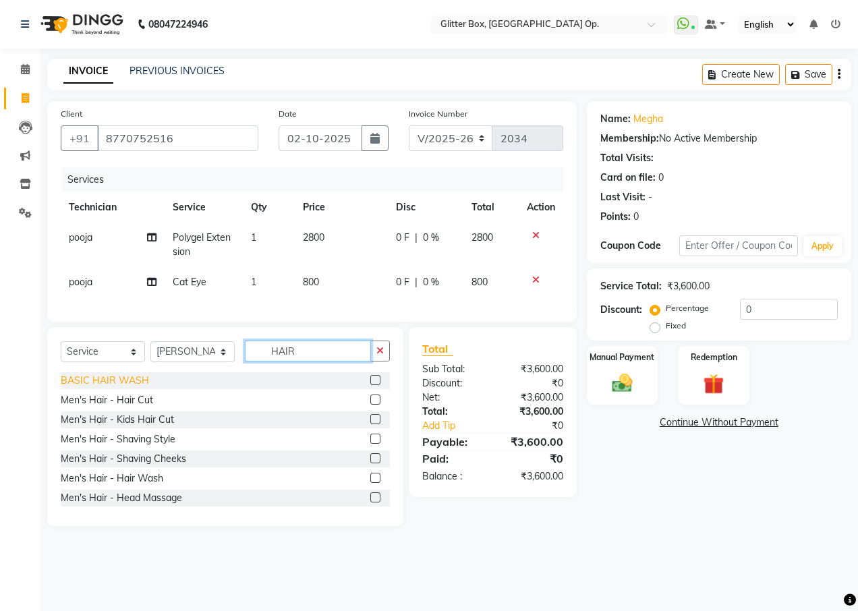
type input "HAIR"
click at [113, 386] on div "BASIC HAIR WASH" at bounding box center [105, 381] width 88 height 14
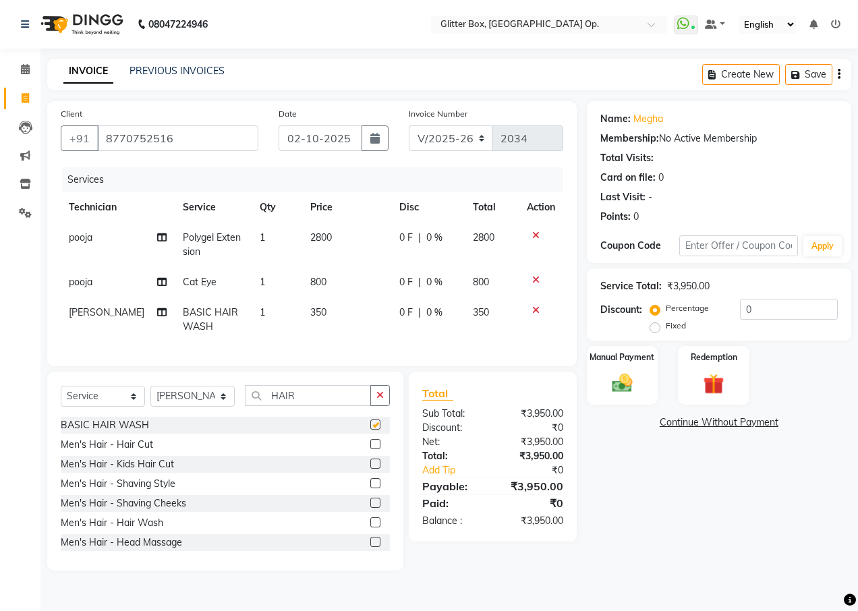
checkbox input "false"
click at [320, 318] on td "350" at bounding box center [346, 320] width 89 height 45
select select "71114"
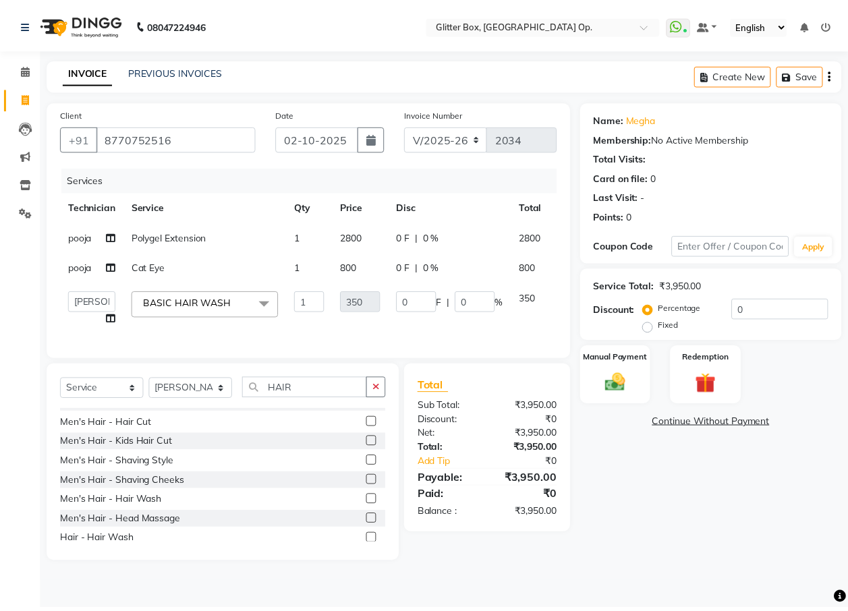
scroll to position [27, 0]
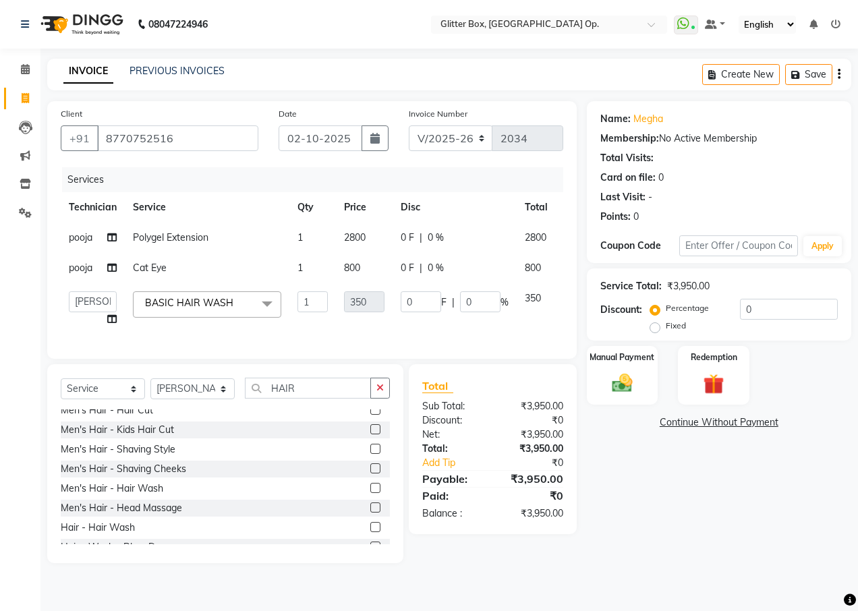
click at [377, 530] on div at bounding box center [380, 528] width 20 height 17
click at [114, 535] on div "Hair - Hair Wash" at bounding box center [98, 528] width 74 height 14
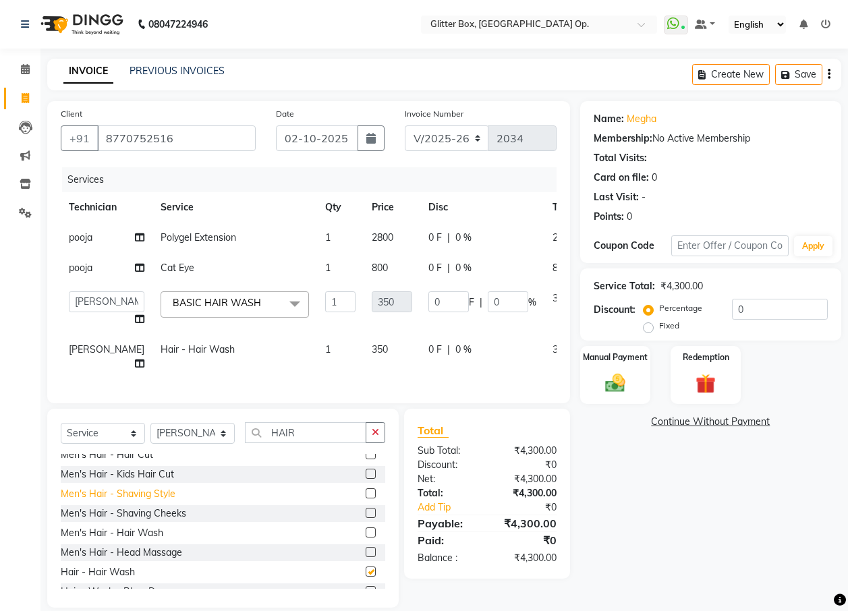
checkbox input "false"
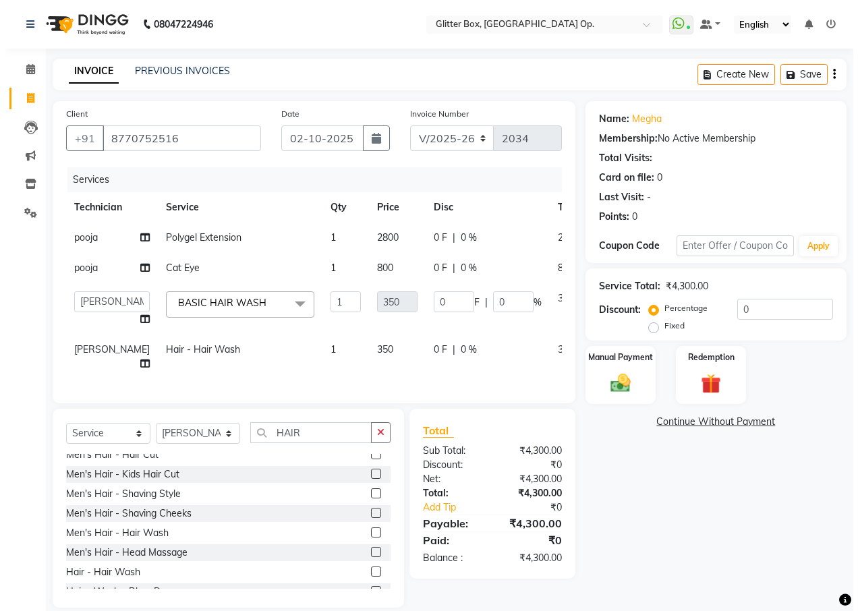
scroll to position [0, 27]
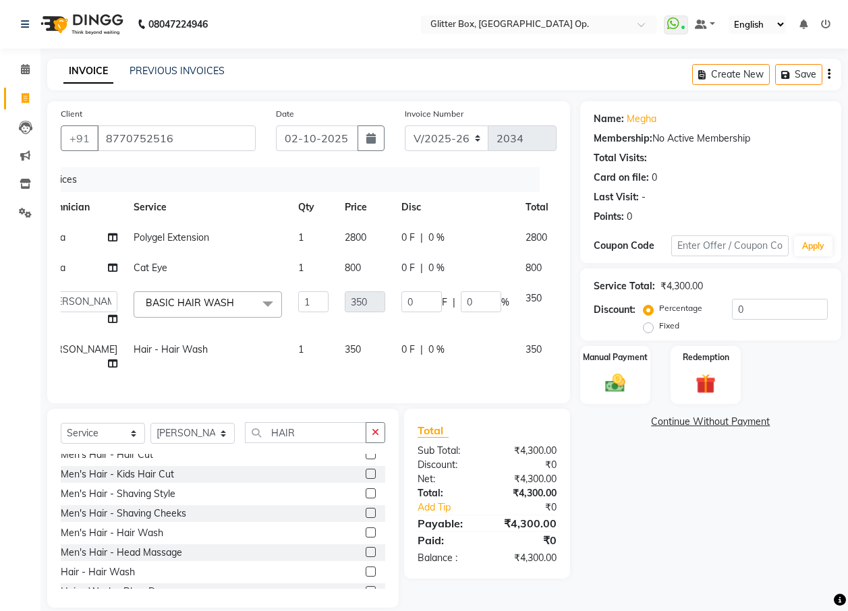
click at [570, 297] on icon at bounding box center [573, 295] width 7 height 9
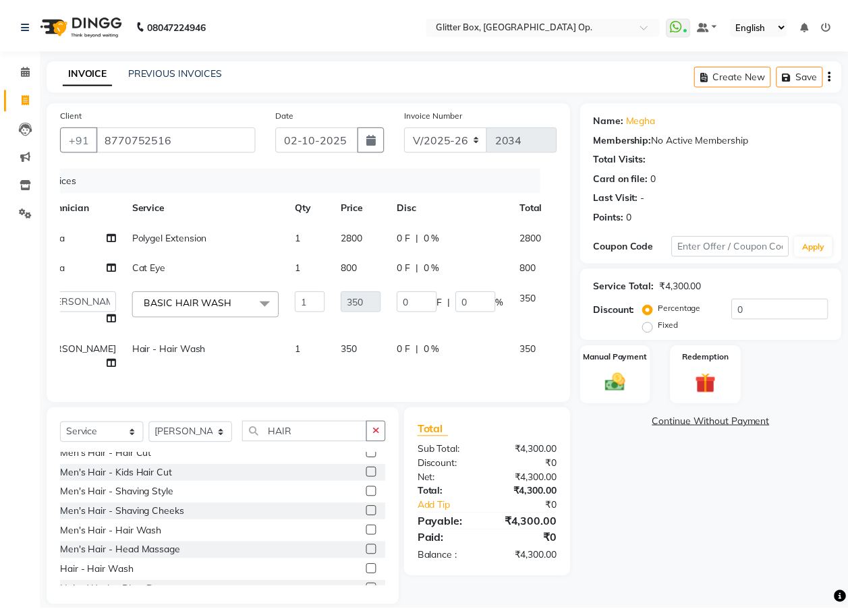
scroll to position [0, 10]
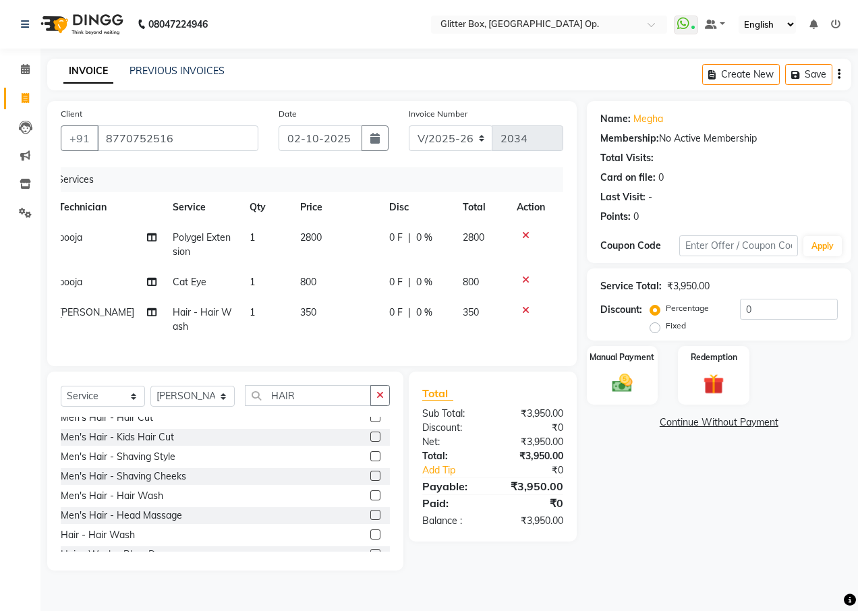
click at [312, 314] on td "350" at bounding box center [336, 320] width 89 height 45
select select "71114"
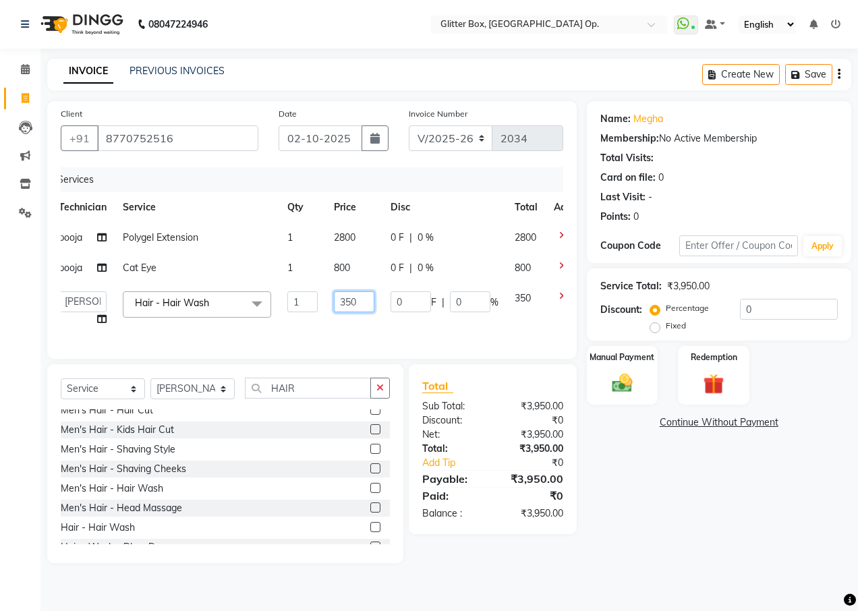
click at [362, 299] on input "350" at bounding box center [354, 301] width 40 height 21
type input "3"
type input "500"
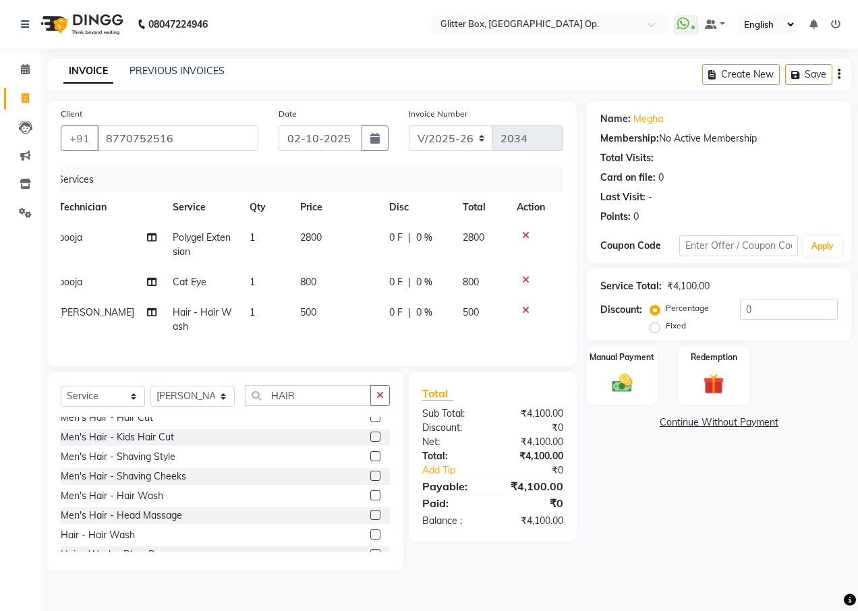
click at [376, 320] on td "500" at bounding box center [336, 320] width 89 height 45
select select "71114"
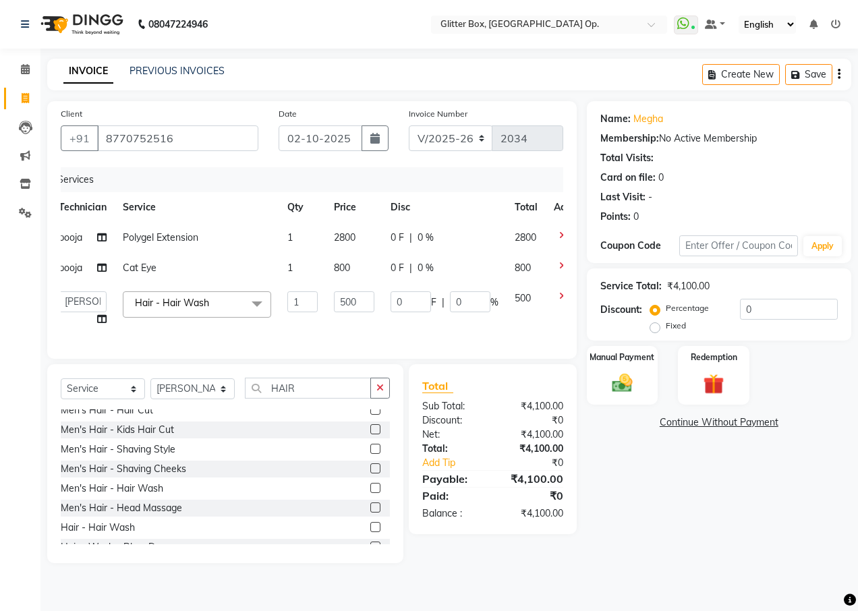
click at [666, 331] on label "Fixed" at bounding box center [676, 326] width 20 height 12
click at [655, 331] on input "Fixed" at bounding box center [657, 325] width 9 height 9
radio input "true"
click at [770, 317] on input "0" at bounding box center [789, 309] width 98 height 21
type input "1"
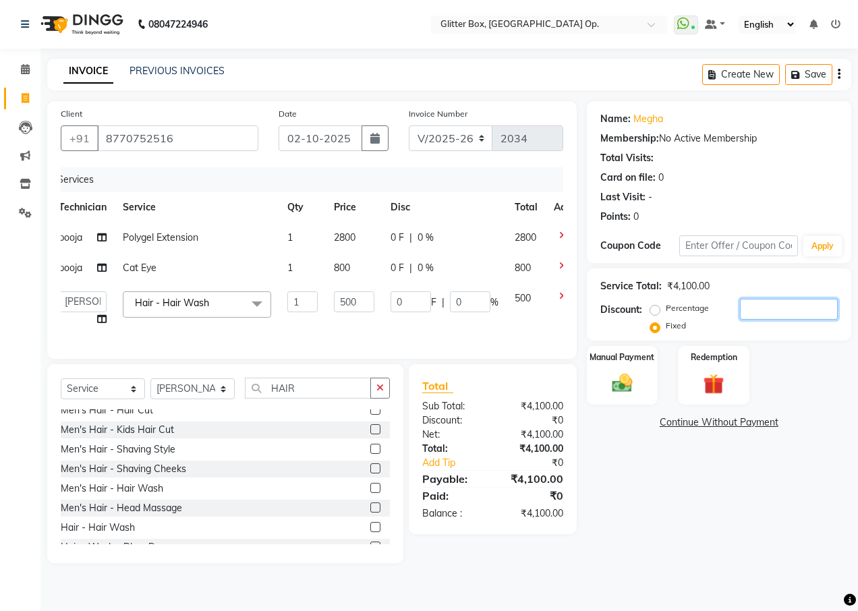
type input "0.12"
type input "0.02"
type input "10"
type input "1.22"
type input "0.24"
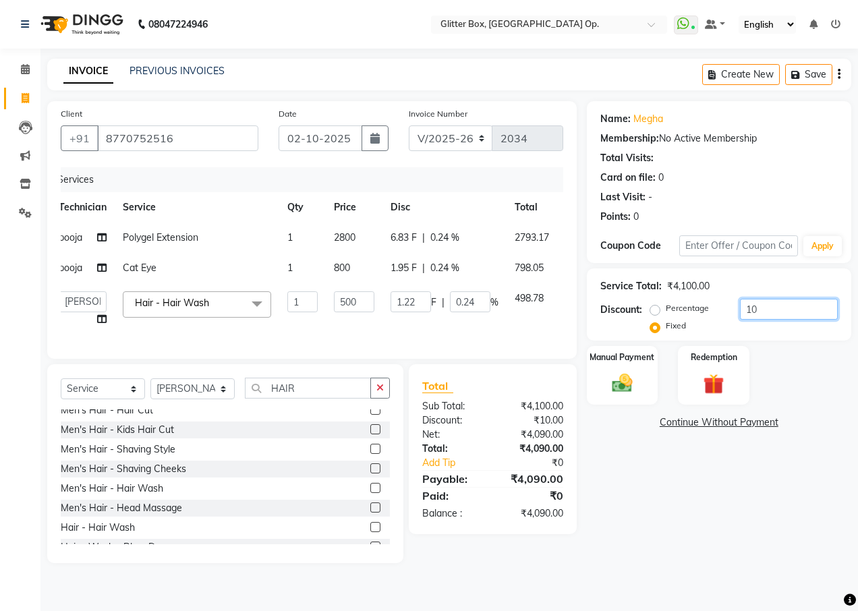
type input "100"
type input "12.2"
type input "2.44"
type input "100"
click at [618, 361] on label "Manual Payment" at bounding box center [622, 356] width 67 height 13
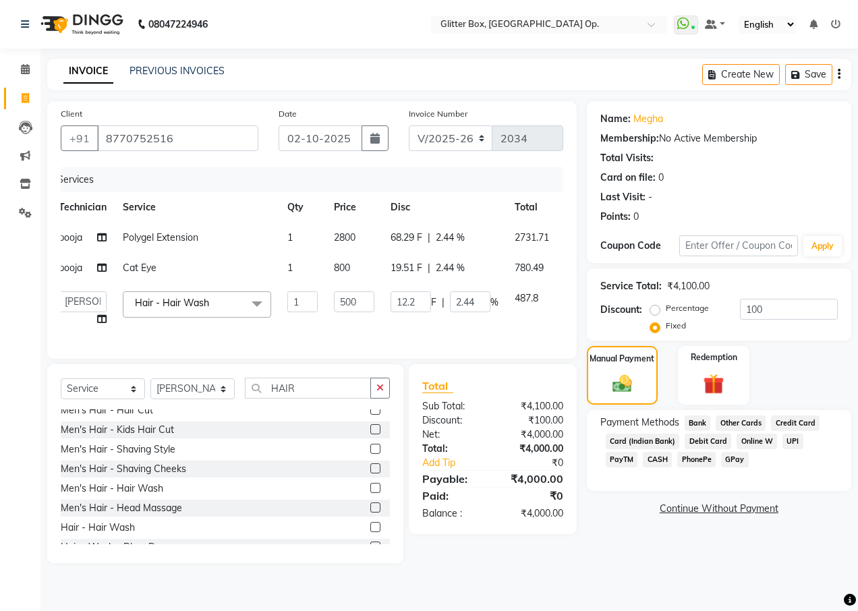
click at [643, 458] on span "CASH" at bounding box center [657, 460] width 29 height 16
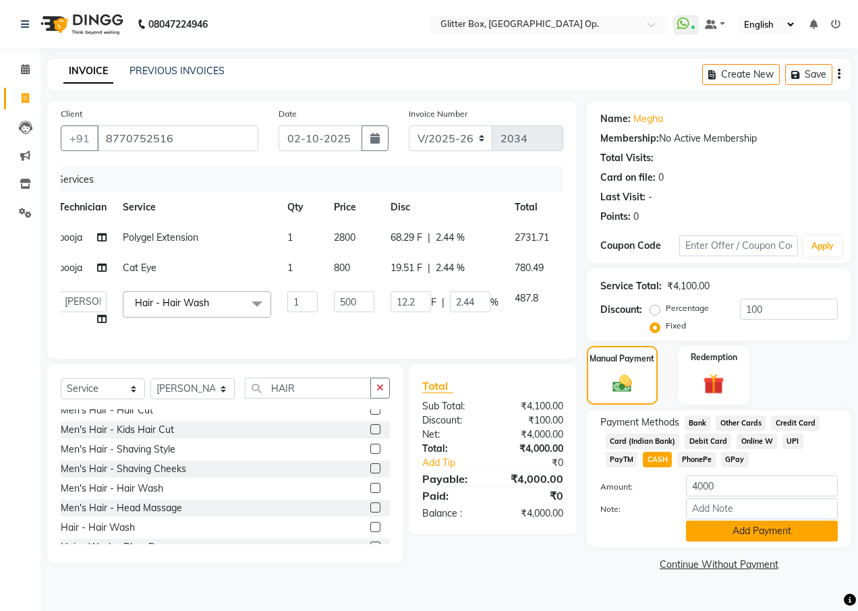
click at [754, 534] on button "Add Payment" at bounding box center [762, 531] width 152 height 21
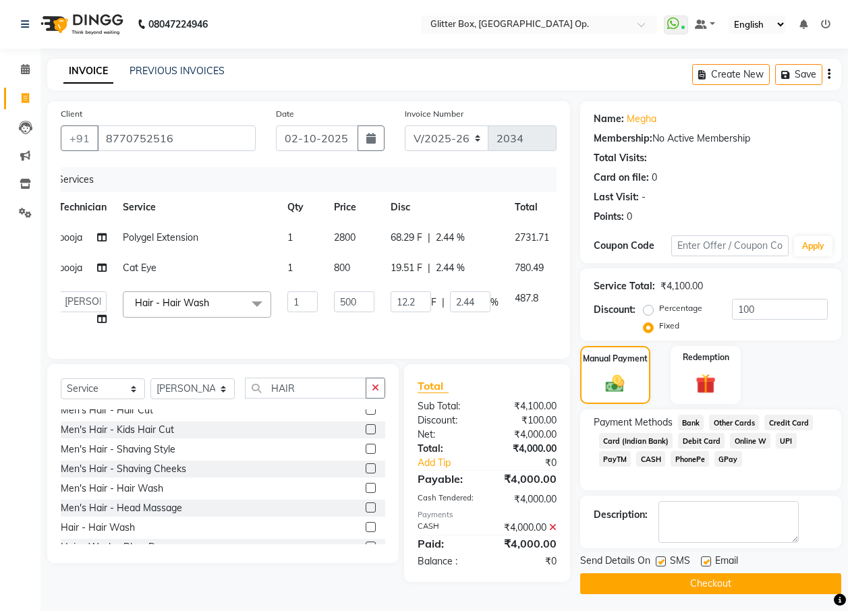
click at [713, 587] on button "Checkout" at bounding box center [710, 584] width 261 height 21
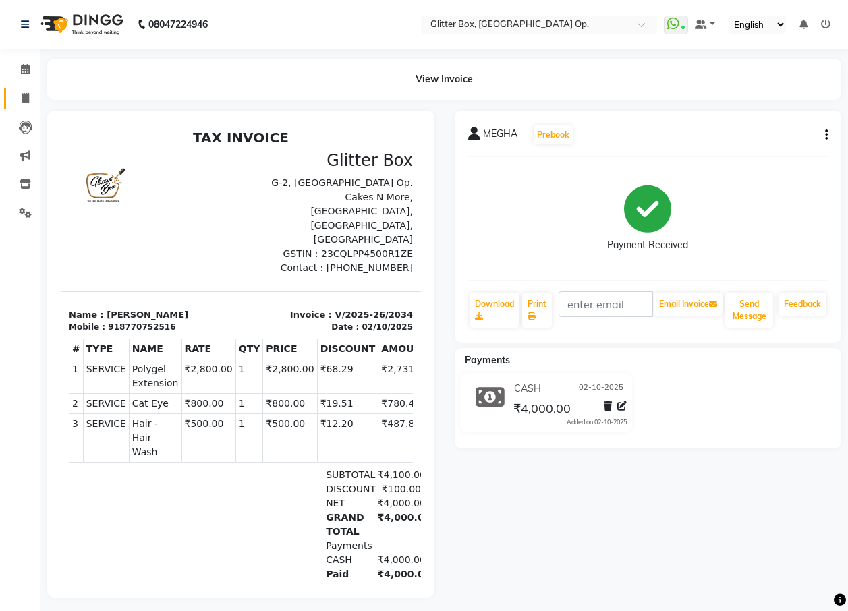
click at [26, 108] on link "Invoice" at bounding box center [20, 99] width 32 height 22
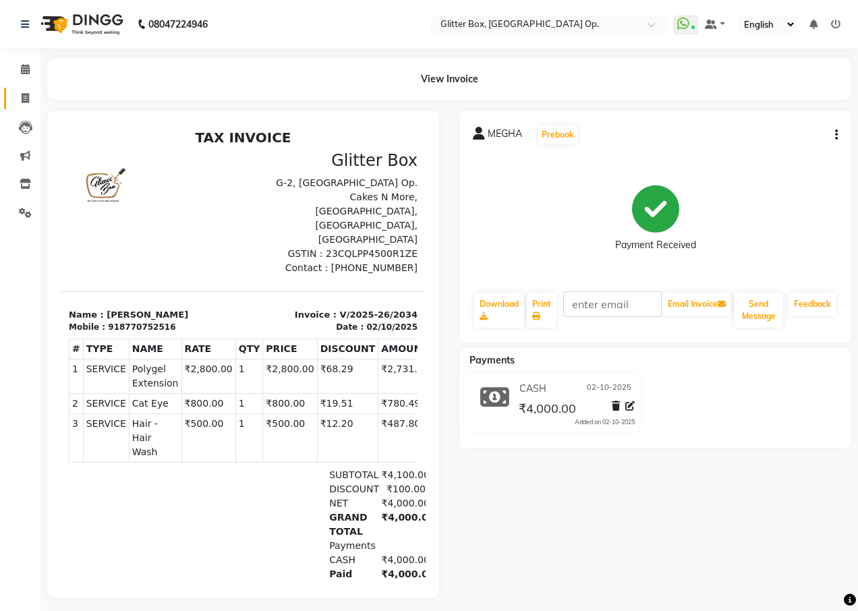
select select "5563"
select select "service"
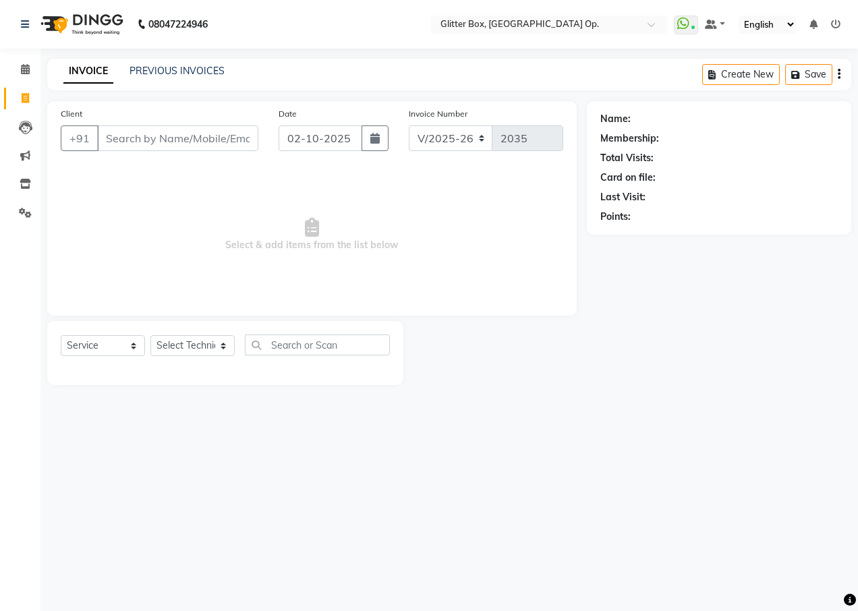
click at [161, 142] on input "Client" at bounding box center [177, 139] width 161 height 26
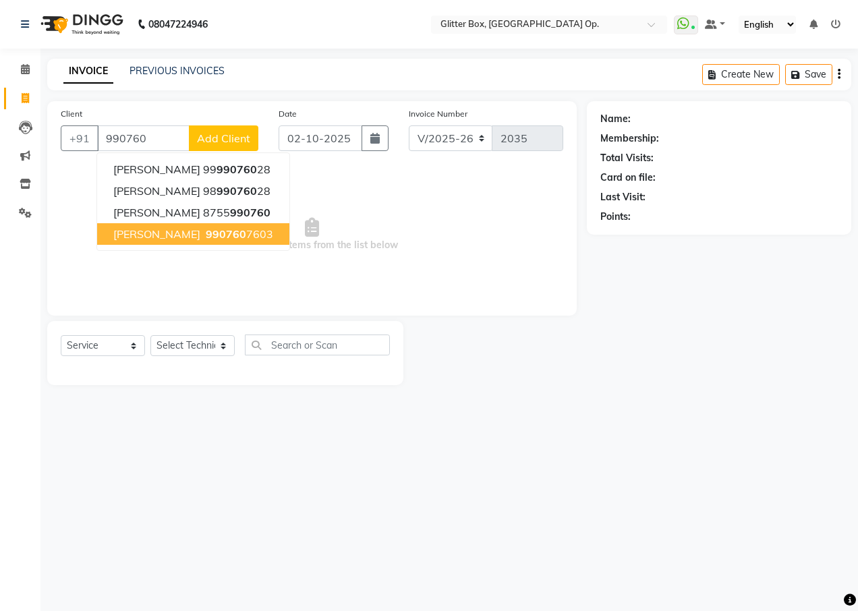
click at [133, 232] on span "[PERSON_NAME]" at bounding box center [156, 233] width 87 height 13
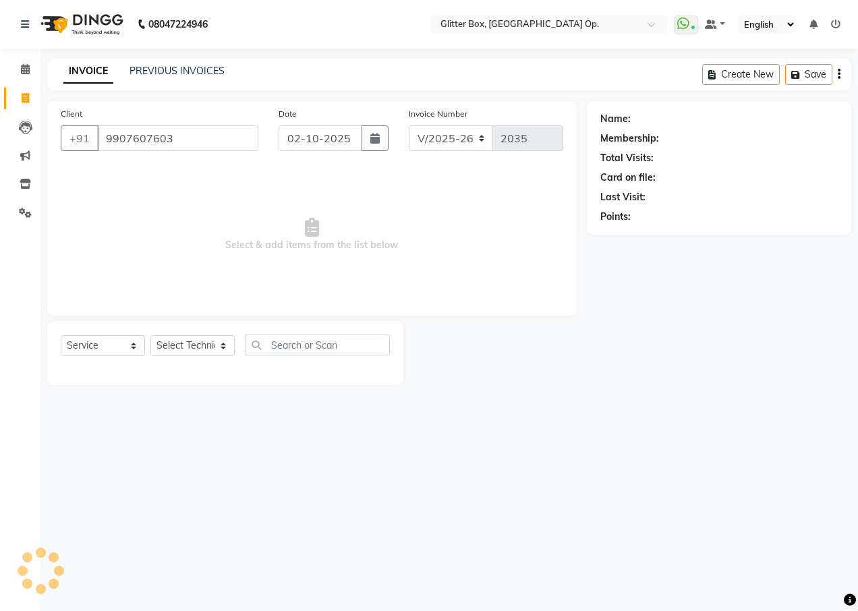
type input "9907607603"
click at [194, 353] on select "Select Technician [PERSON_NAME] [PERSON_NAME] [PERSON_NAME] [PERSON_NAME] [PERS…" at bounding box center [192, 345] width 84 height 21
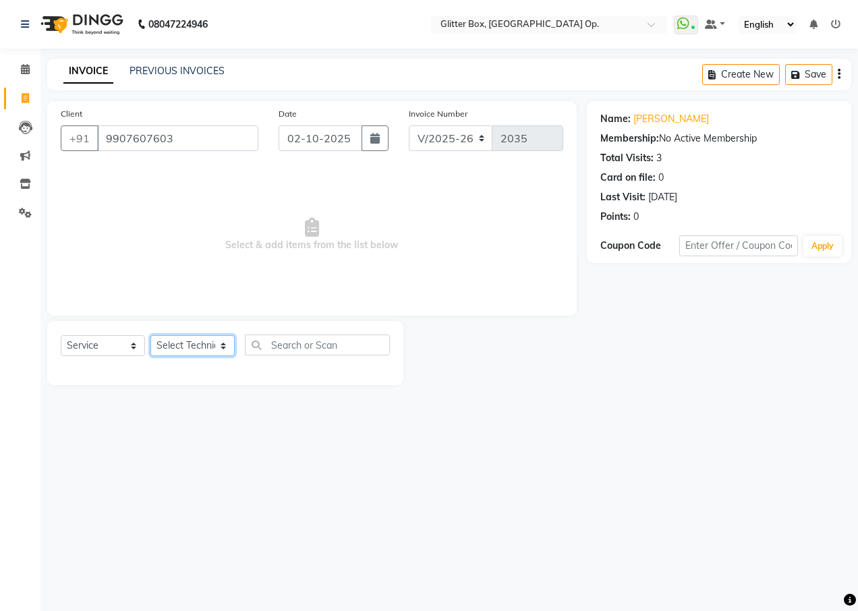
select select "71114"
click at [150, 335] on select "Select Technician [PERSON_NAME] [PERSON_NAME] [PERSON_NAME] [PERSON_NAME] [PERS…" at bounding box center [192, 345] width 84 height 21
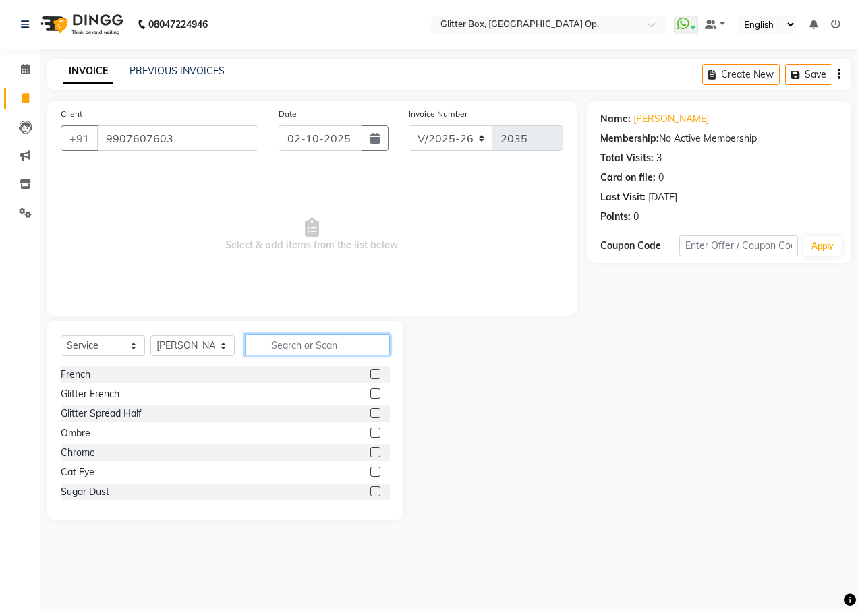
click at [304, 350] on input "text" at bounding box center [317, 345] width 145 height 21
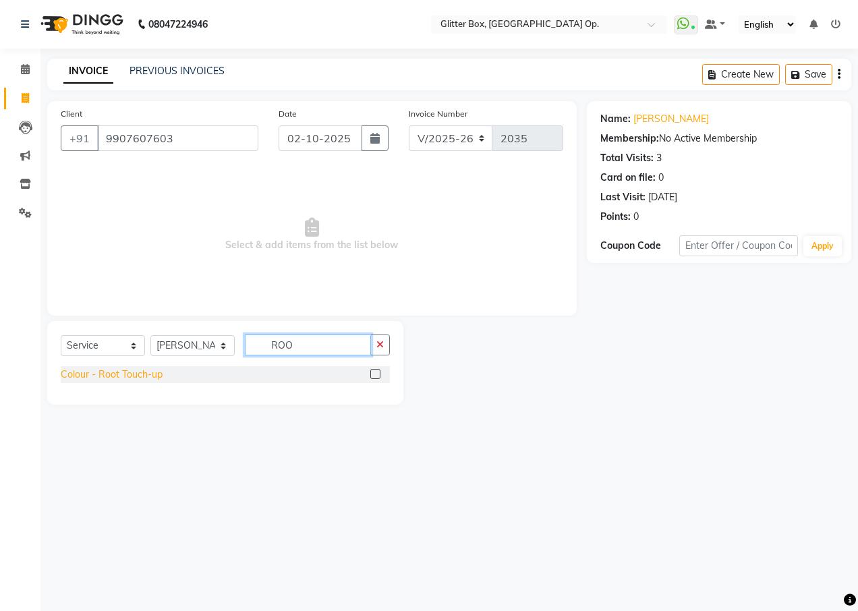
type input "ROO"
click at [94, 377] on div "Colour - Root Touch-up" at bounding box center [112, 375] width 102 height 14
checkbox input "false"
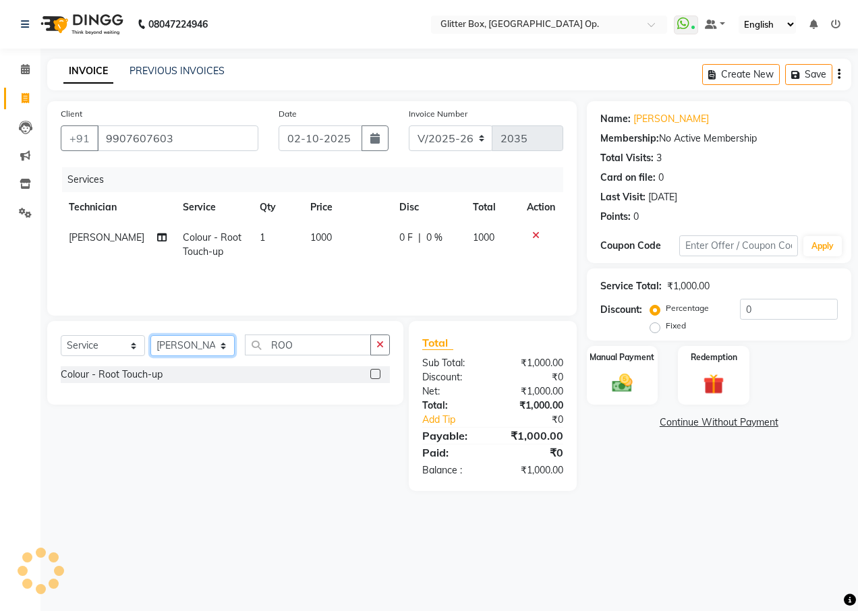
click at [188, 355] on select "Select Technician [PERSON_NAME] [PERSON_NAME] [PERSON_NAME] [PERSON_NAME] [PERS…" at bounding box center [192, 345] width 84 height 21
click at [188, 350] on select "Select Technician [PERSON_NAME] [PERSON_NAME] [PERSON_NAME] [PERSON_NAME] [PERS…" at bounding box center [192, 345] width 84 height 21
drag, startPoint x: 388, startPoint y: 347, endPoint x: 347, endPoint y: 352, distance: 40.8
click at [375, 350] on button "button" at bounding box center [380, 345] width 20 height 21
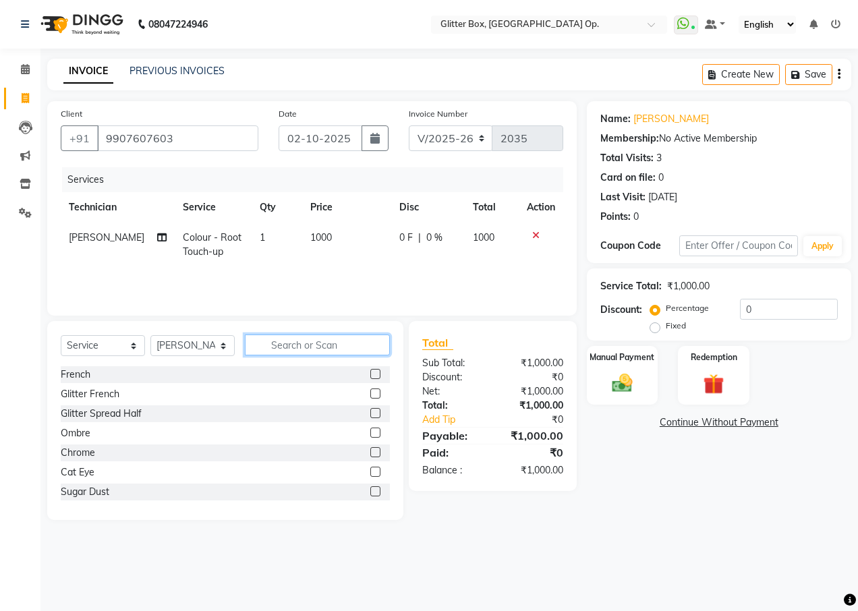
click at [347, 352] on input "text" at bounding box center [317, 345] width 145 height 21
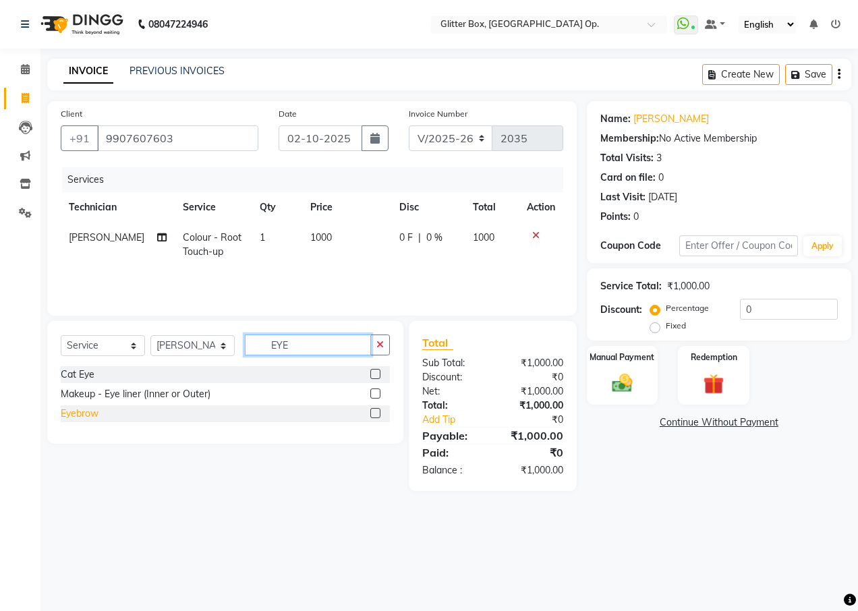
type input "EYE"
click at [81, 419] on div "Eyebrow" at bounding box center [80, 414] width 38 height 14
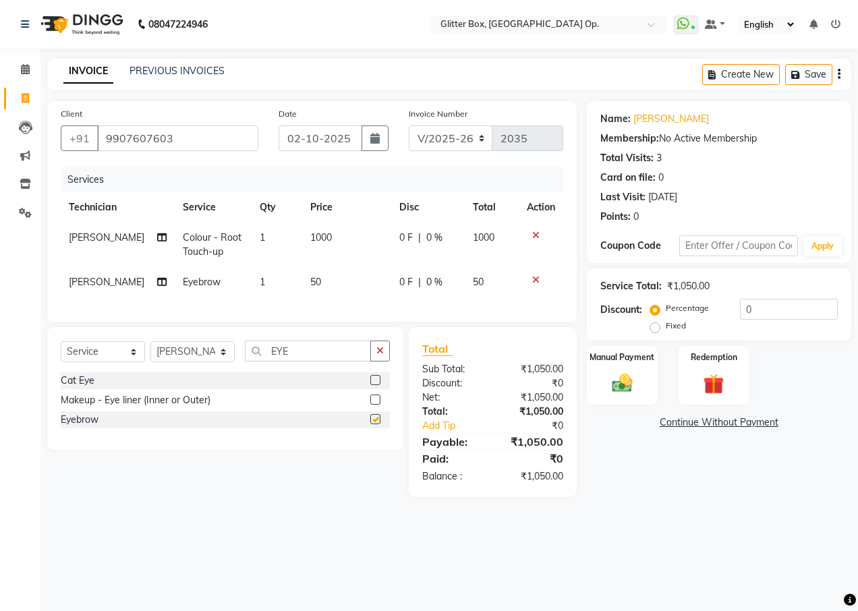
checkbox input "false"
click at [341, 282] on td "50" at bounding box center [346, 282] width 89 height 30
select select "71114"
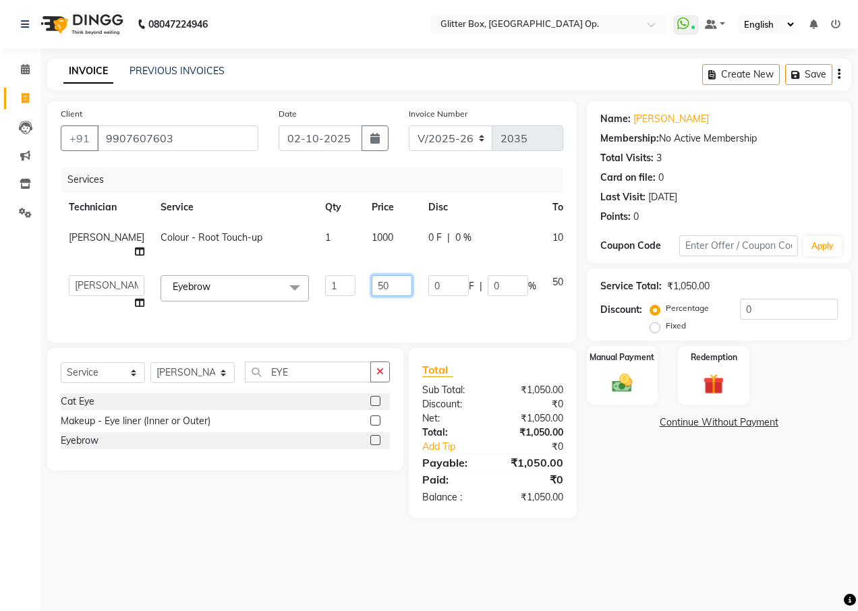
click at [372, 281] on input "50" at bounding box center [392, 285] width 40 height 21
type input "5"
type input "80"
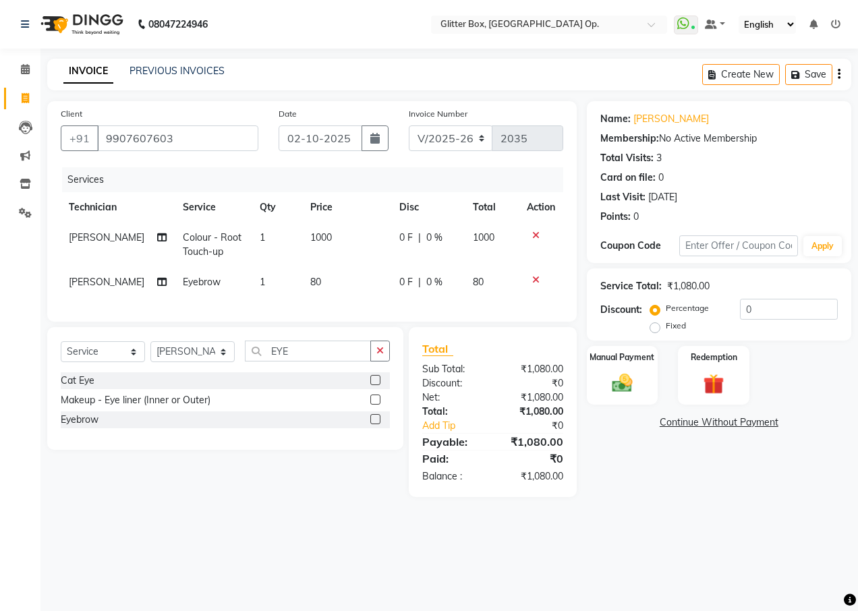
click at [395, 308] on div "Services Technician Service Qty Price Disc Total Action [PERSON_NAME] Colour - …" at bounding box center [312, 237] width 503 height 141
click at [383, 362] on button "button" at bounding box center [380, 351] width 20 height 21
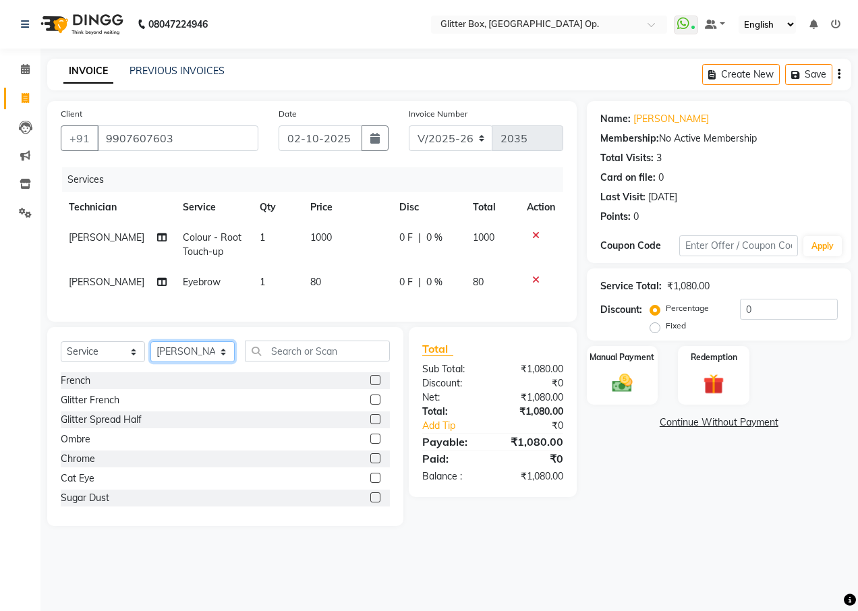
click at [191, 362] on select "Select Technician [PERSON_NAME] [PERSON_NAME] [PERSON_NAME] [PERSON_NAME] [PERS…" at bounding box center [192, 351] width 84 height 21
select select "50945"
click at [150, 352] on select "Select Technician [PERSON_NAME] [PERSON_NAME] [PERSON_NAME] [PERSON_NAME] [PERS…" at bounding box center [192, 351] width 84 height 21
click at [288, 362] on input "text" at bounding box center [317, 351] width 145 height 21
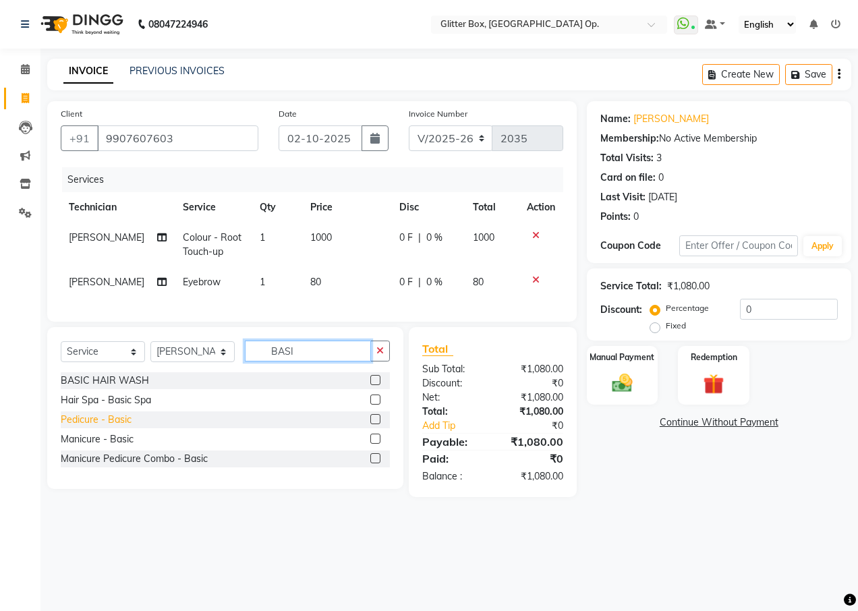
type input "BASI"
click at [117, 427] on div "Pedicure - Basic" at bounding box center [96, 420] width 71 height 14
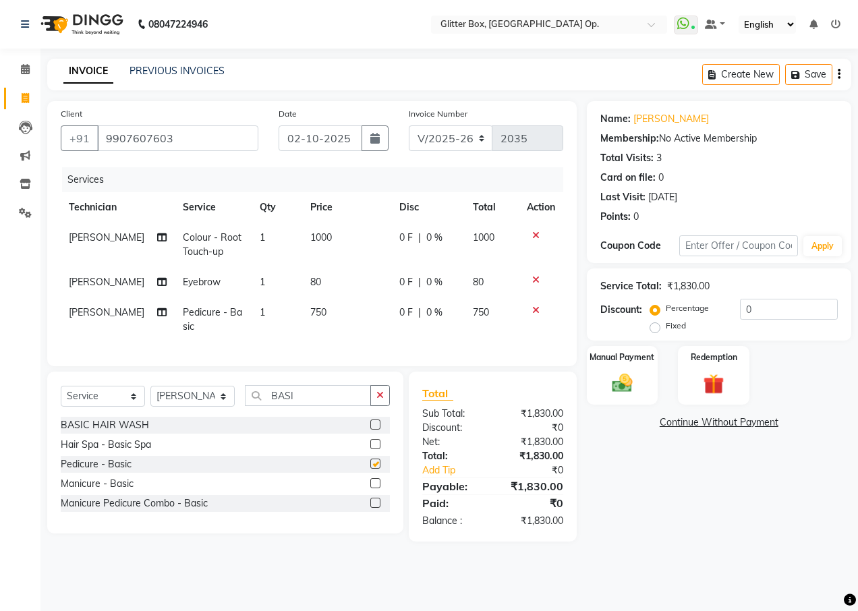
checkbox input "false"
click at [623, 375] on img at bounding box center [622, 383] width 34 height 24
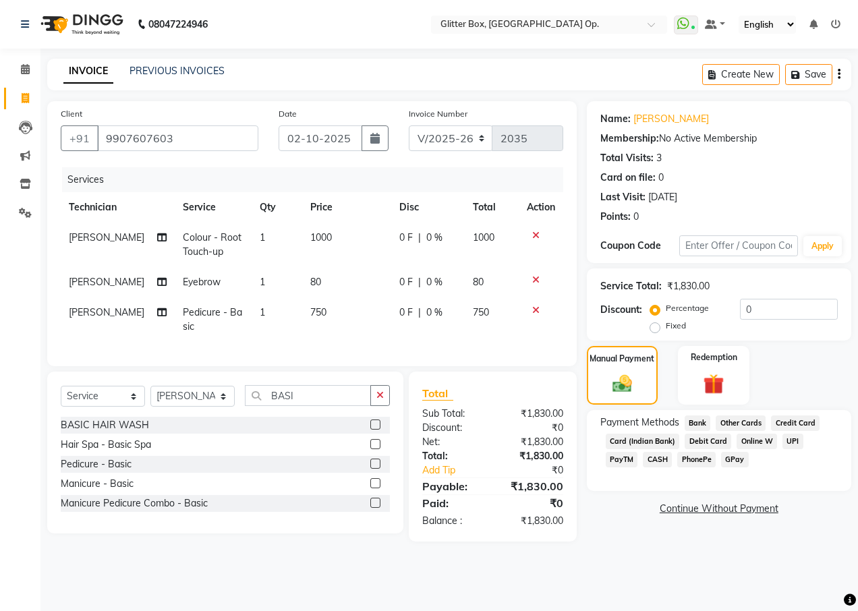
click at [643, 459] on span "CASH" at bounding box center [657, 460] width 29 height 16
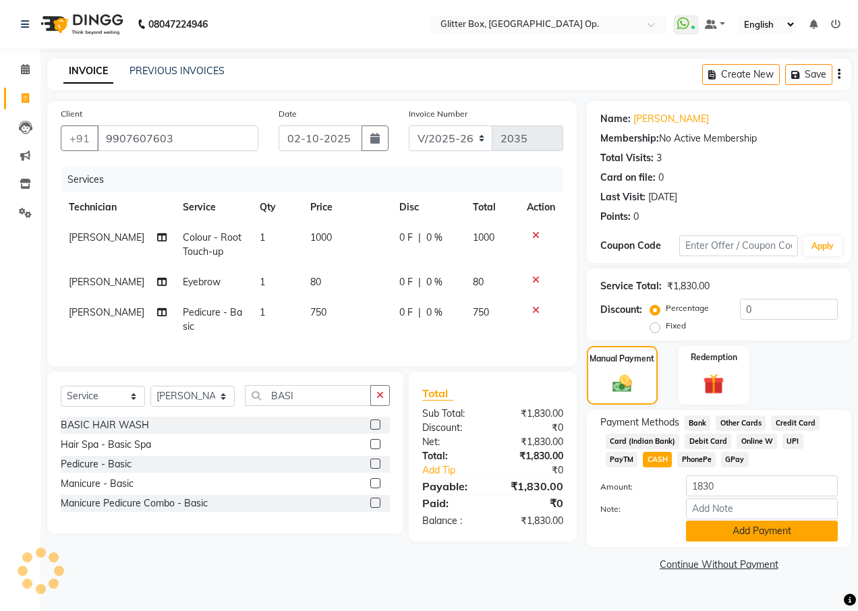
click at [717, 524] on button "Add Payment" at bounding box center [762, 531] width 152 height 21
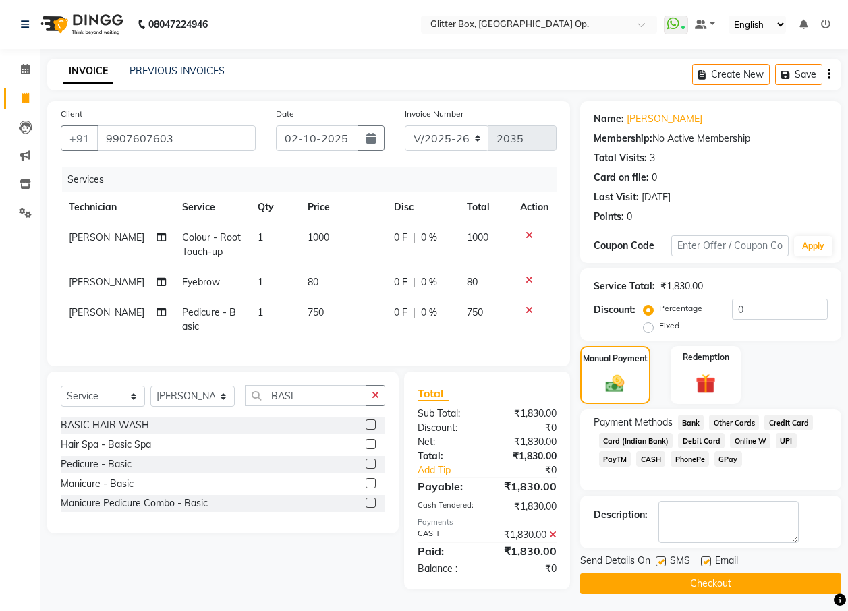
click at [682, 579] on button "Checkout" at bounding box center [710, 584] width 261 height 21
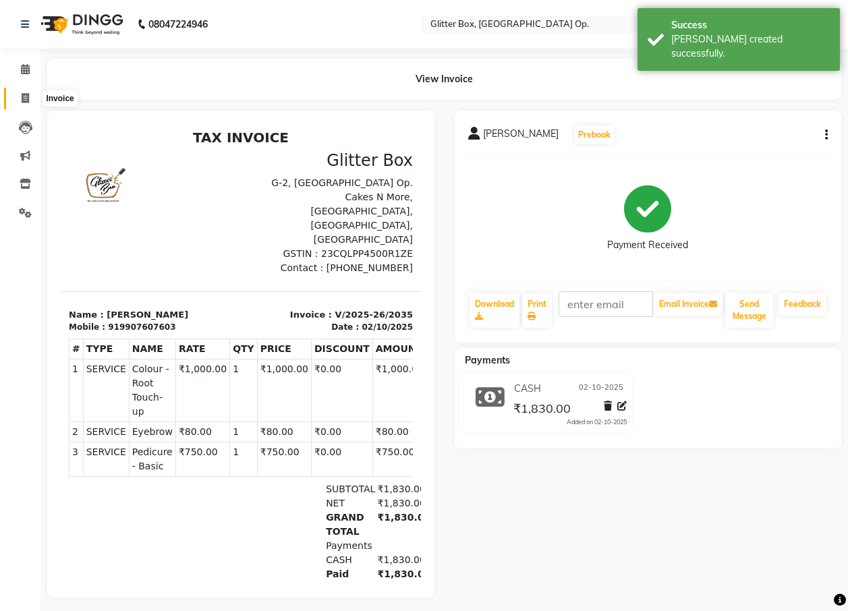
click at [26, 104] on span at bounding box center [25, 99] width 24 height 16
select select "service"
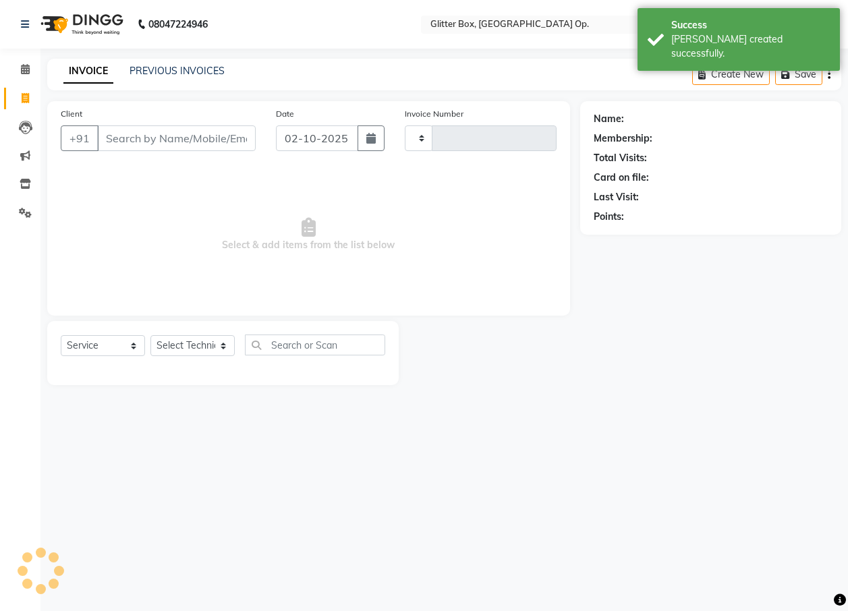
type input "2036"
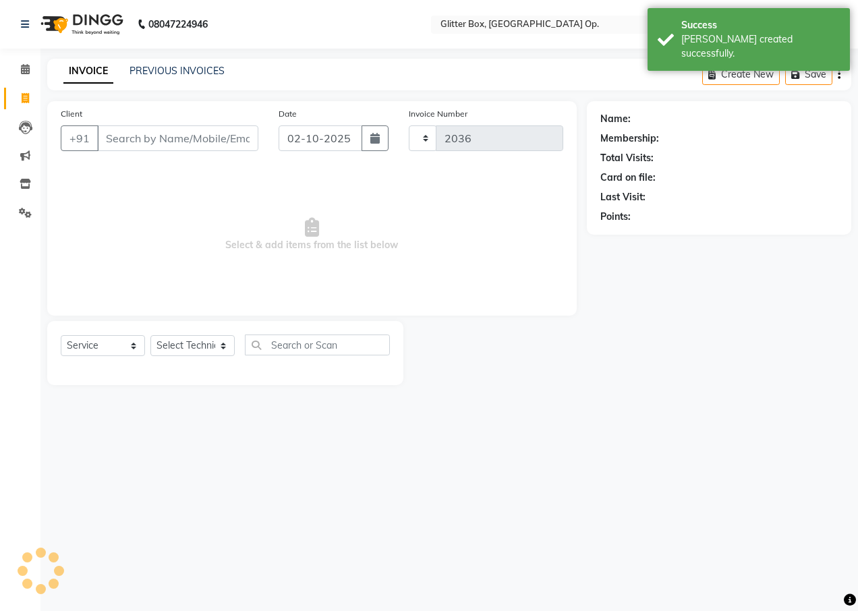
select select "5563"
click at [146, 147] on input "Client" at bounding box center [177, 139] width 161 height 26
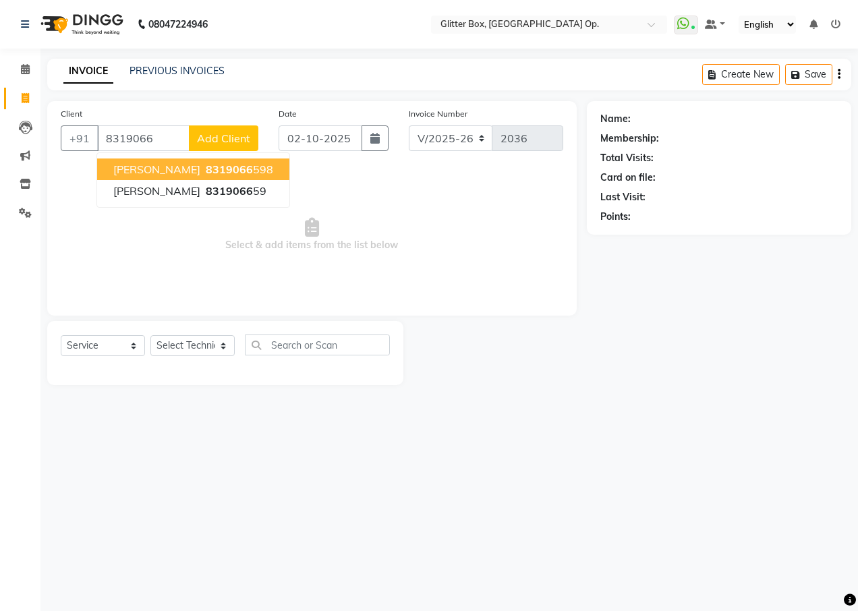
click at [192, 178] on button "[PERSON_NAME] 8319066 598" at bounding box center [193, 170] width 192 height 22
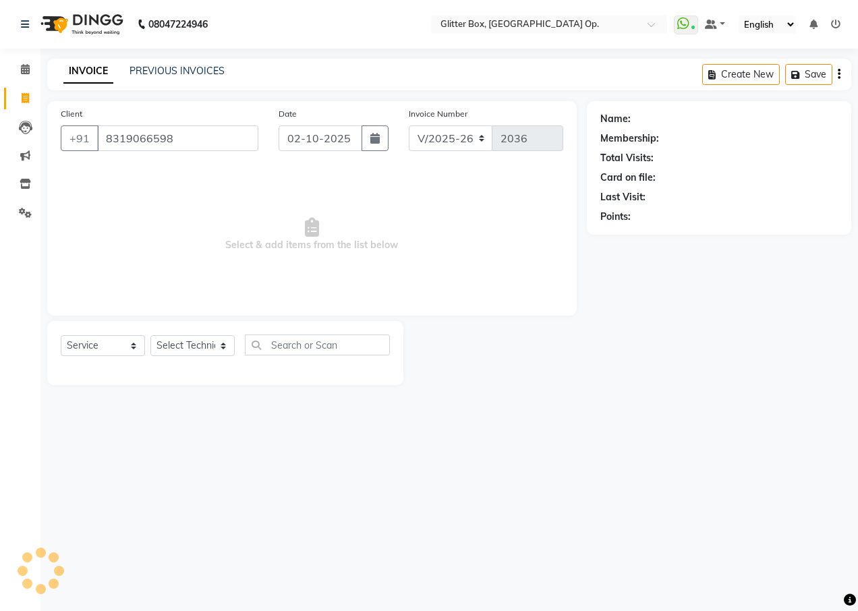
type input "8319066598"
select select "1: Object"
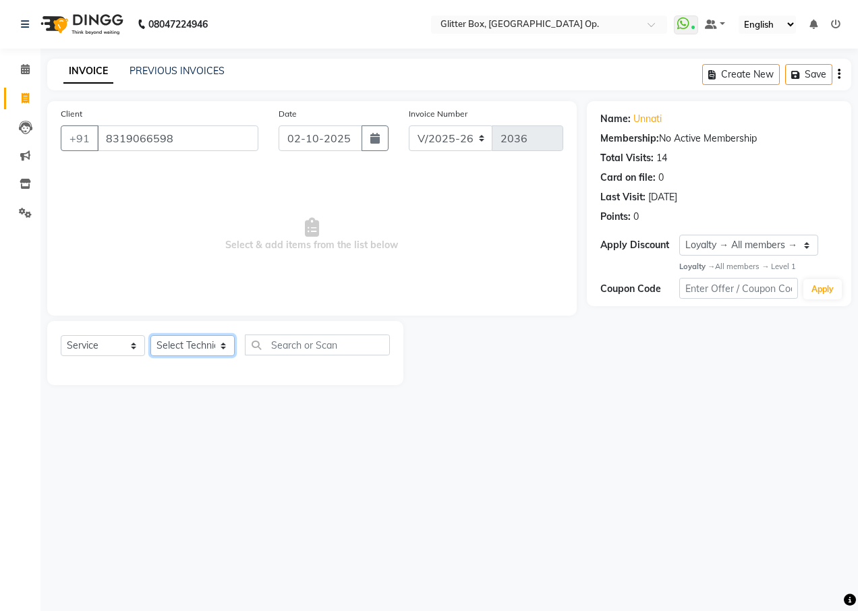
click at [178, 345] on select "Select Technician [PERSON_NAME] [PERSON_NAME] [PERSON_NAME] [PERSON_NAME] [PERS…" at bounding box center [192, 345] width 84 height 21
select select "49168"
click at [150, 335] on select "Select Technician [PERSON_NAME] [PERSON_NAME] [PERSON_NAME] [PERSON_NAME] [PERS…" at bounding box center [192, 345] width 84 height 21
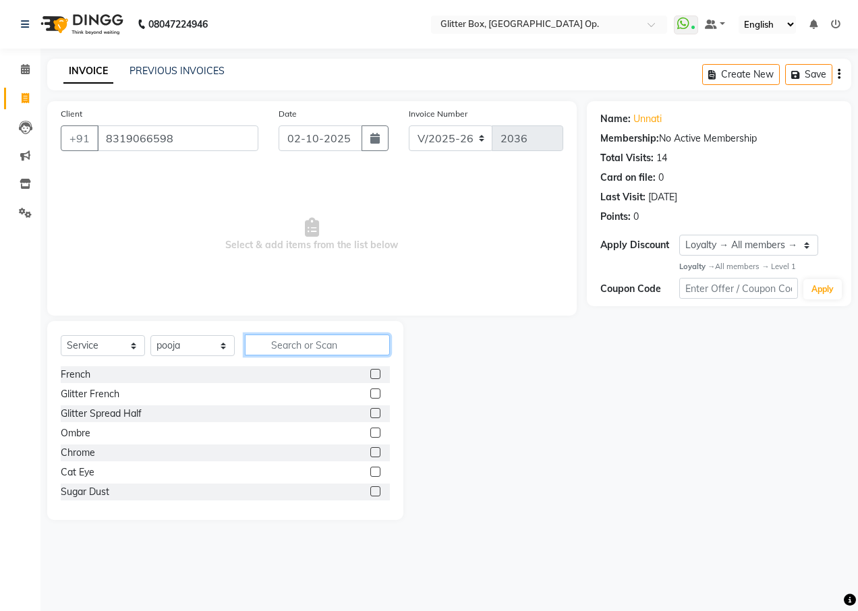
drag, startPoint x: 279, startPoint y: 347, endPoint x: 282, endPoint y: 308, distance: 38.6
click at [279, 346] on input "text" at bounding box center [317, 345] width 145 height 21
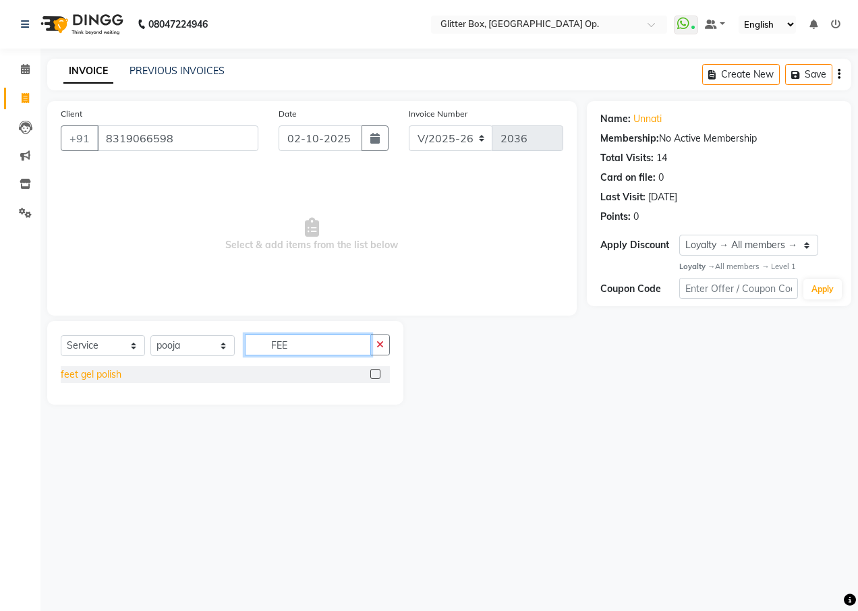
type input "FEE"
click at [105, 377] on div "feet gel polish" at bounding box center [91, 375] width 61 height 14
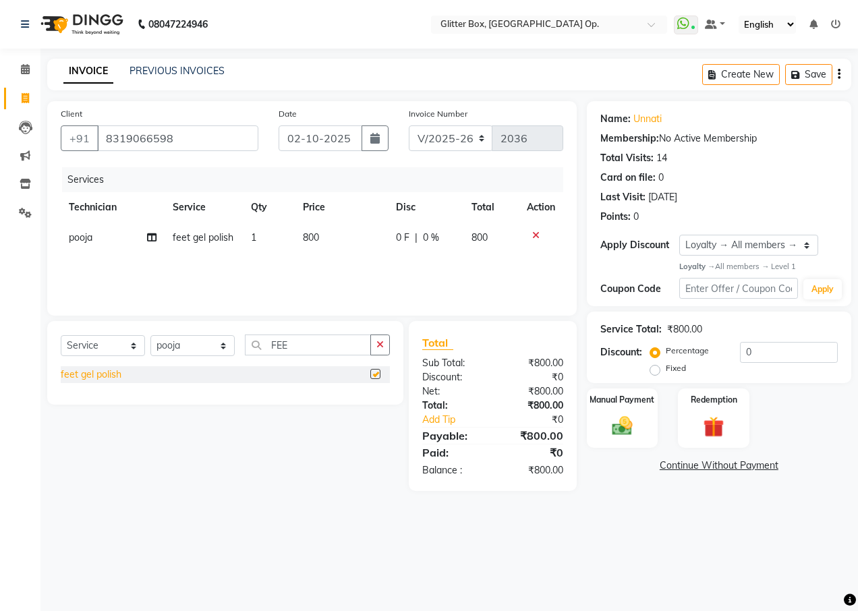
checkbox input "false"
click at [210, 341] on select "Select Technician [PERSON_NAME] [PERSON_NAME] [PERSON_NAME] [PERSON_NAME] [PERS…" at bounding box center [192, 345] width 84 height 21
select select "65811"
click at [150, 335] on select "Select Technician [PERSON_NAME] [PERSON_NAME] [PERSON_NAME] [PERSON_NAME] [PERS…" at bounding box center [192, 345] width 84 height 21
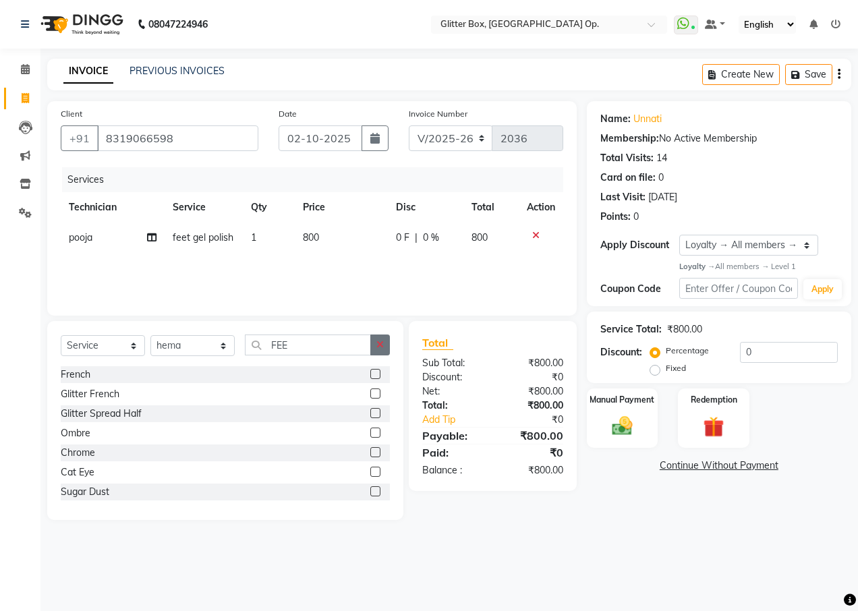
click at [377, 345] on icon "button" at bounding box center [380, 344] width 7 height 9
click at [347, 343] on input "text" at bounding box center [317, 345] width 145 height 21
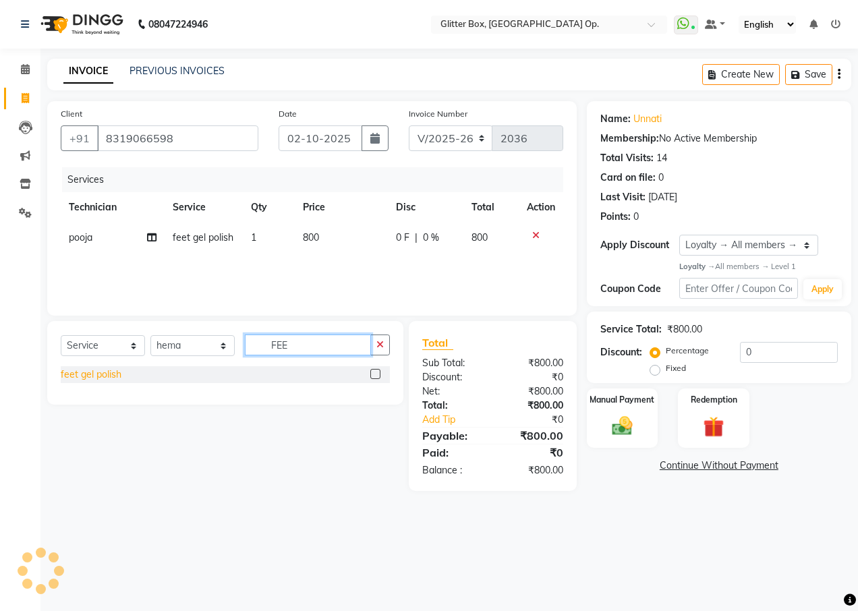
type input "FEE"
click at [93, 379] on div "feet gel polish" at bounding box center [91, 375] width 61 height 14
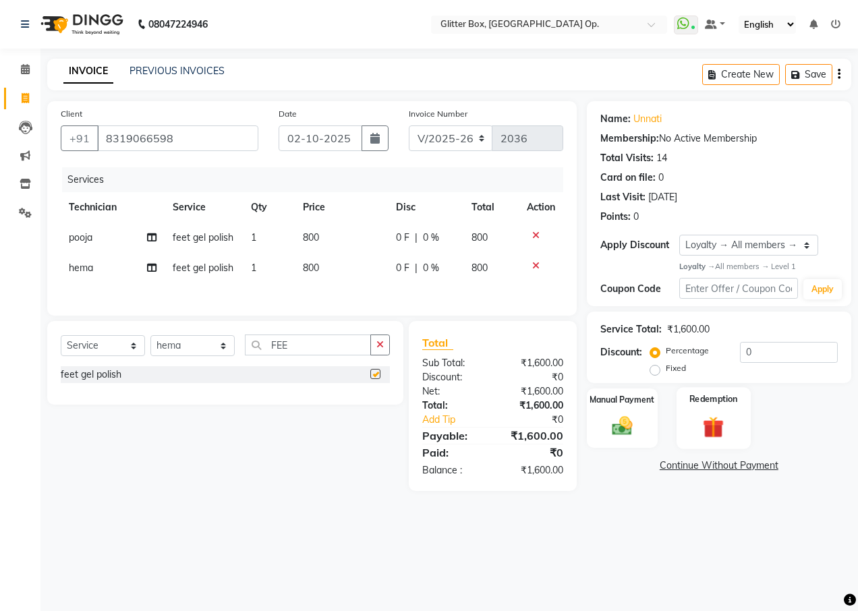
checkbox input "false"
click at [639, 414] on img at bounding box center [622, 426] width 34 height 24
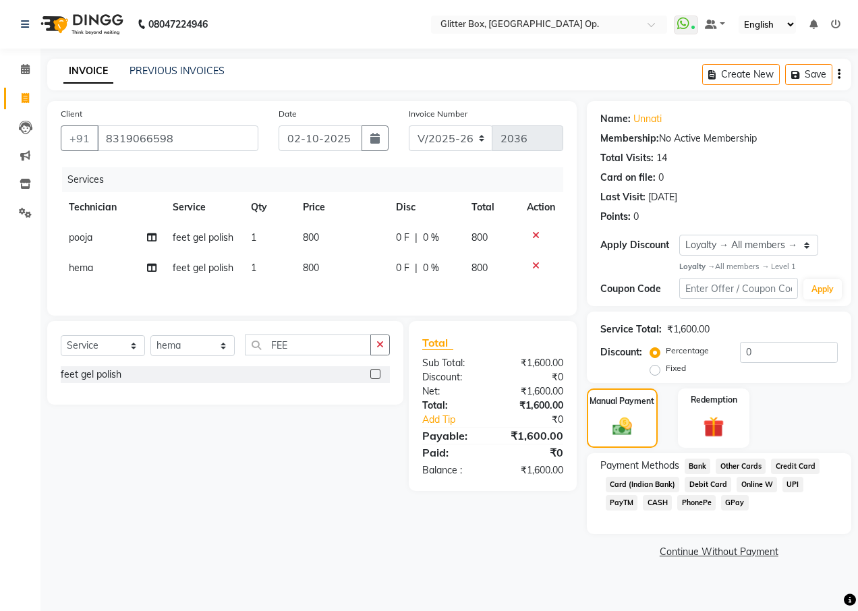
click at [787, 480] on span "UPI" at bounding box center [793, 485] width 21 height 16
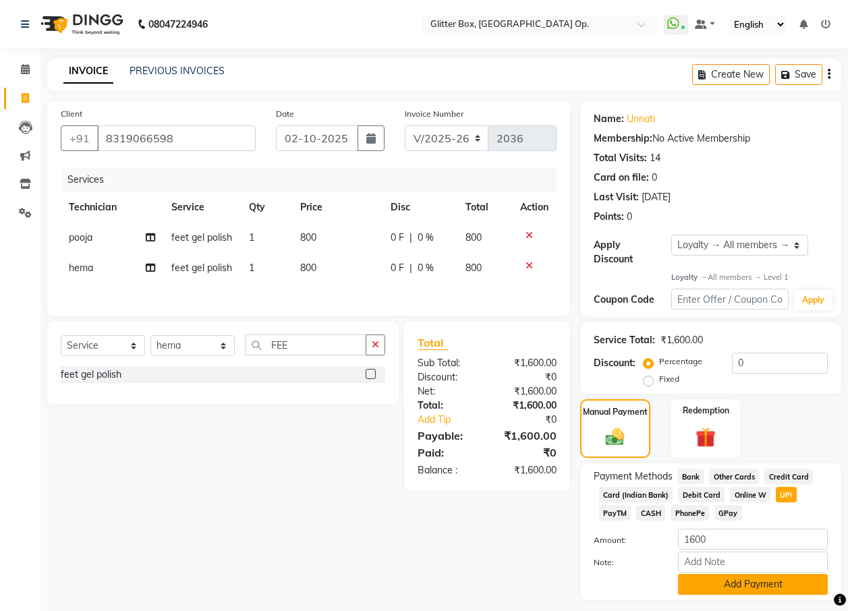
click at [748, 584] on button "Add Payment" at bounding box center [753, 584] width 150 height 21
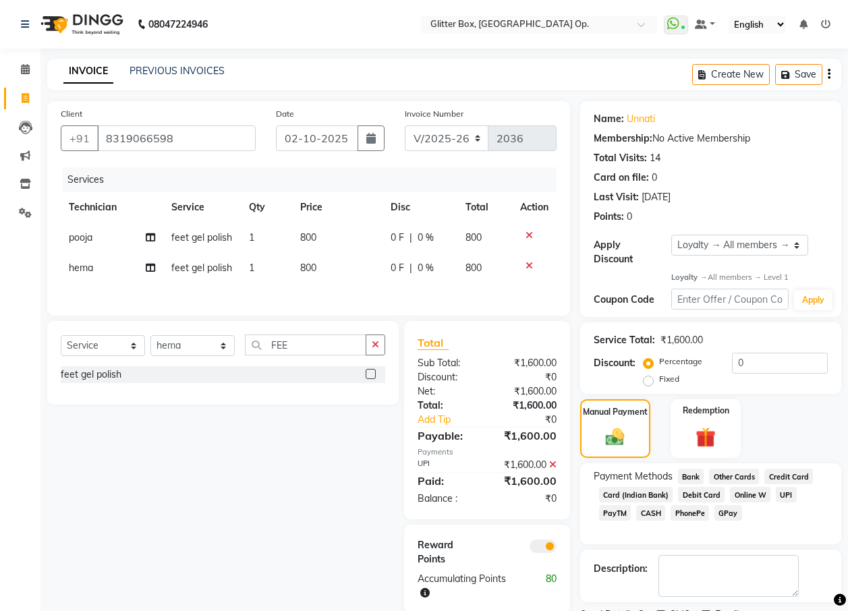
scroll to position [27, 0]
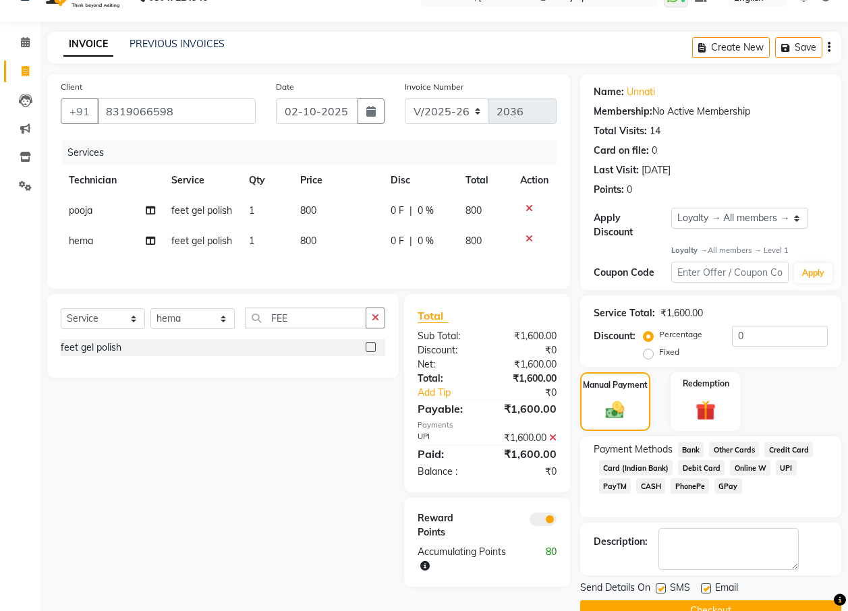
click at [758, 604] on button "Checkout" at bounding box center [710, 611] width 261 height 21
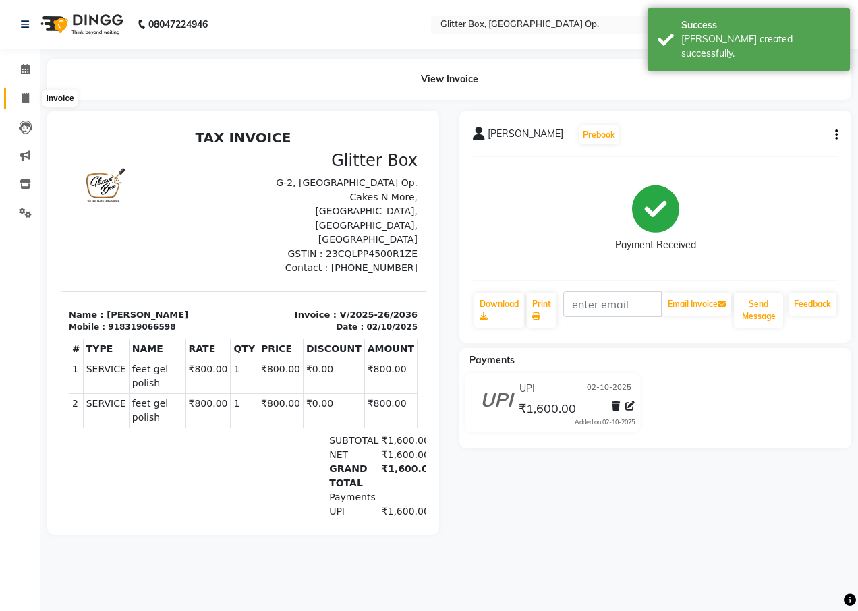
click at [25, 99] on icon at bounding box center [25, 98] width 7 height 10
select select "service"
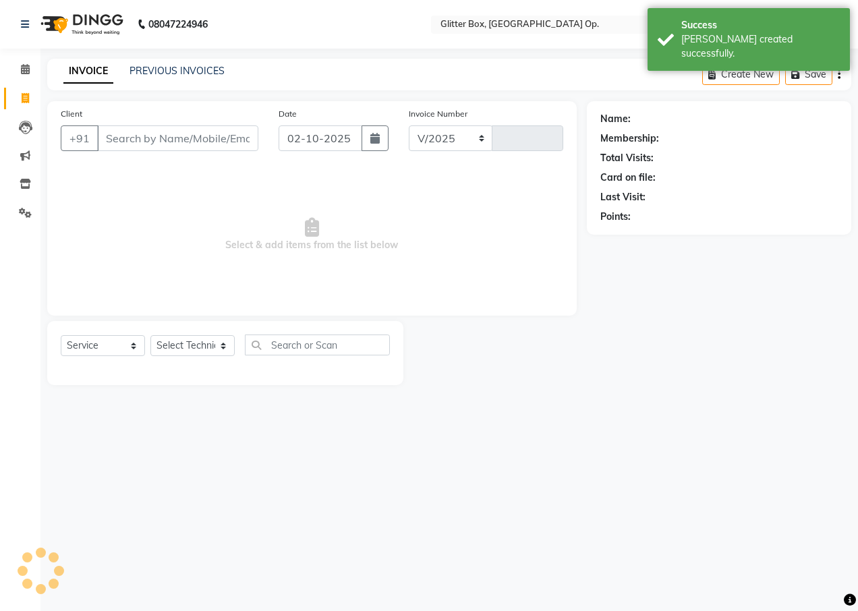
select select "5563"
type input "2037"
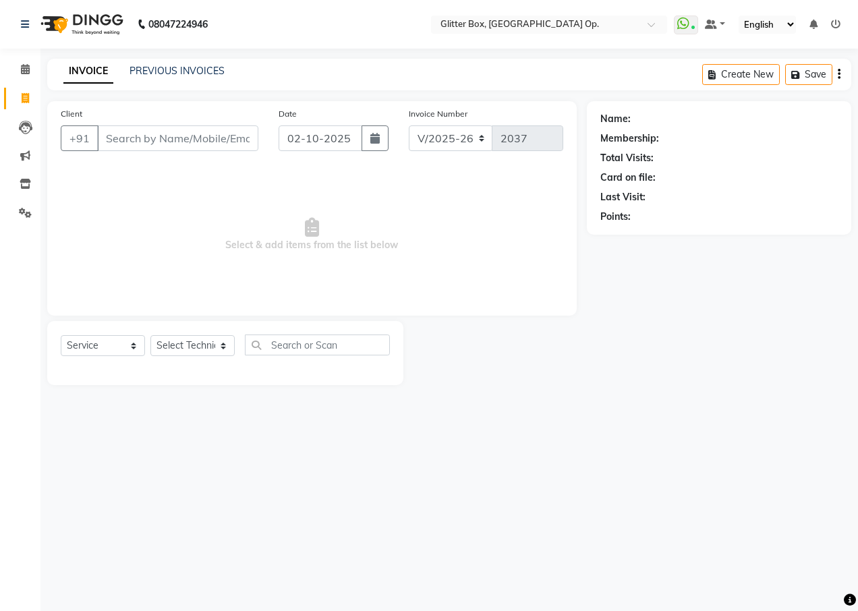
click at [140, 77] on div "PREVIOUS INVOICES" at bounding box center [177, 71] width 95 height 14
click at [141, 77] on div "PREVIOUS INVOICES" at bounding box center [177, 71] width 95 height 14
click at [148, 76] on link "PREVIOUS INVOICES" at bounding box center [177, 71] width 95 height 12
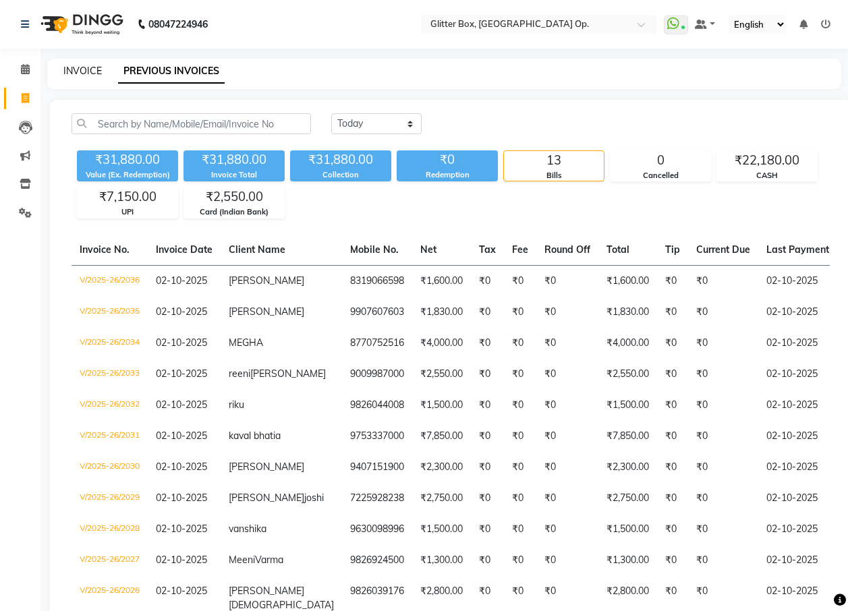
click at [81, 69] on link "INVOICE" at bounding box center [82, 71] width 38 height 12
select select "service"
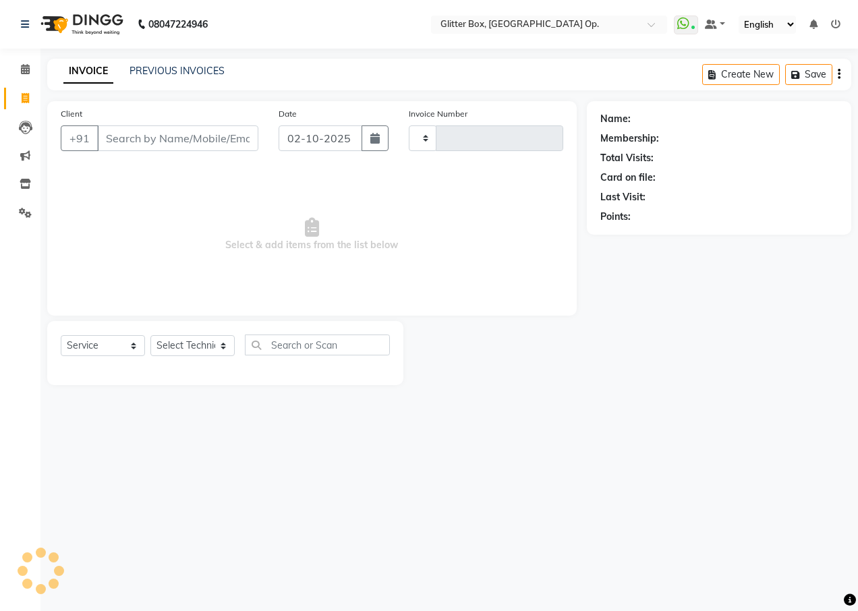
type input "2037"
select select "5563"
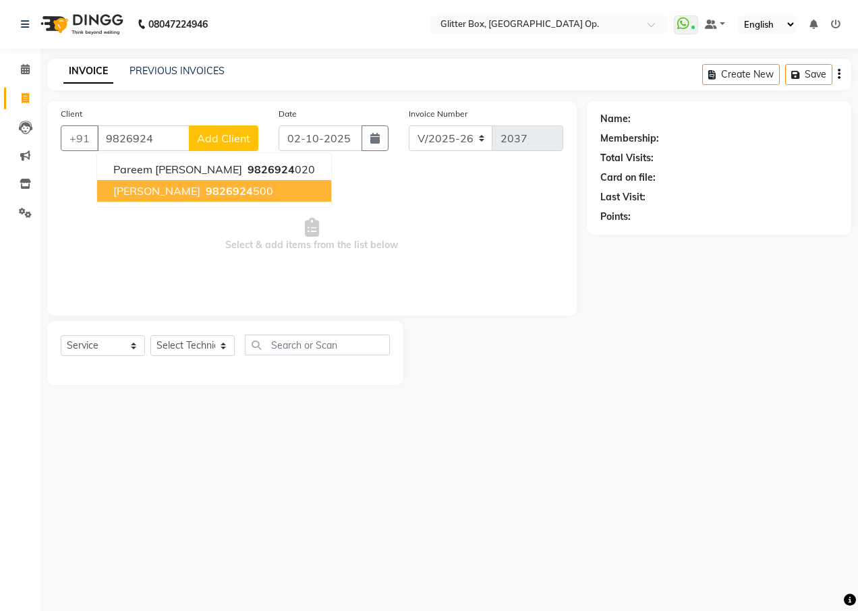
click at [203, 190] on ngb-highlight "9826924 500" at bounding box center [238, 190] width 70 height 13
type input "9826924500"
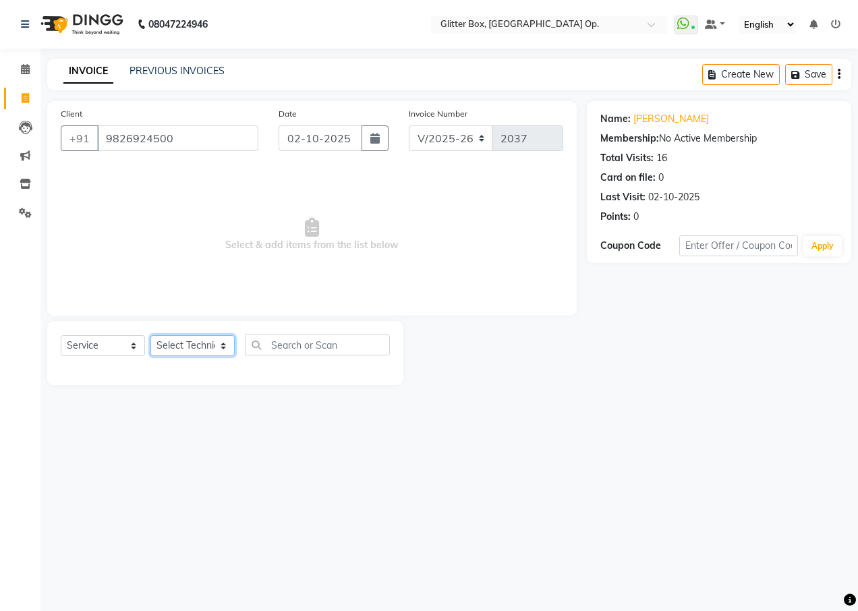
click at [202, 348] on select "Select Technician [PERSON_NAME] [PERSON_NAME] [PERSON_NAME] [PERSON_NAME] [PERS…" at bounding box center [192, 345] width 84 height 21
select select "44392"
click at [150, 335] on select "Select Technician [PERSON_NAME] [PERSON_NAME] [PERSON_NAME] [PERSON_NAME] [PERS…" at bounding box center [192, 345] width 84 height 21
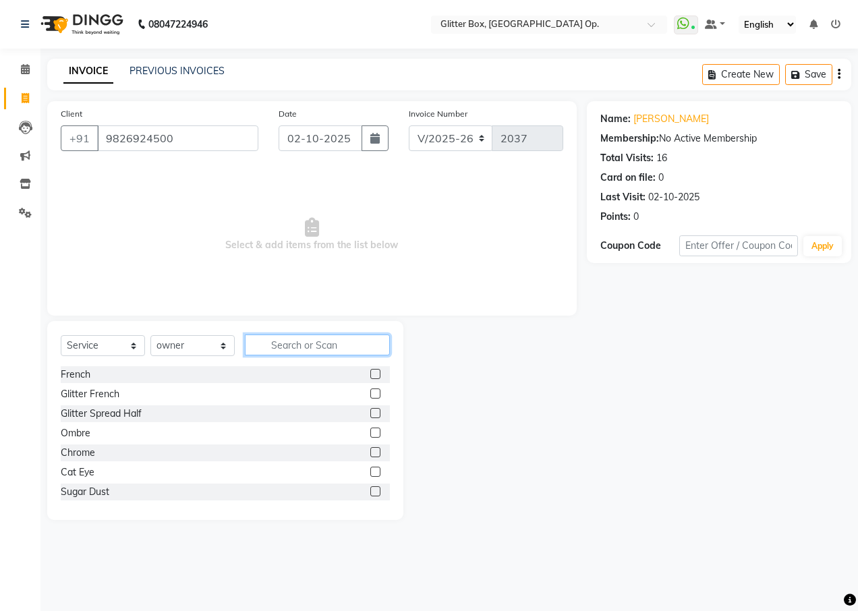
click at [304, 347] on input "text" at bounding box center [317, 345] width 145 height 21
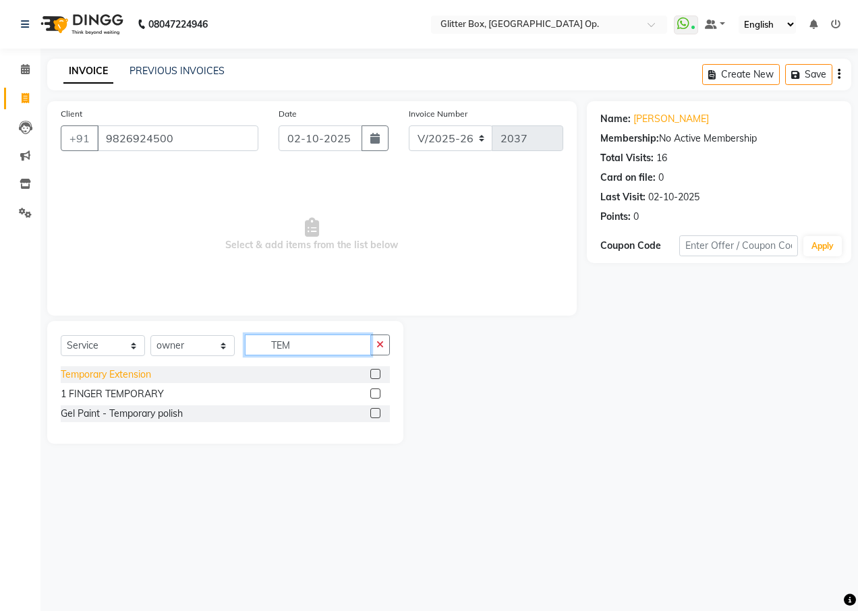
type input "TEM"
click at [124, 374] on div "Temporary Extension" at bounding box center [106, 375] width 90 height 14
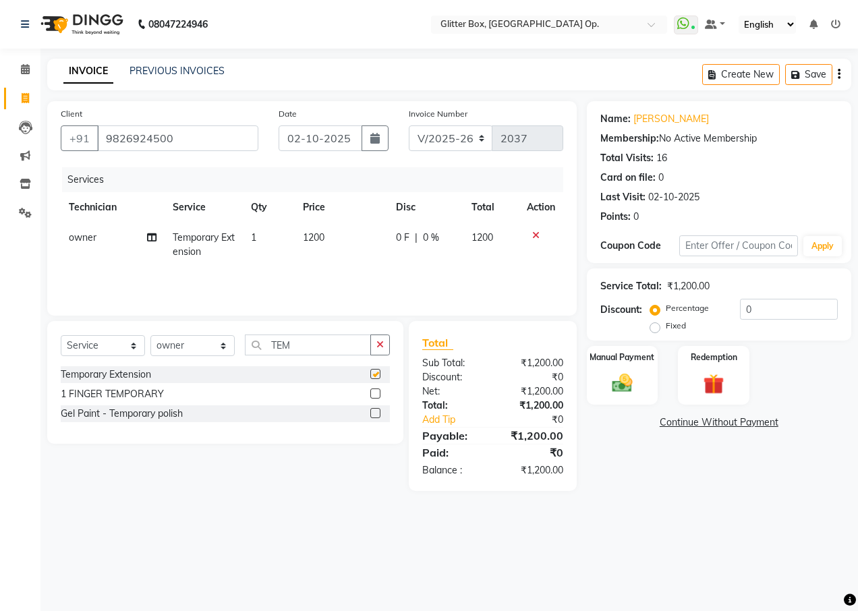
checkbox input "false"
click at [383, 345] on icon "button" at bounding box center [380, 344] width 7 height 9
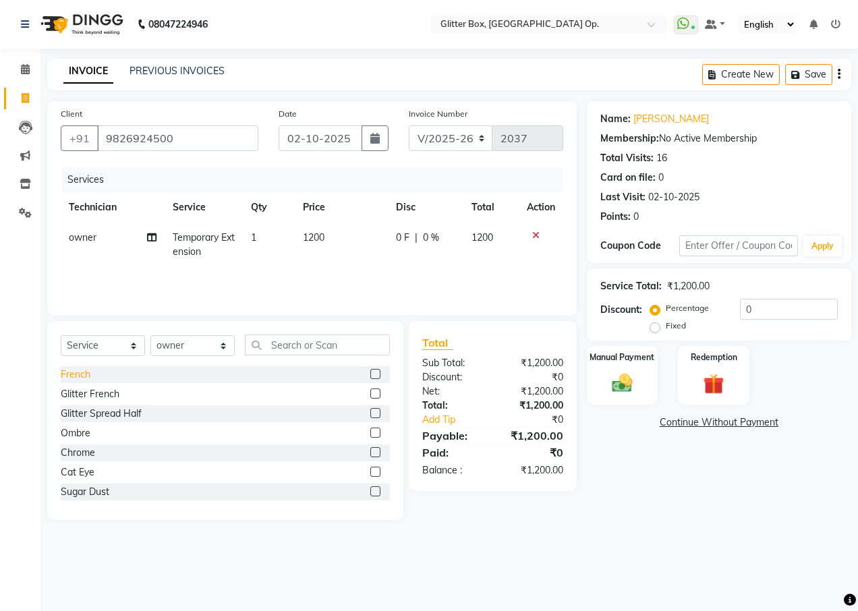
click at [80, 372] on div "French" at bounding box center [76, 375] width 30 height 14
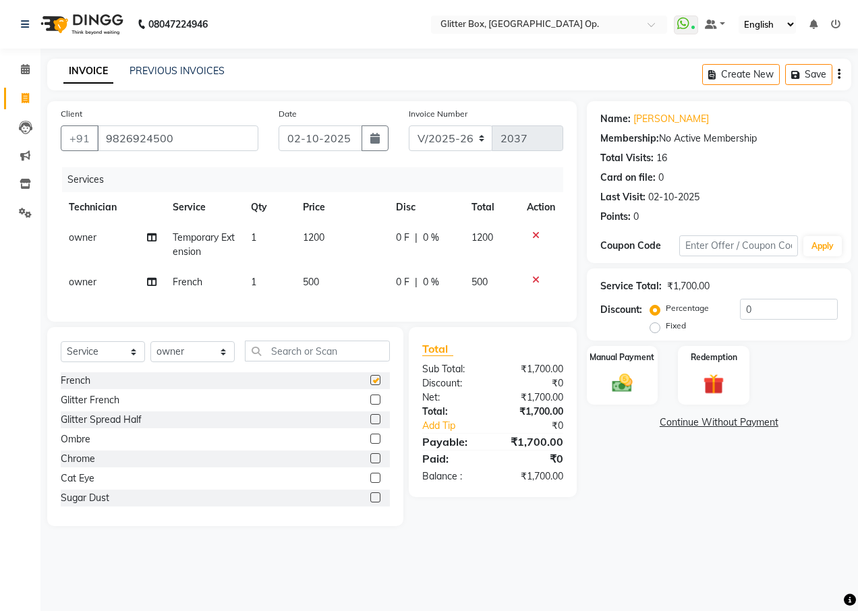
checkbox input "false"
click at [307, 283] on span "500" at bounding box center [311, 282] width 16 height 12
select select "44392"
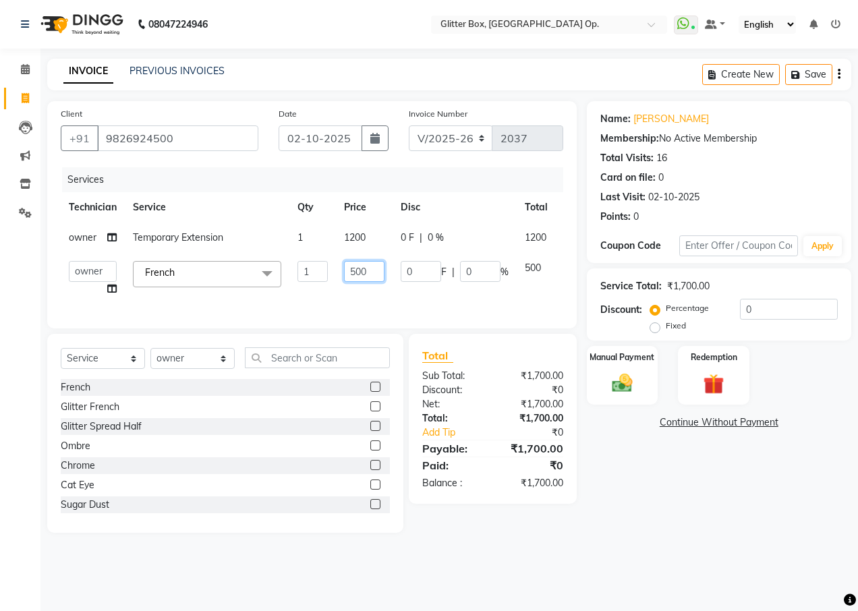
click at [352, 275] on input "500" at bounding box center [364, 271] width 40 height 21
click at [361, 273] on input "500" at bounding box center [364, 271] width 40 height 21
click at [354, 274] on input "500" at bounding box center [364, 271] width 40 height 21
type input "400"
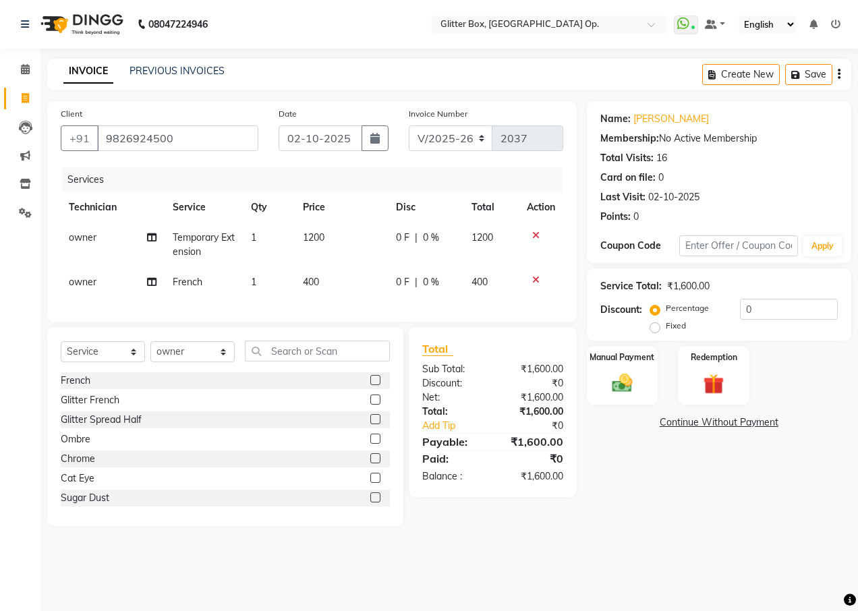
click at [408, 300] on div "Services Technician Service Qty Price Disc Total Action owner Temporary Extensi…" at bounding box center [312, 237] width 503 height 141
click at [614, 377] on img at bounding box center [622, 383] width 34 height 24
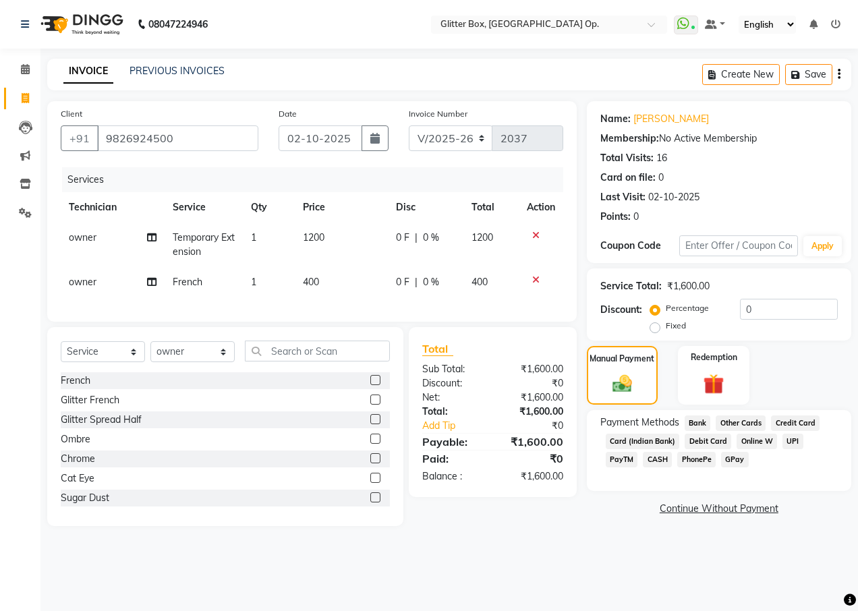
click at [643, 457] on span "CASH" at bounding box center [657, 460] width 29 height 16
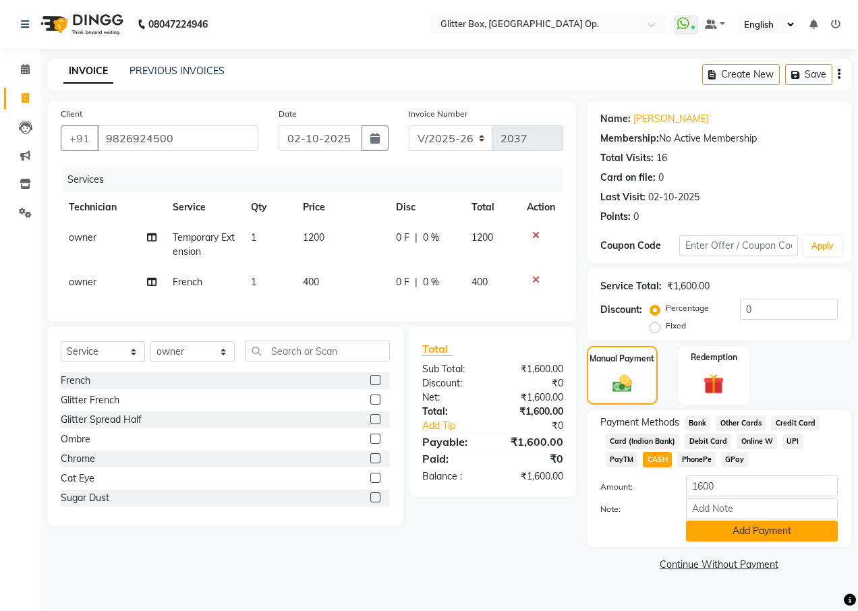
click at [695, 529] on button "Add Payment" at bounding box center [762, 531] width 152 height 21
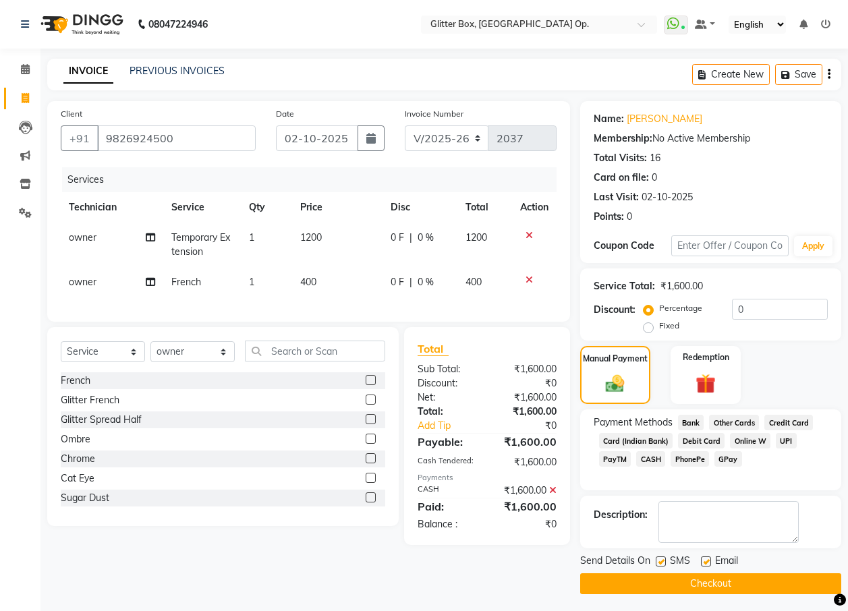
click at [690, 578] on button "Checkout" at bounding box center [710, 584] width 261 height 21
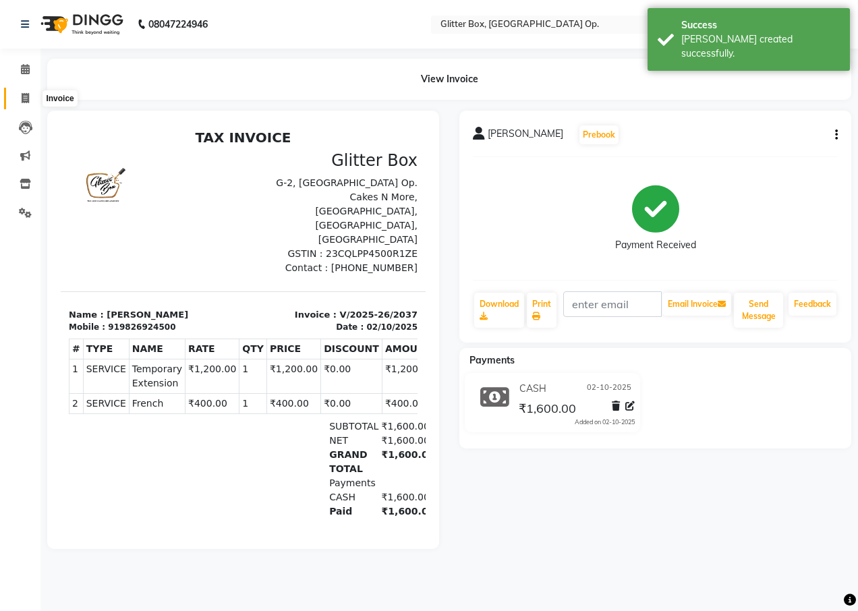
drag, startPoint x: 30, startPoint y: 96, endPoint x: 82, endPoint y: 102, distance: 52.2
click at [30, 96] on span at bounding box center [25, 99] width 24 height 16
select select "service"
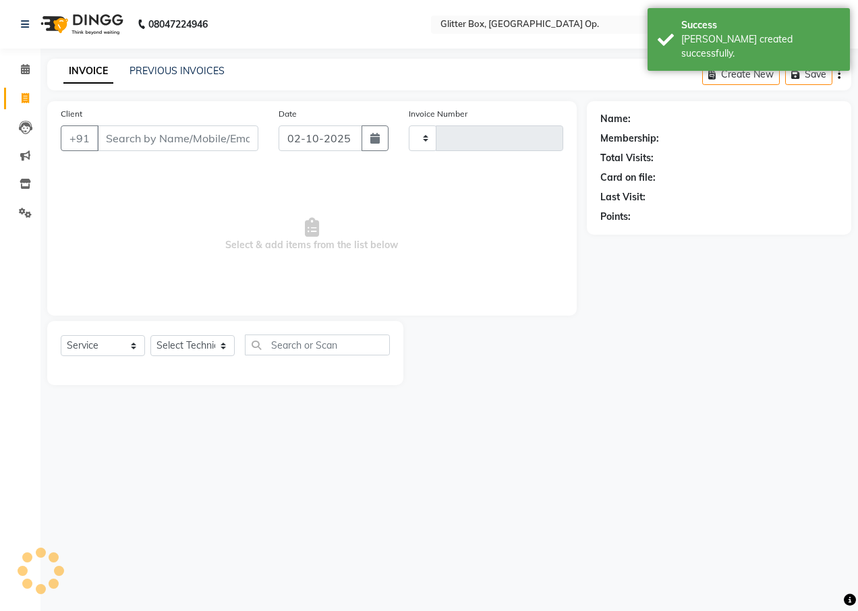
type input "2038"
select select "5563"
click at [130, 137] on input "Client" at bounding box center [177, 139] width 161 height 26
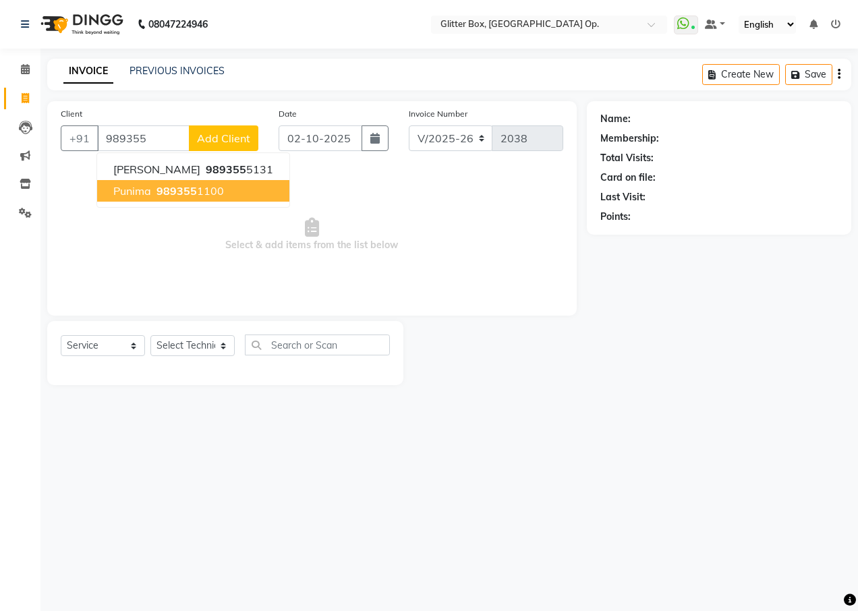
click at [183, 200] on button "Punima 989355 1100" at bounding box center [193, 191] width 192 height 22
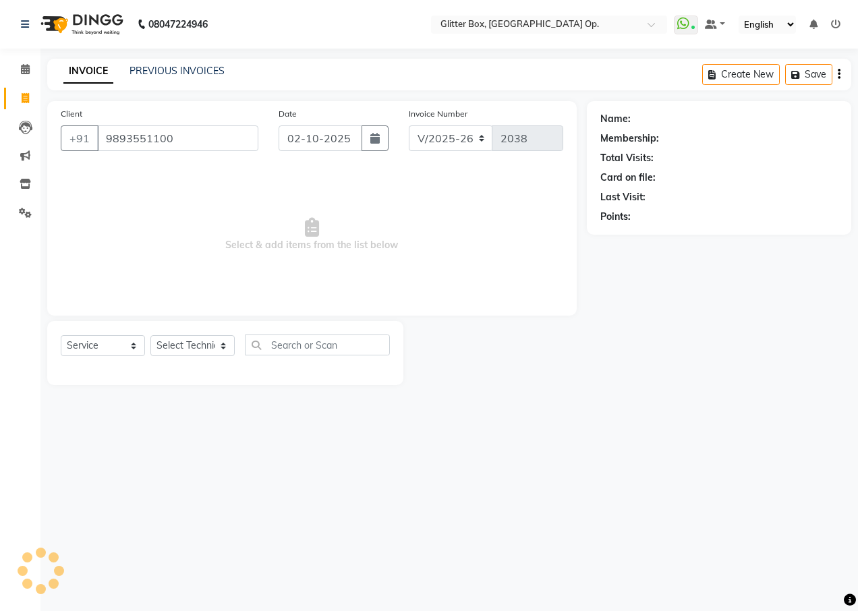
type input "9893551100"
click at [189, 339] on select "Select Technician [PERSON_NAME] [PERSON_NAME] [PERSON_NAME] [PERSON_NAME] [PERS…" at bounding box center [192, 345] width 84 height 21
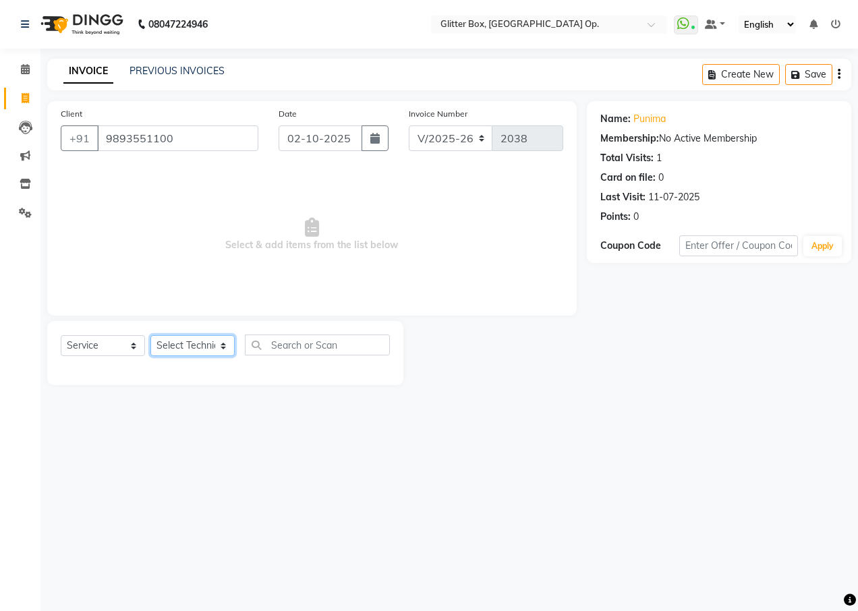
select select "71114"
click at [150, 335] on select "Select Technician [PERSON_NAME] [PERSON_NAME] [PERSON_NAME] [PERSON_NAME] [PERS…" at bounding box center [192, 345] width 84 height 21
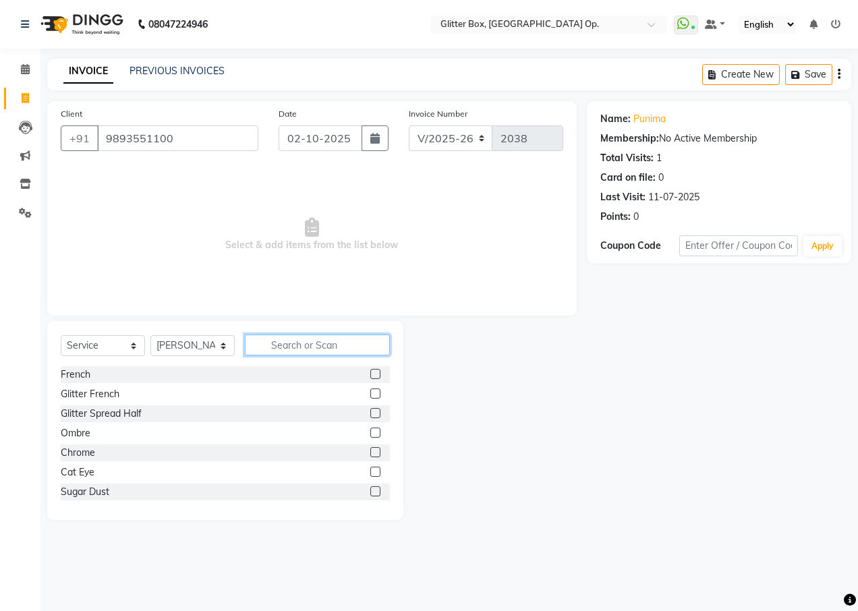
click at [316, 347] on input "text" at bounding box center [317, 345] width 145 height 21
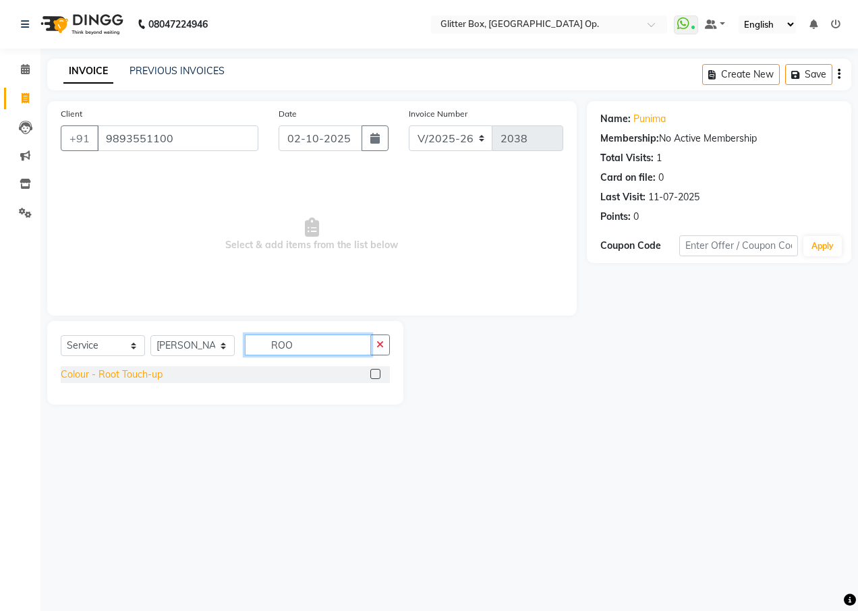
type input "ROO"
click at [93, 374] on div "Colour - Root Touch-up" at bounding box center [112, 375] width 102 height 14
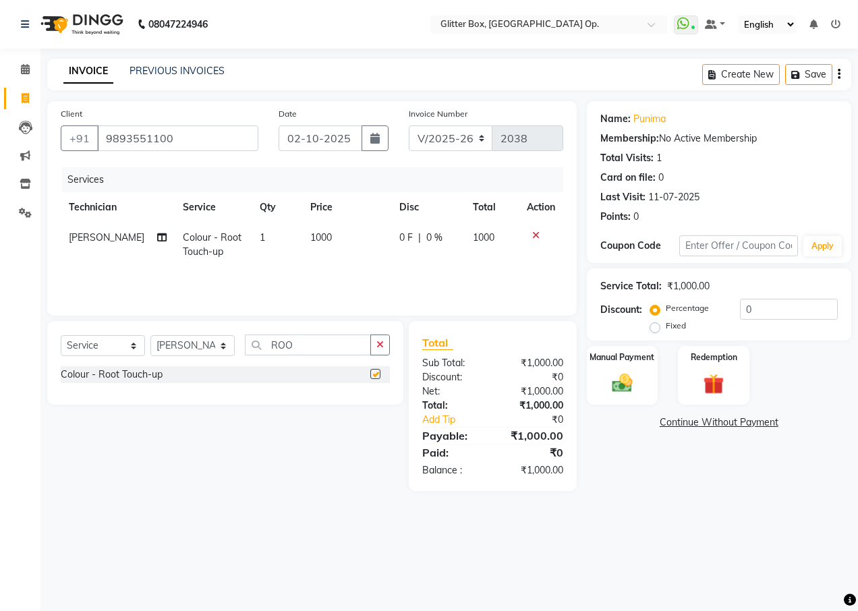
checkbox input "false"
click at [325, 242] on span "1000" at bounding box center [321, 237] width 22 height 12
select select "71114"
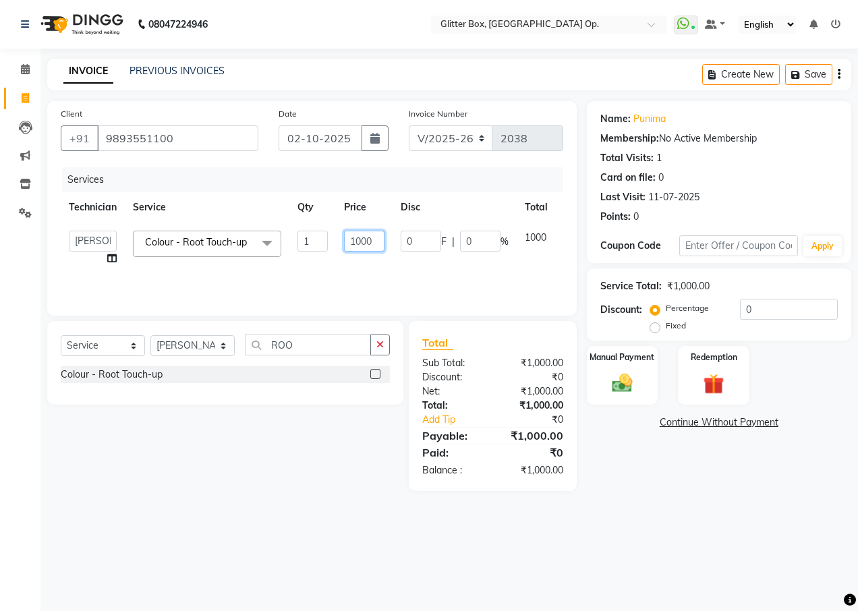
click at [361, 242] on input "1000" at bounding box center [364, 241] width 40 height 21
type input "800"
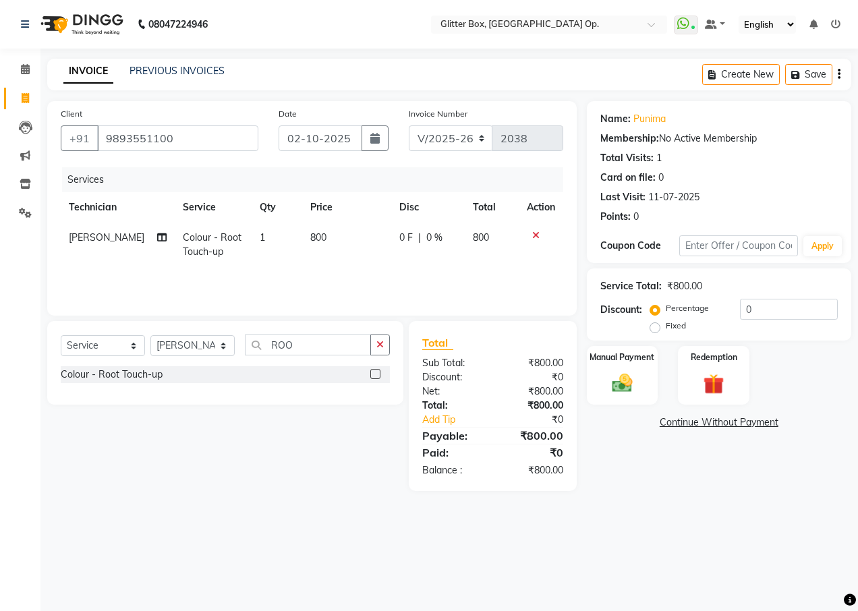
click at [316, 267] on tr "[PERSON_NAME] Colour - Root Touch-up 1 800 0 F | 0 % 800" at bounding box center [312, 245] width 503 height 45
click at [374, 349] on button "button" at bounding box center [380, 345] width 20 height 21
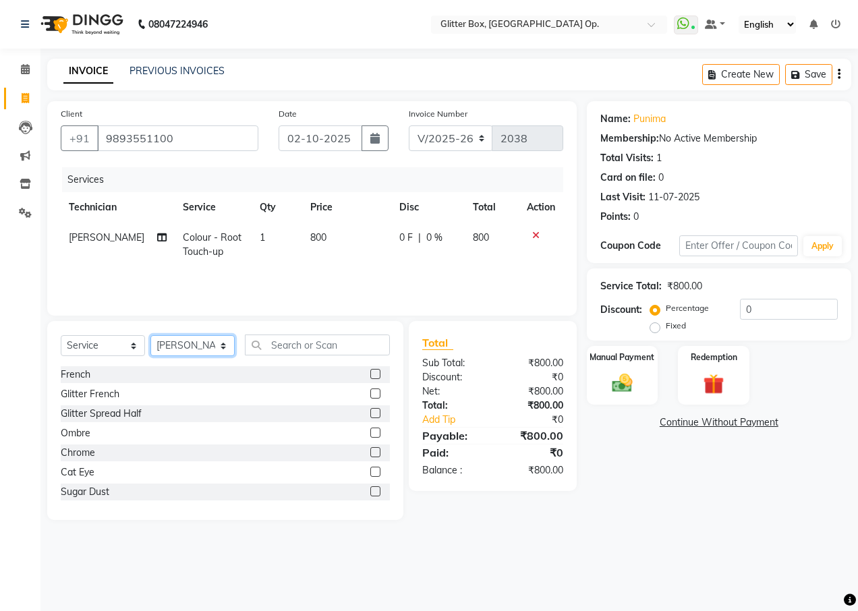
click at [202, 348] on select "Select Technician [PERSON_NAME] [PERSON_NAME] [PERSON_NAME] [PERSON_NAME] [PERS…" at bounding box center [192, 345] width 84 height 21
select select "49168"
click at [150, 335] on select "Select Technician [PERSON_NAME] [PERSON_NAME] [PERSON_NAME] [PERSON_NAME] [PERS…" at bounding box center [192, 345] width 84 height 21
click at [306, 349] on input "text" at bounding box center [317, 345] width 145 height 21
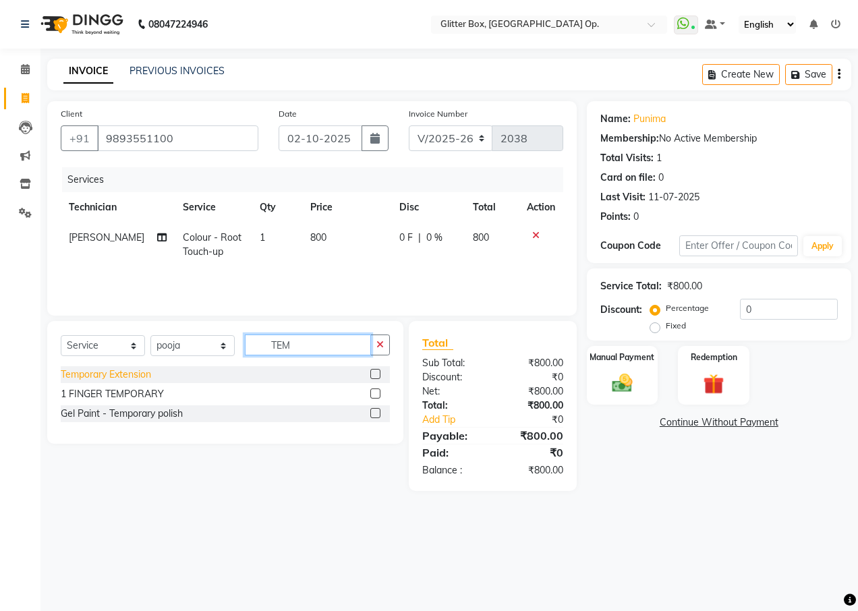
type input "TEM"
click at [120, 380] on div "Temporary Extension" at bounding box center [106, 375] width 90 height 14
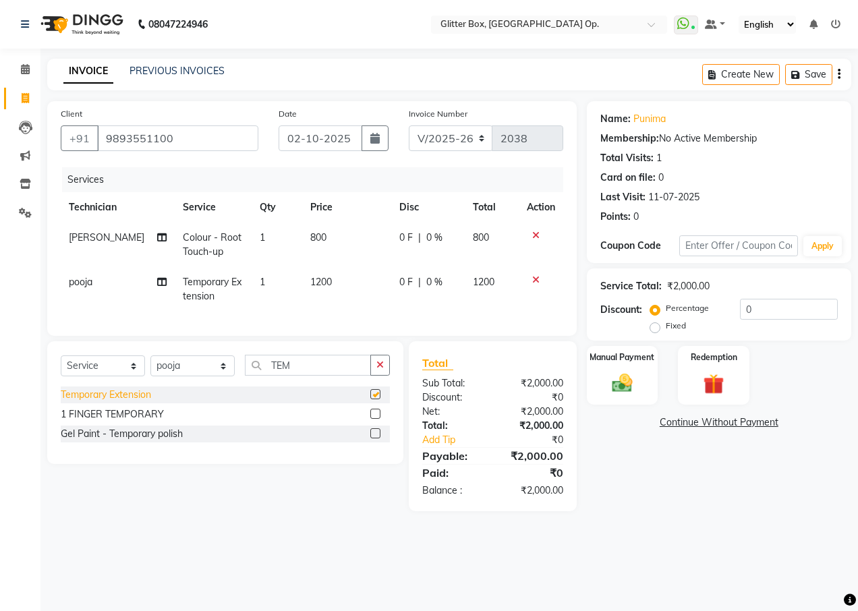
checkbox input "false"
click at [382, 370] on icon "button" at bounding box center [380, 364] width 7 height 9
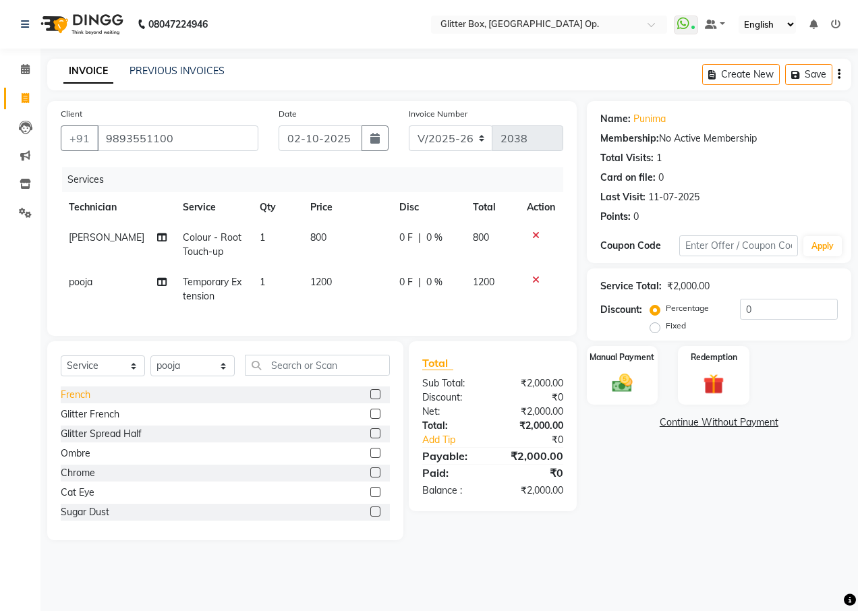
click at [86, 402] on div "French" at bounding box center [76, 395] width 30 height 14
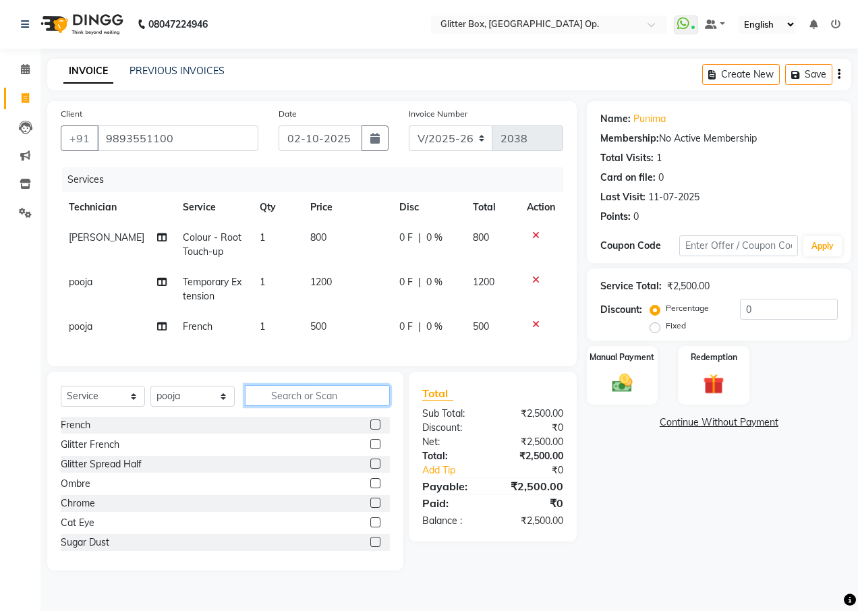
click at [298, 406] on input "text" at bounding box center [317, 395] width 145 height 21
click at [186, 406] on select "Select Technician [PERSON_NAME] [PERSON_NAME] [PERSON_NAME] [PERSON_NAME] [PERS…" at bounding box center [192, 396] width 84 height 21
click at [150, 396] on select "Select Technician [PERSON_NAME] [PERSON_NAME] [PERSON_NAME] [PERSON_NAME] [PERS…" at bounding box center [192, 396] width 84 height 21
click at [281, 406] on input "text" at bounding box center [317, 395] width 145 height 21
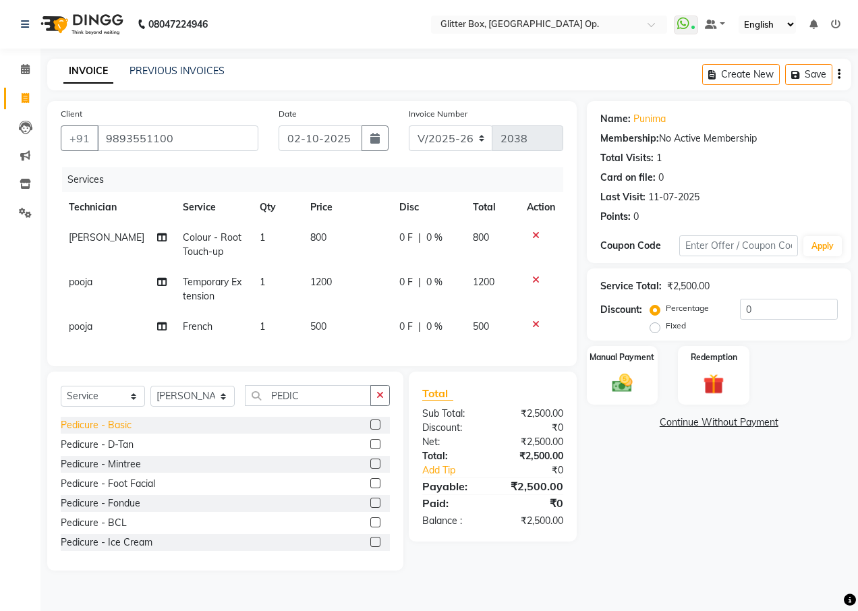
click at [122, 431] on div "Pedicure - Basic" at bounding box center [96, 425] width 71 height 14
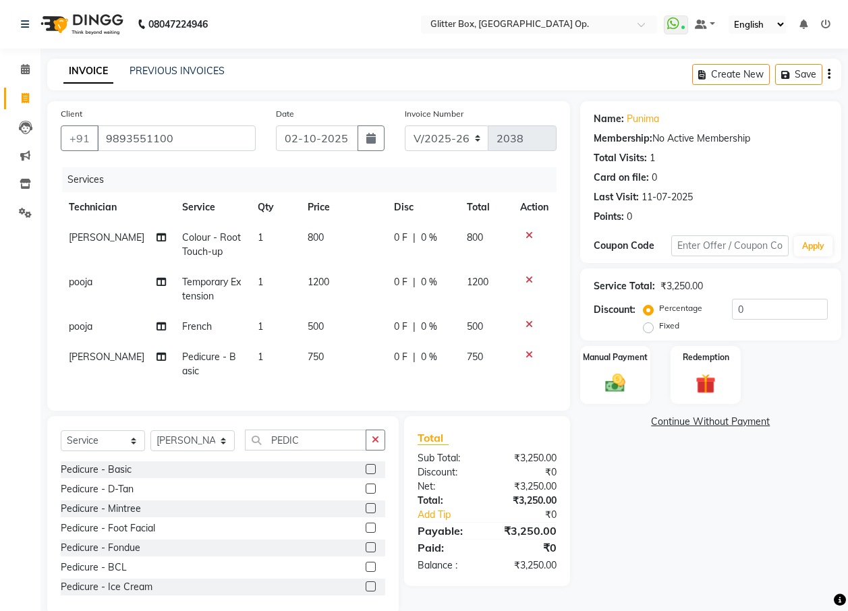
click at [308, 329] on span "500" at bounding box center [316, 326] width 16 height 12
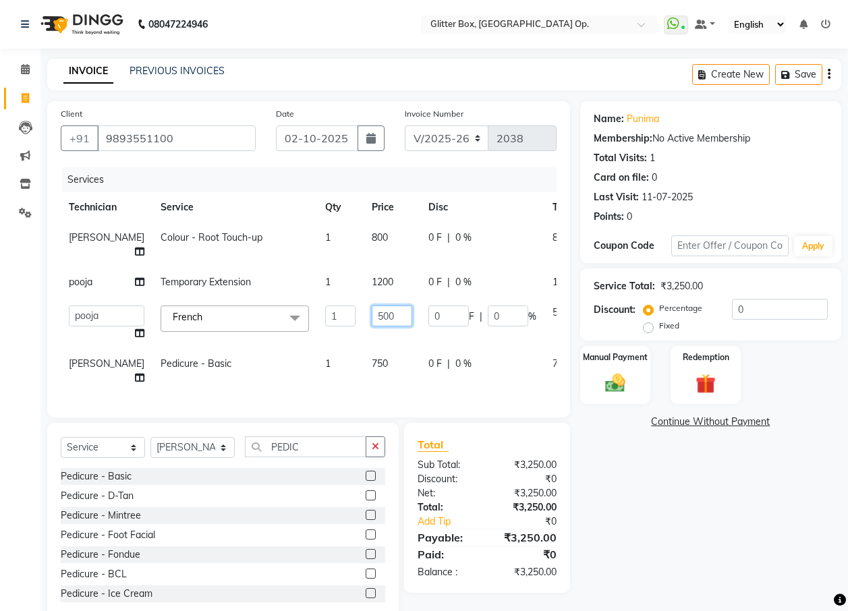
click at [372, 317] on input "500" at bounding box center [392, 316] width 40 height 21
click at [372, 314] on input "500" at bounding box center [392, 316] width 40 height 21
click at [372, 316] on input "500" at bounding box center [392, 316] width 40 height 21
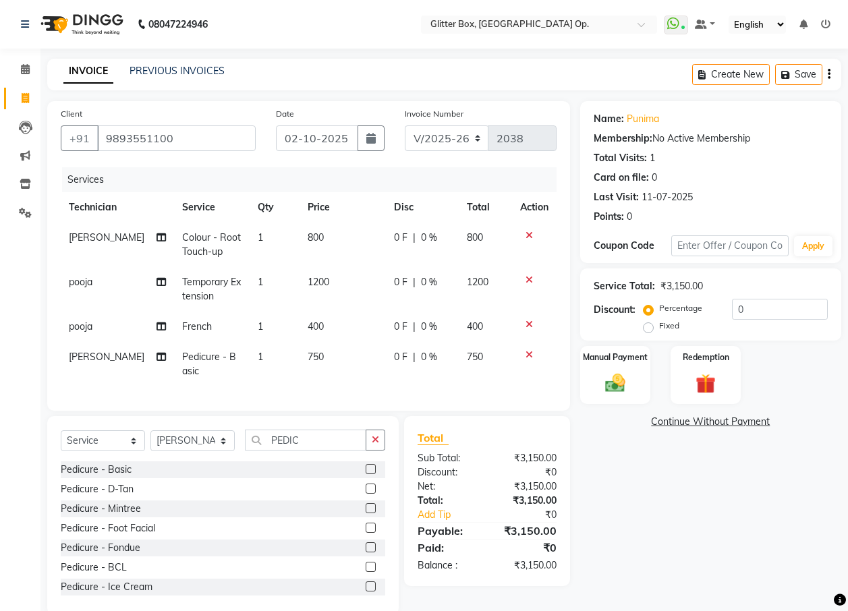
click at [442, 337] on td "0 F | 0 %" at bounding box center [422, 327] width 72 height 30
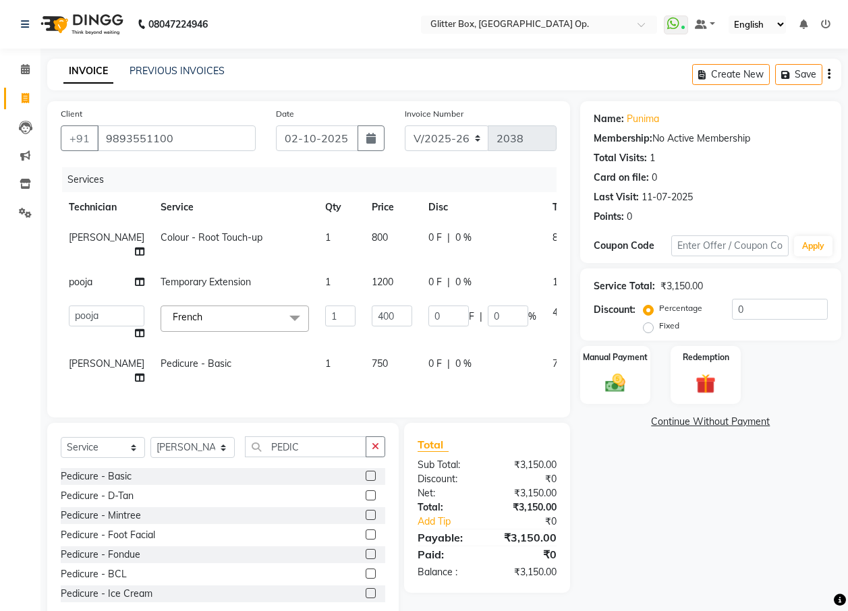
click at [659, 327] on label "Fixed" at bounding box center [669, 326] width 20 height 12
click at [646, 327] on input "Fixed" at bounding box center [650, 325] width 9 height 9
click at [756, 304] on input "0" at bounding box center [780, 309] width 96 height 21
click at [607, 374] on img at bounding box center [615, 383] width 34 height 24
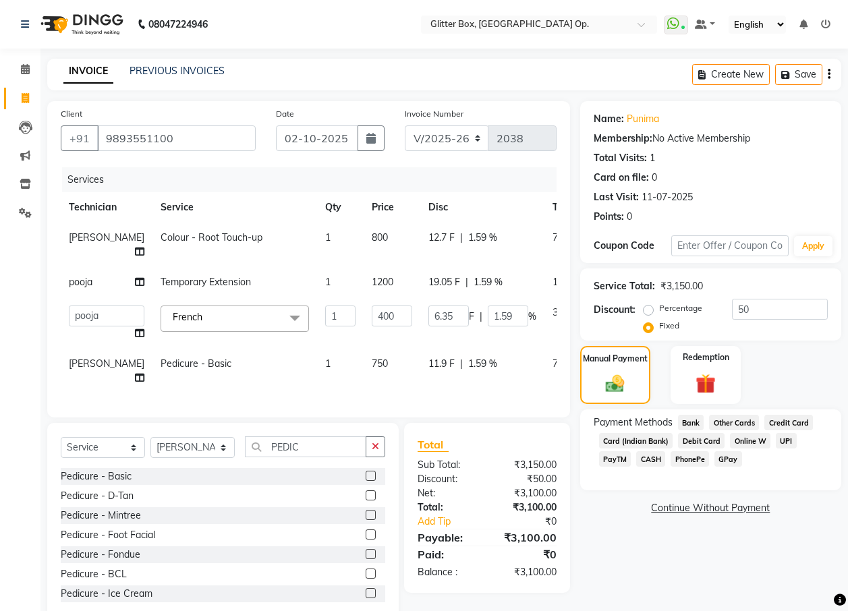
click at [652, 456] on span "CASH" at bounding box center [650, 459] width 29 height 16
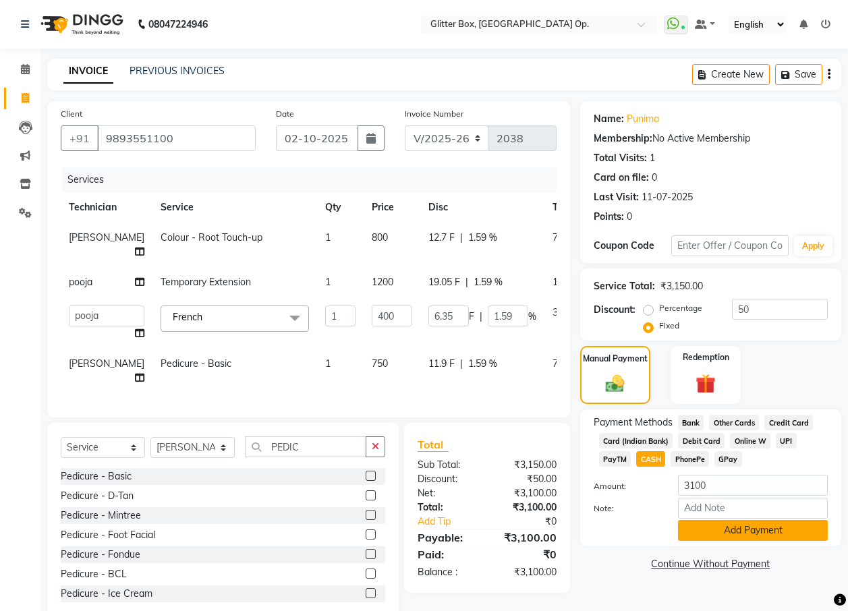
click at [727, 532] on button "Add Payment" at bounding box center [753, 530] width 150 height 21
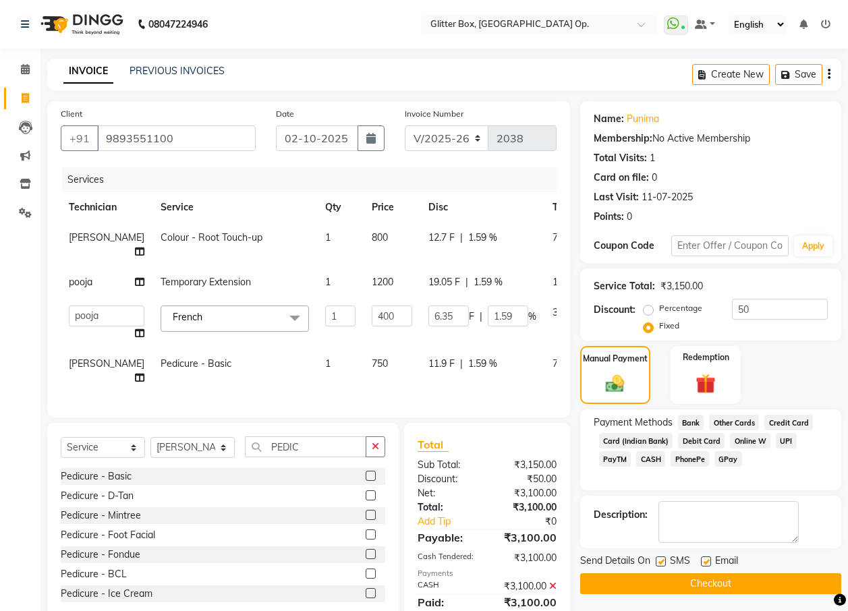
click at [656, 580] on button "Checkout" at bounding box center [710, 584] width 261 height 21
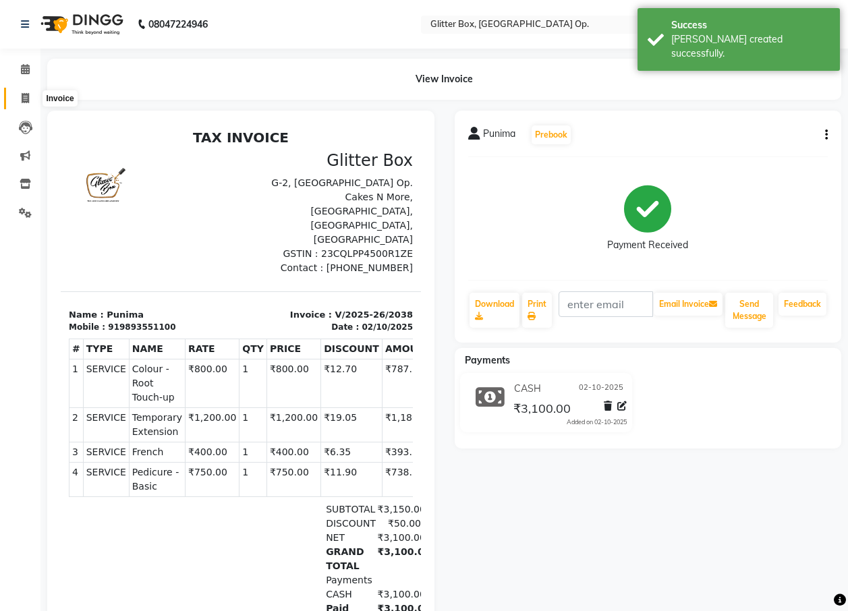
click at [27, 105] on span at bounding box center [25, 99] width 24 height 16
